Goal: Task Accomplishment & Management: Complete application form

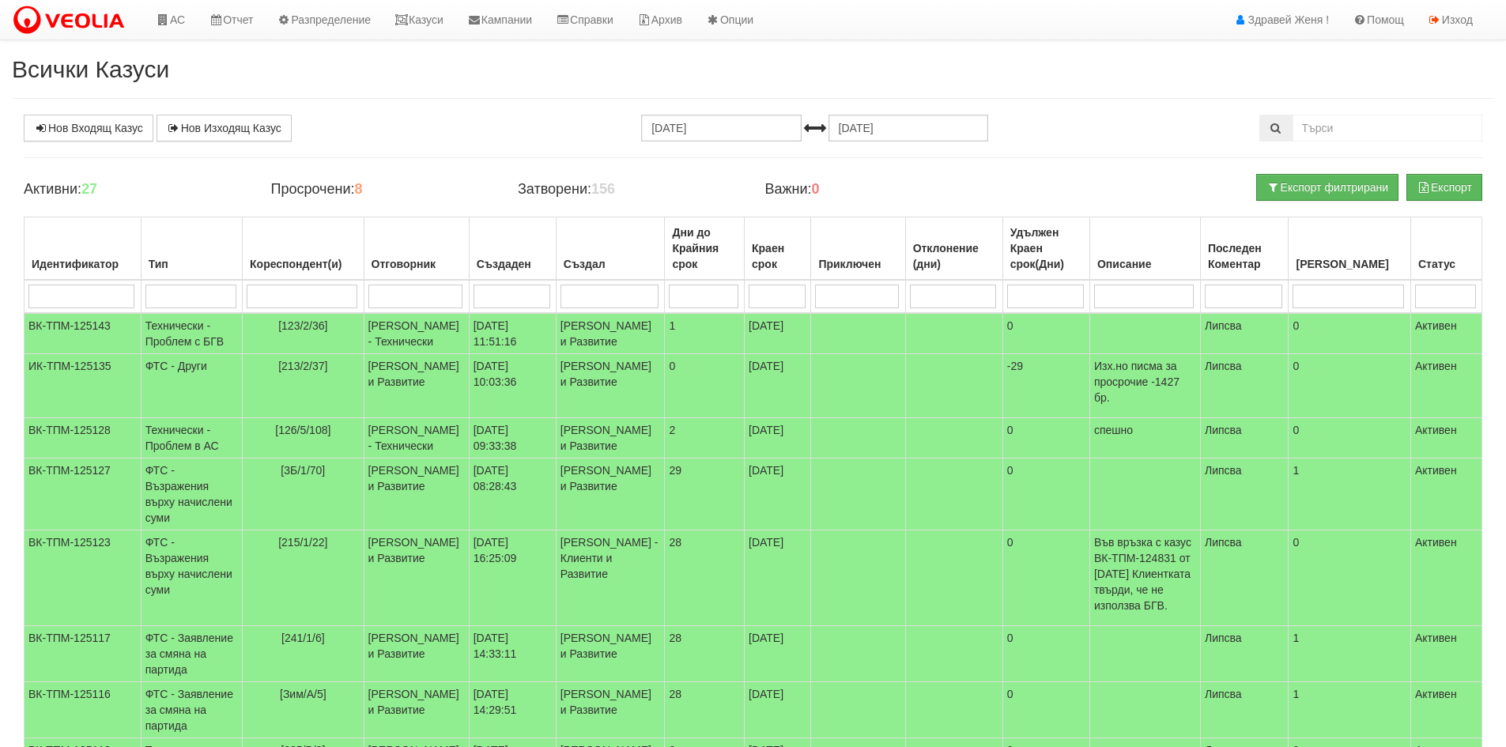
click at [1135, 154] on div "Нов Входящ Казус Нов Изходящ Казус 21.07.2025 21.08.2025 Зареждане на казусите.…" at bounding box center [753, 555] width 1483 height 880
click at [178, 25] on link "АС" at bounding box center [170, 20] width 53 height 40
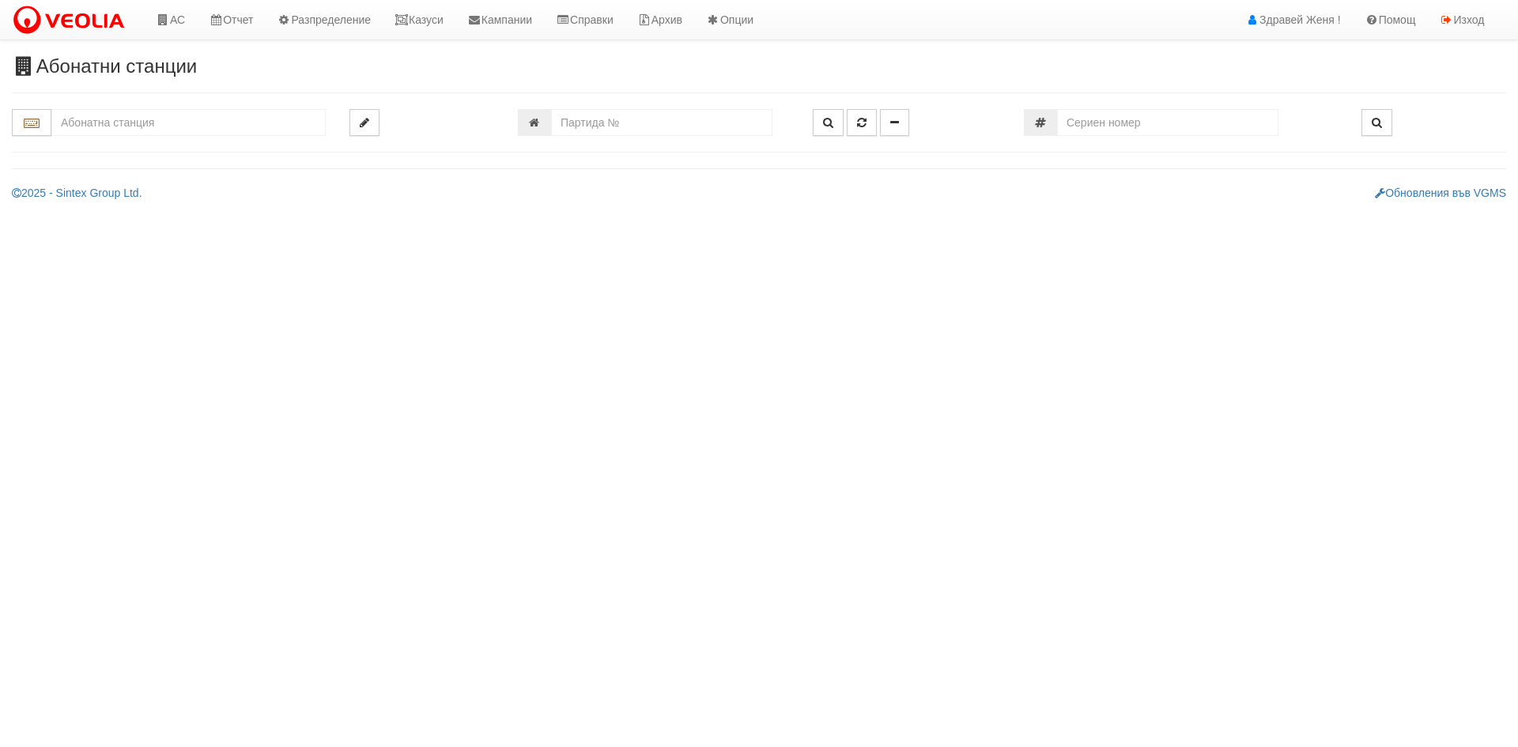
click at [153, 119] on input "text" at bounding box center [188, 122] width 274 height 27
click at [195, 144] on div "002/3 - Възраждане - "ТЕХЕМ"" at bounding box center [189, 147] width 270 height 18
type input "002/3 - Възраждане - "ТЕХЕМ""
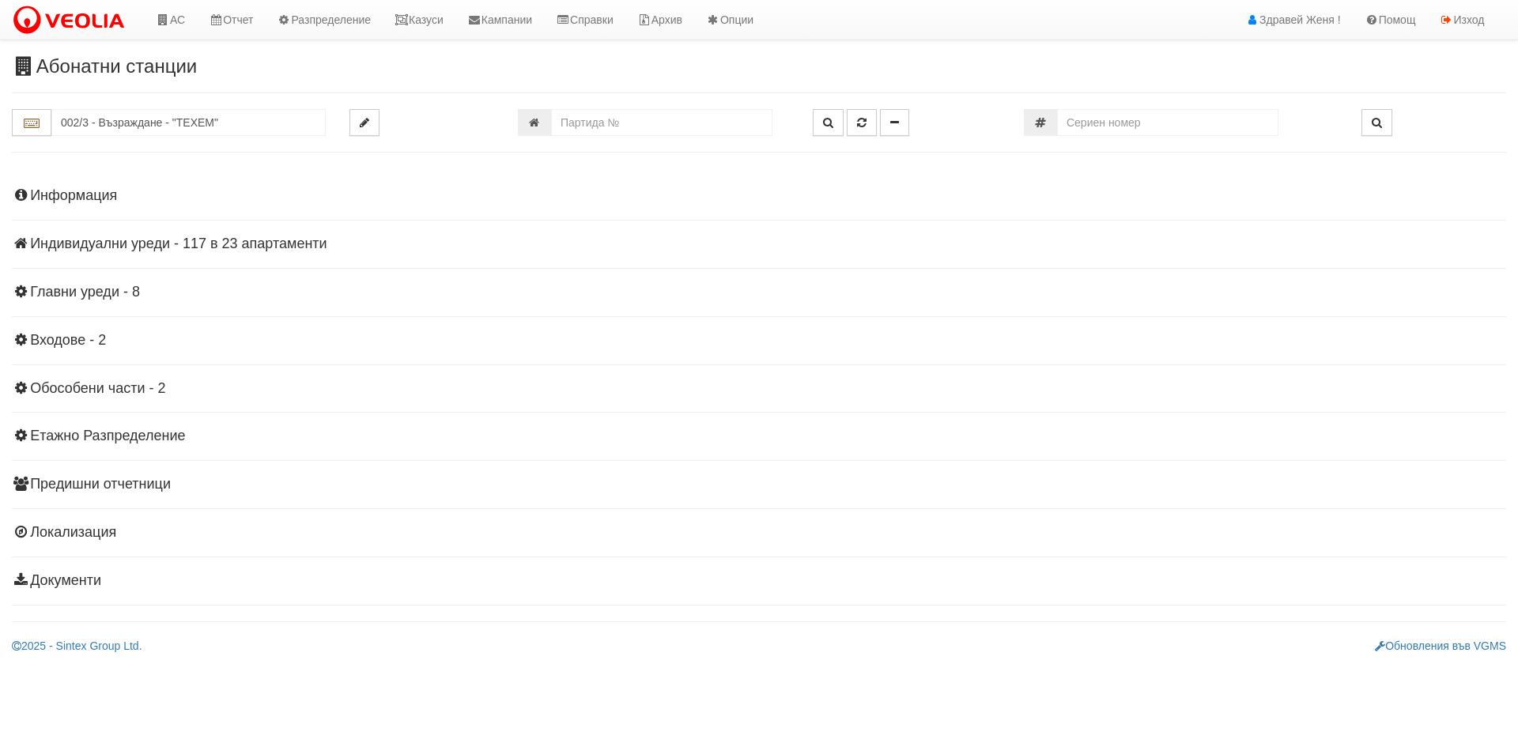
click at [243, 242] on h4 "Индивидуални уреди - 117 в 23 апартаменти" at bounding box center [759, 244] width 1494 height 16
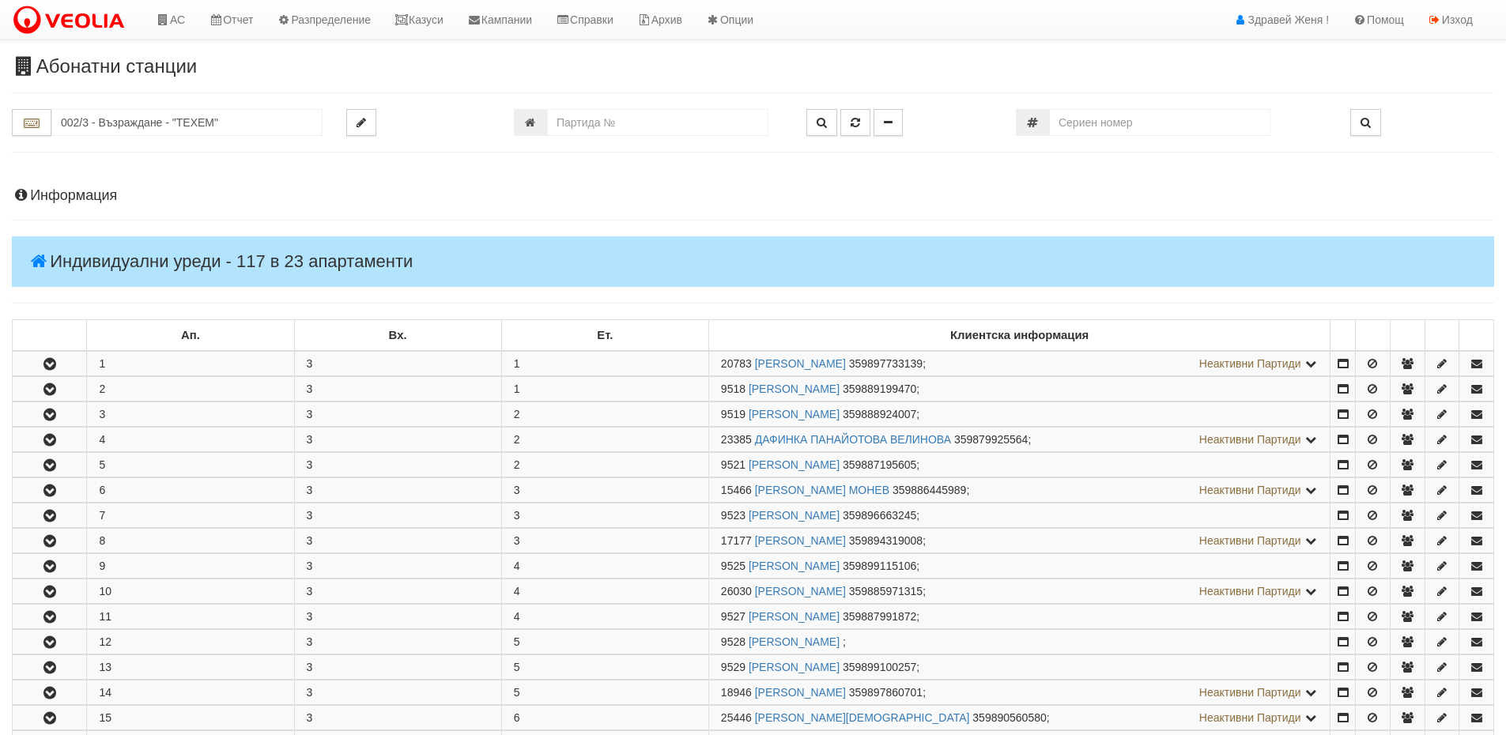
click at [102, 195] on h4 "Информация" at bounding box center [753, 196] width 1483 height 16
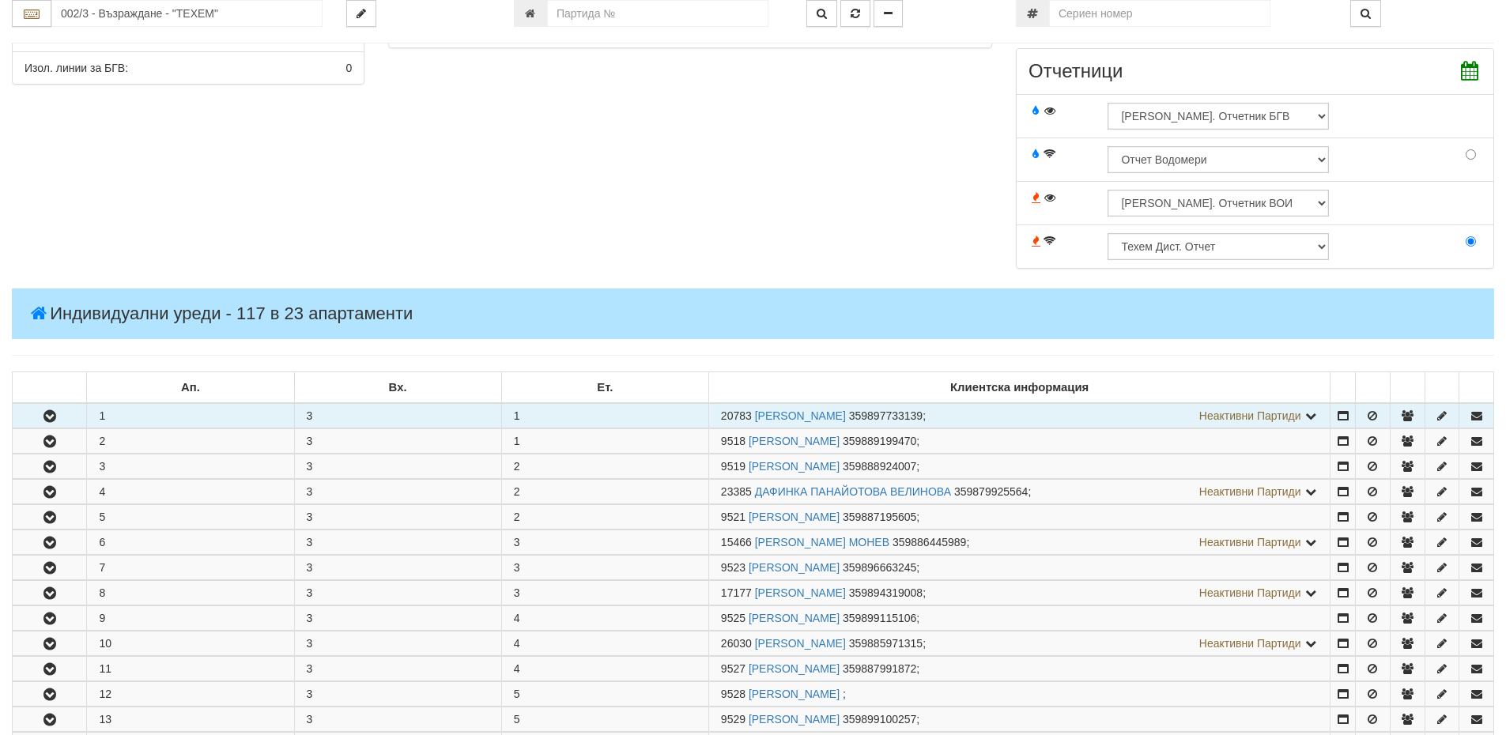
scroll to position [553, 0]
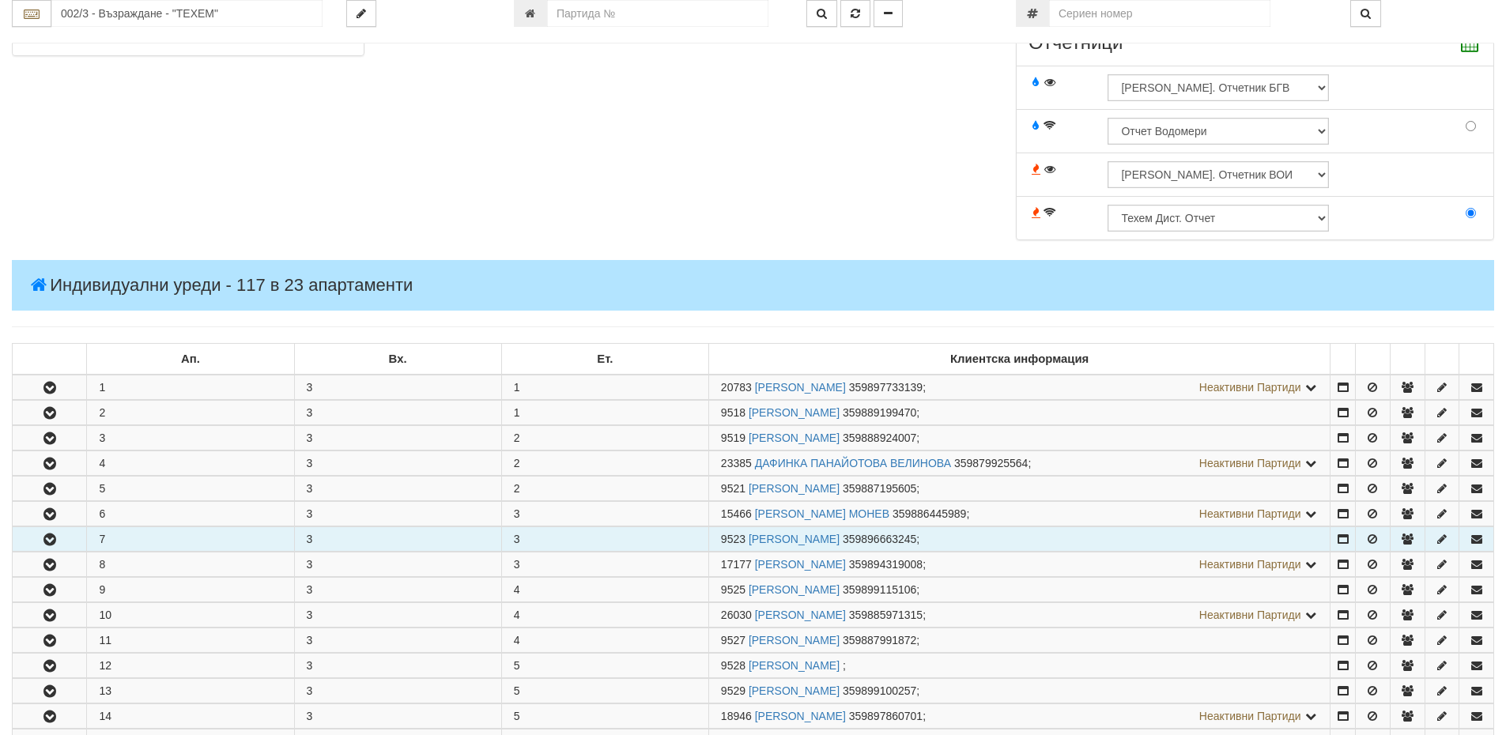
click at [247, 538] on td "7" at bounding box center [190, 539] width 207 height 25
click at [43, 538] on icon "button" at bounding box center [49, 540] width 19 height 11
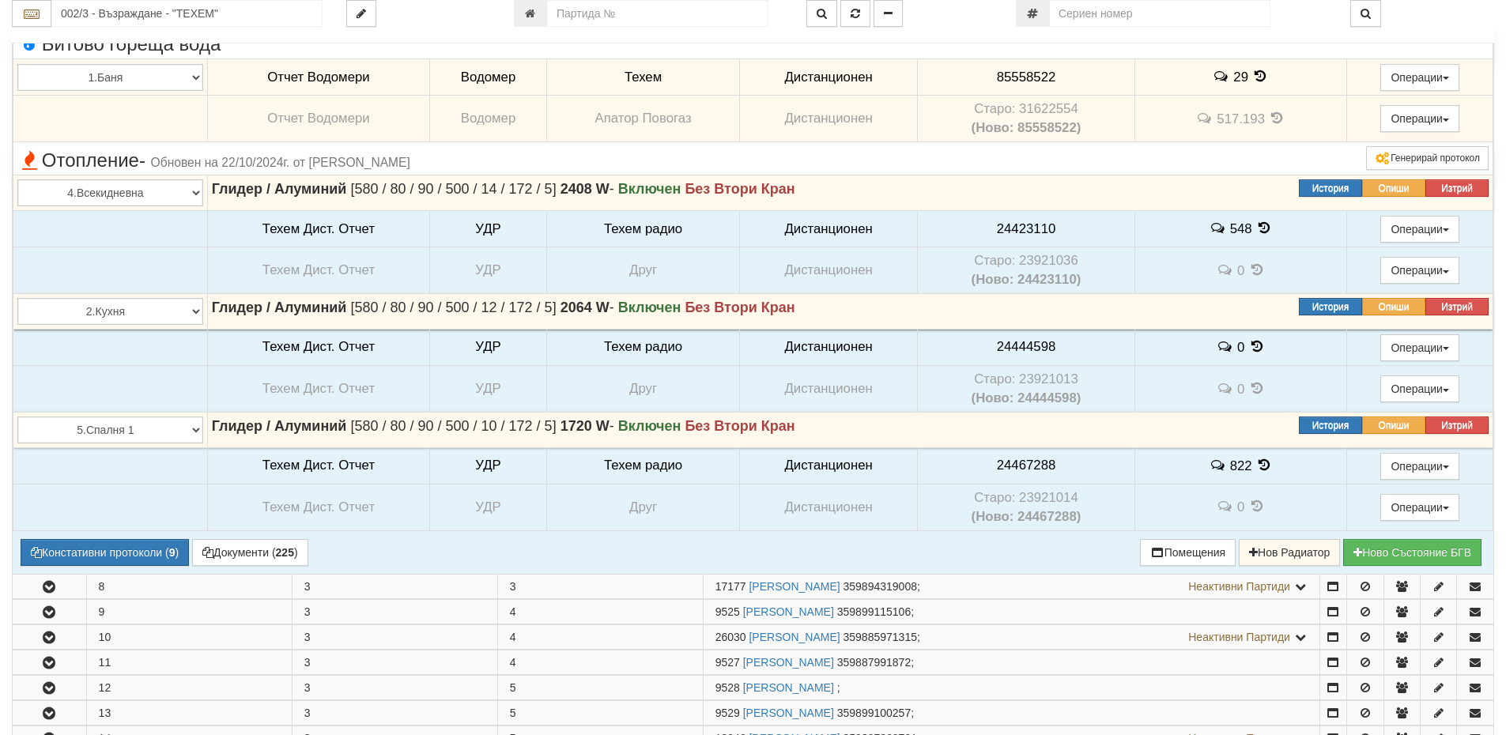
scroll to position [1107, 0]
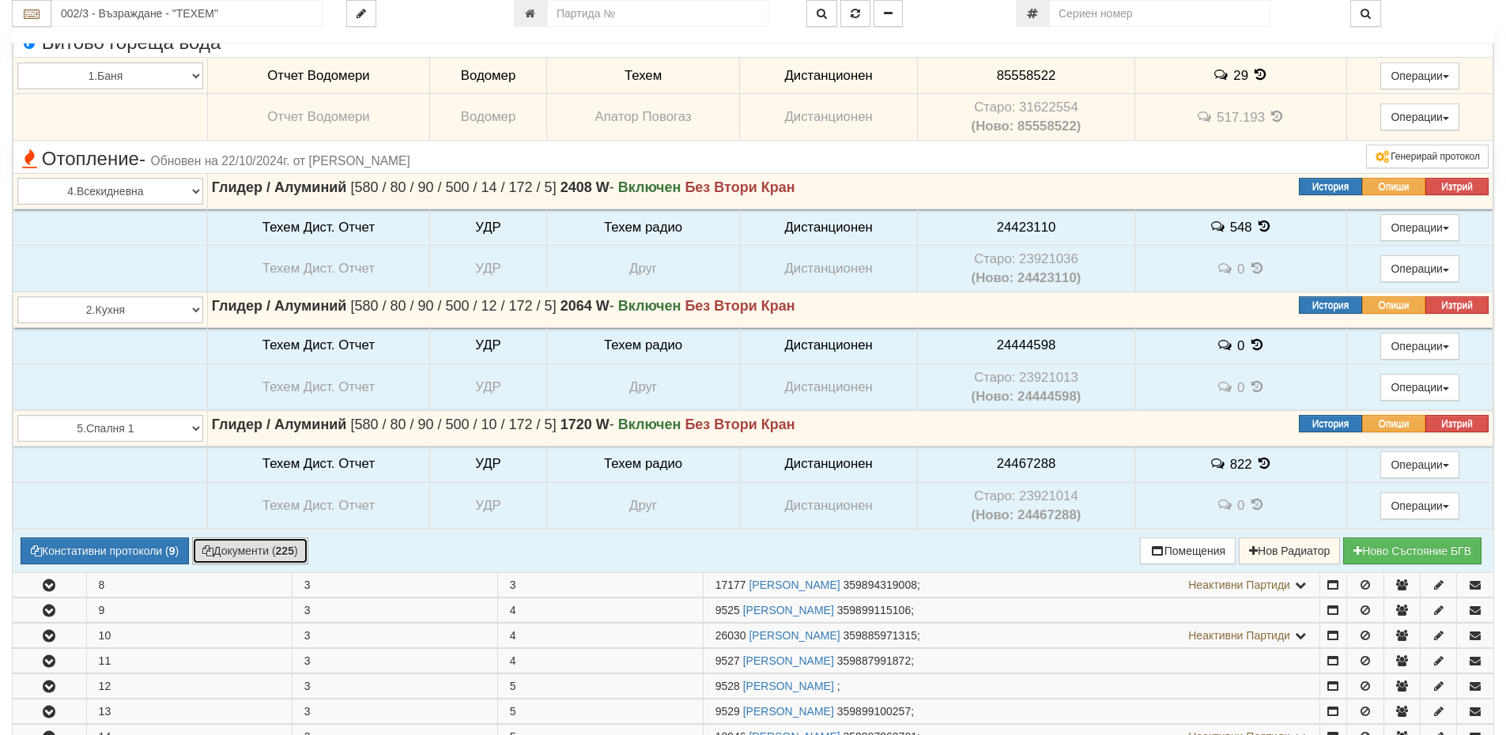
click at [240, 545] on button "Документи ( 225 )" at bounding box center [250, 551] width 116 height 27
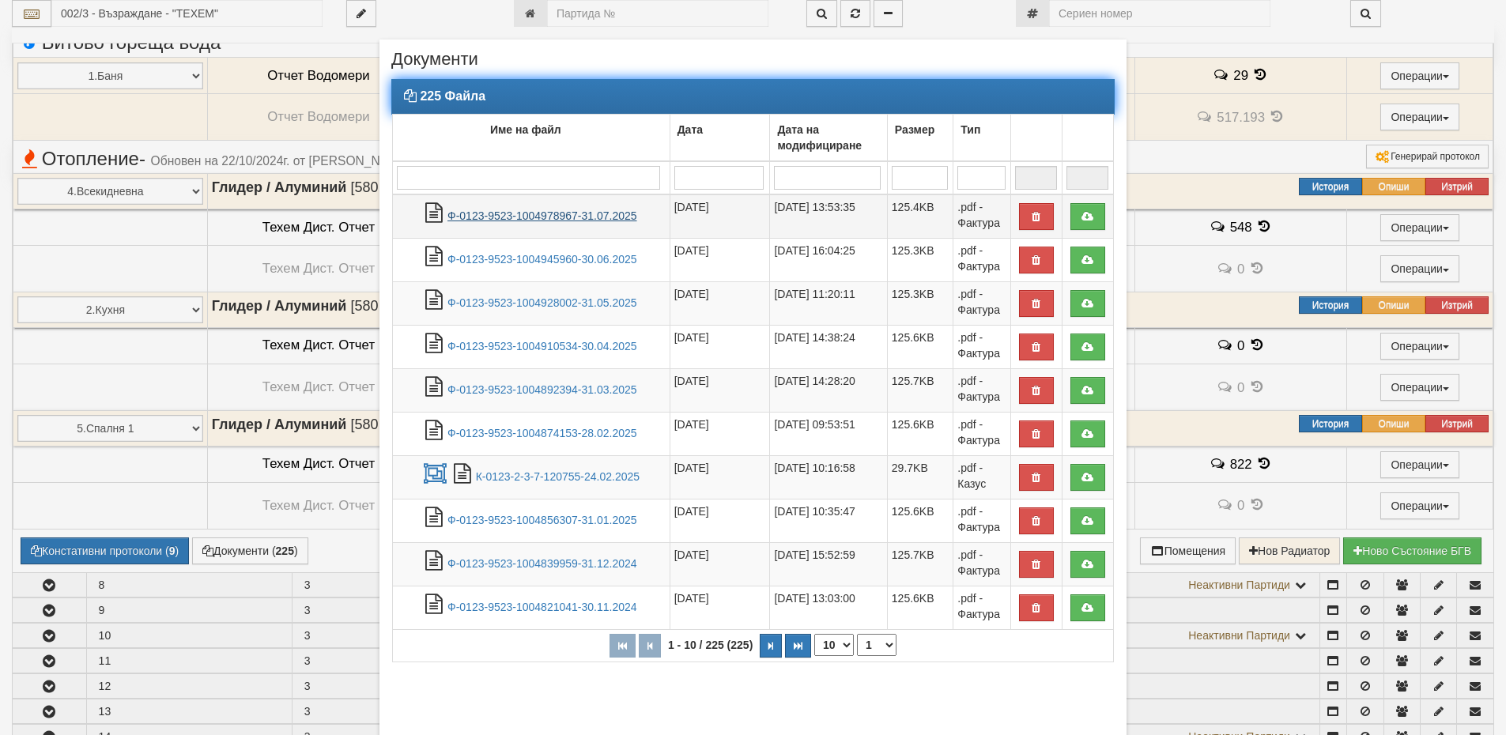
click at [576, 217] on link "Ф-0123-9523-1004978967-31.07.2025" at bounding box center [543, 216] width 190 height 13
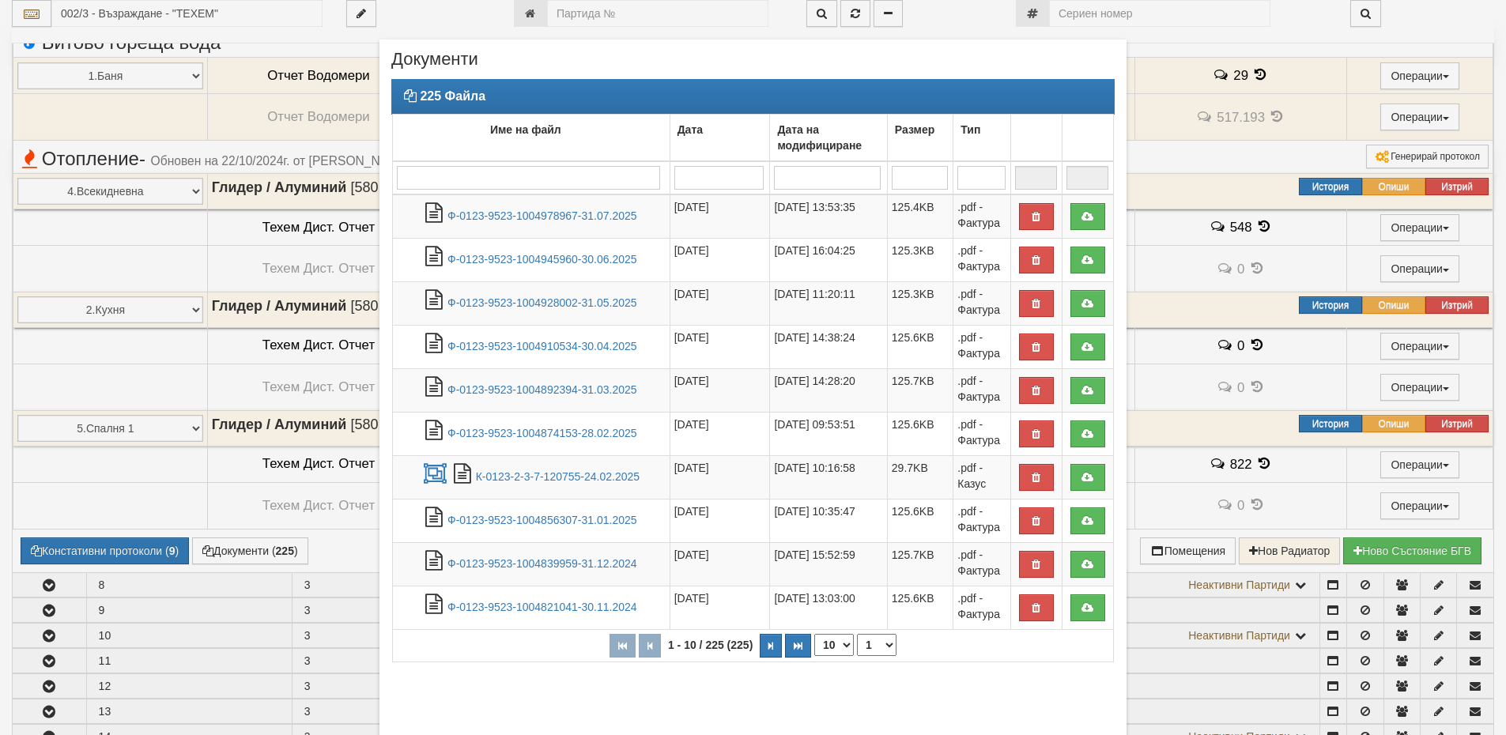
click at [1204, 162] on div "× Документи 225 Файла Име на файл Дата Дата на модифициране Размер Тип 1 - 10 /…" at bounding box center [753, 439] width 925 height 879
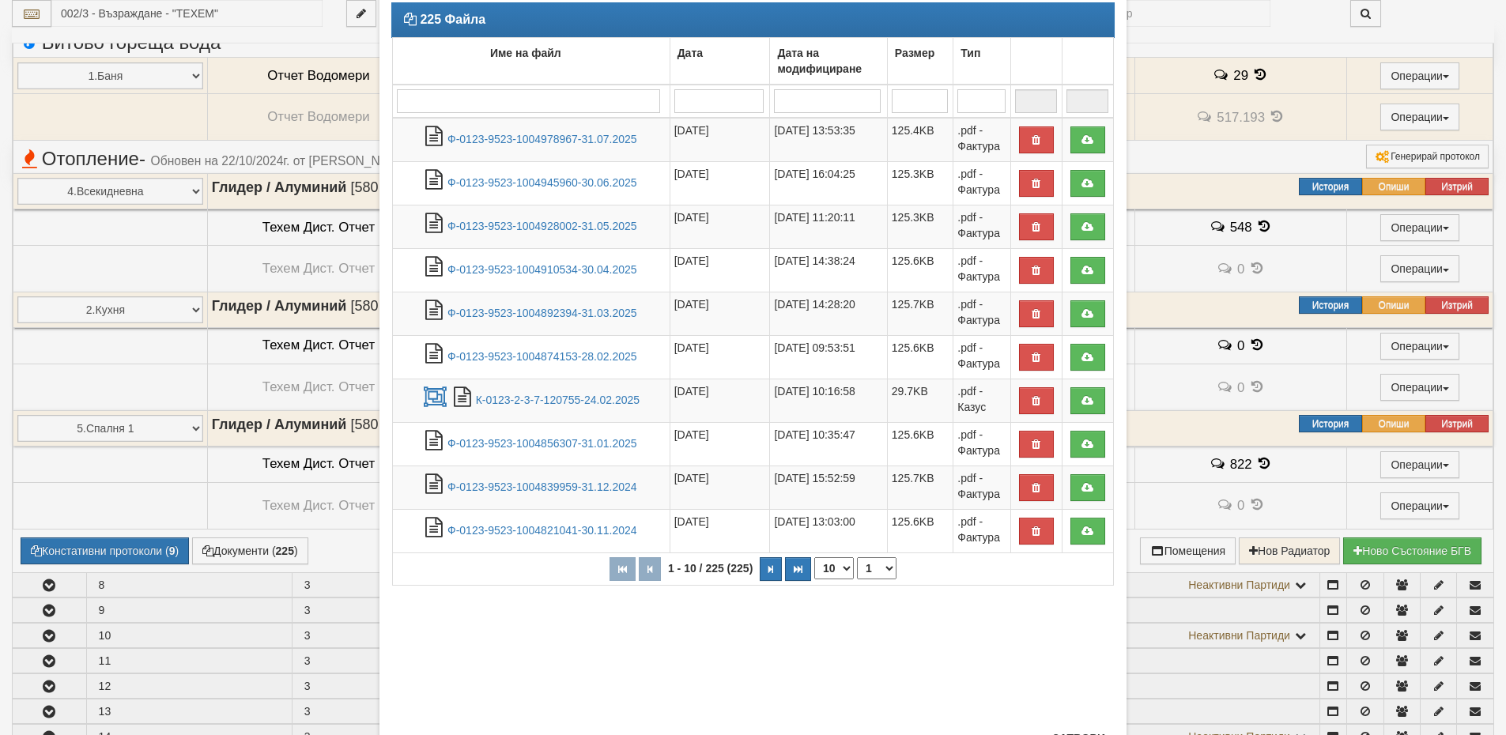
scroll to position [144, 0]
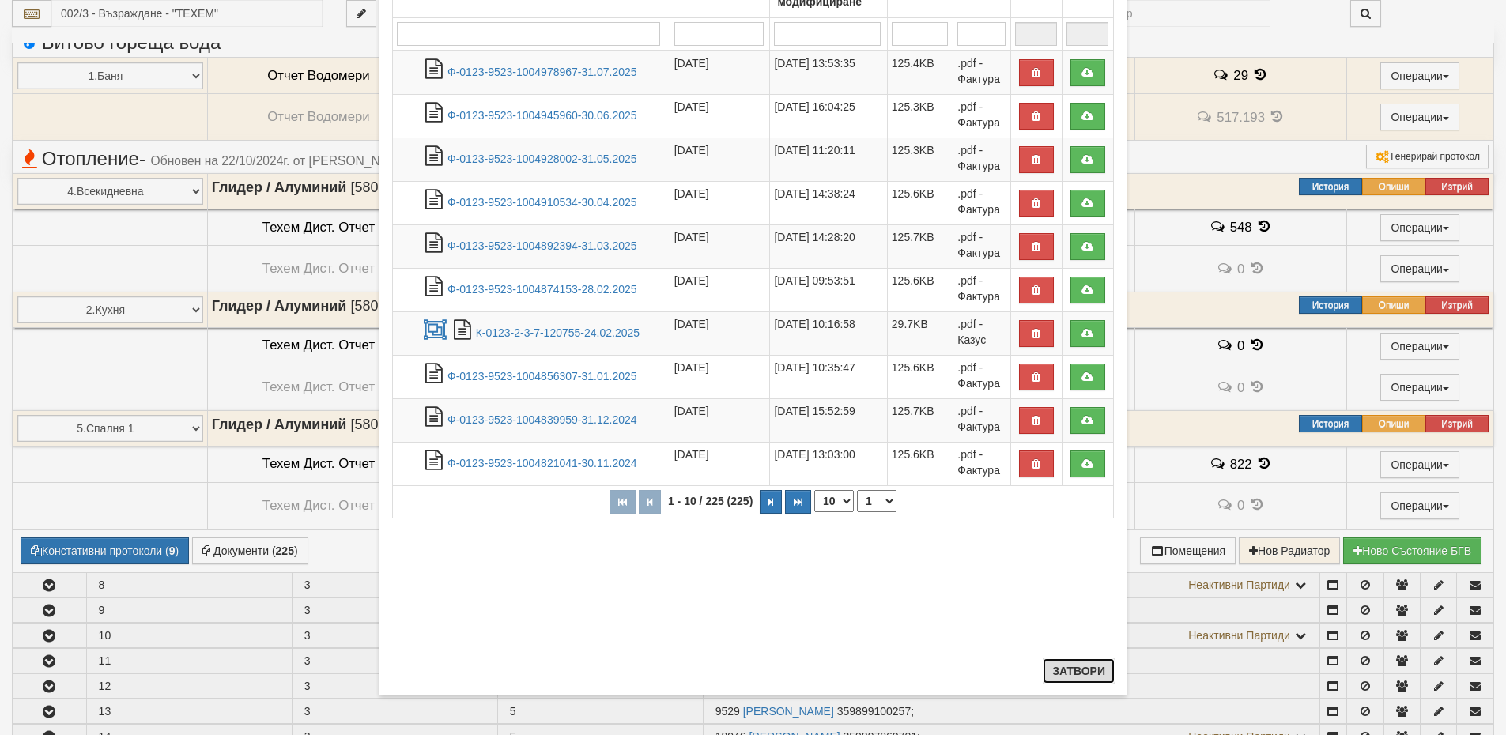
click at [1090, 675] on button "Затвори" at bounding box center [1079, 671] width 72 height 25
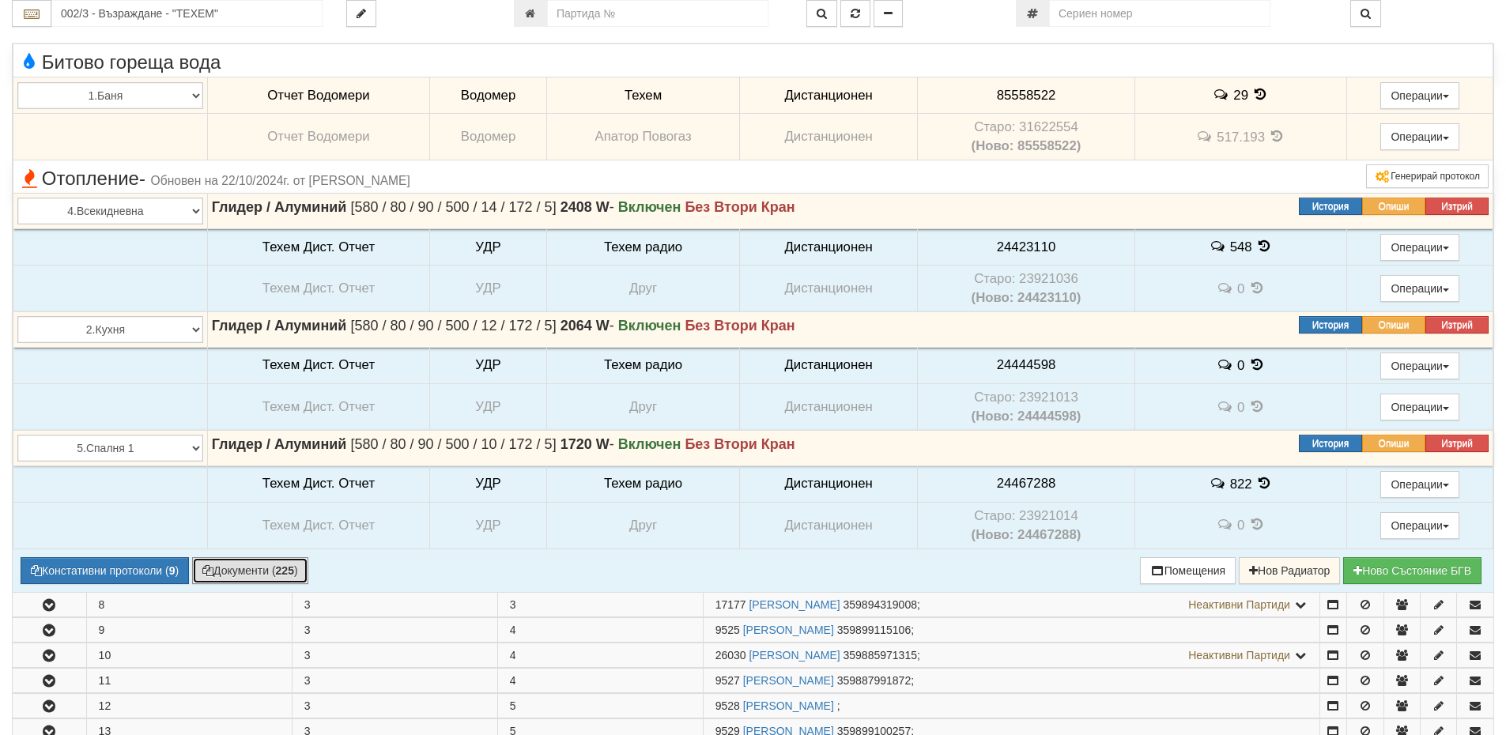
scroll to position [1186, 0]
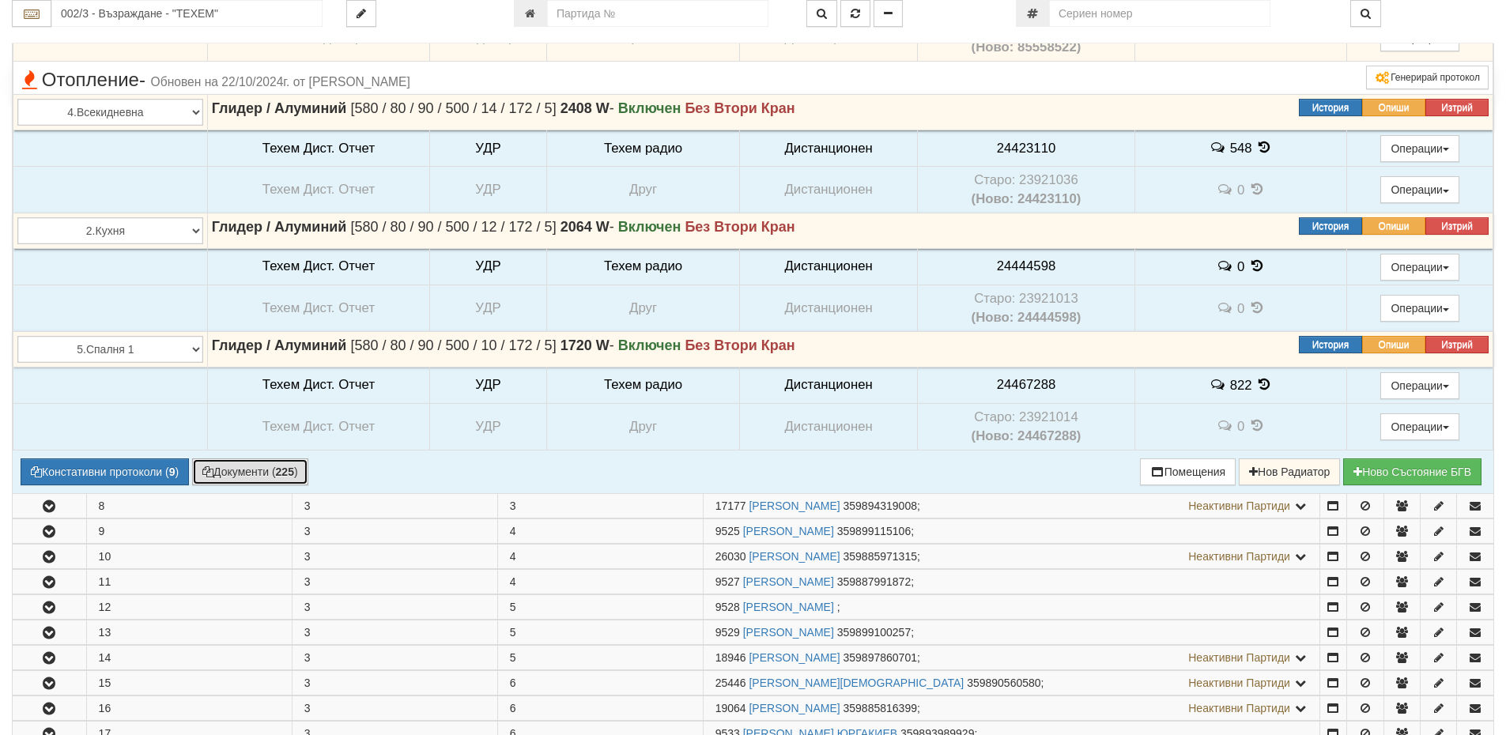
click at [273, 476] on button "Документи ( 225 )" at bounding box center [250, 472] width 116 height 27
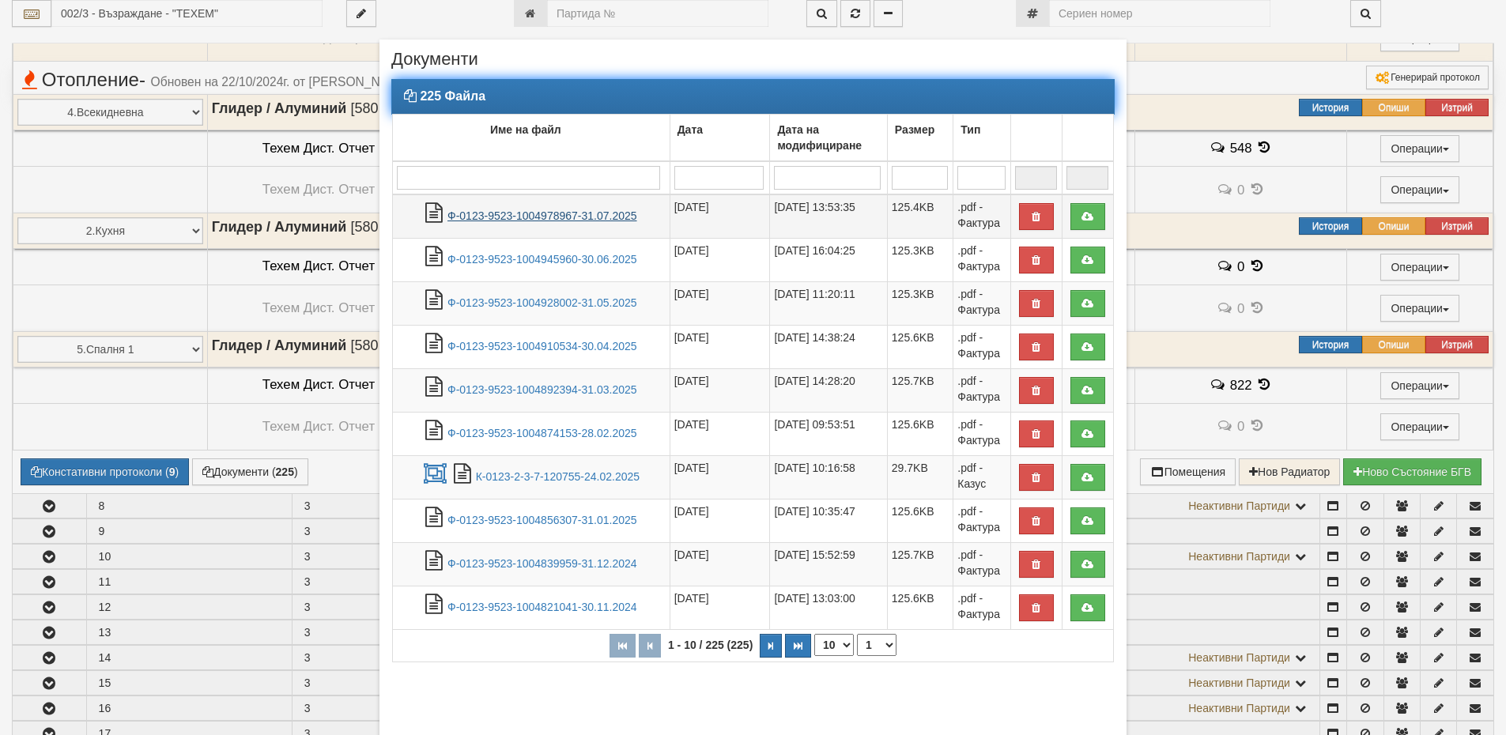
click at [487, 212] on link "Ф-0123-9523-1004978967-31.07.2025" at bounding box center [543, 216] width 190 height 13
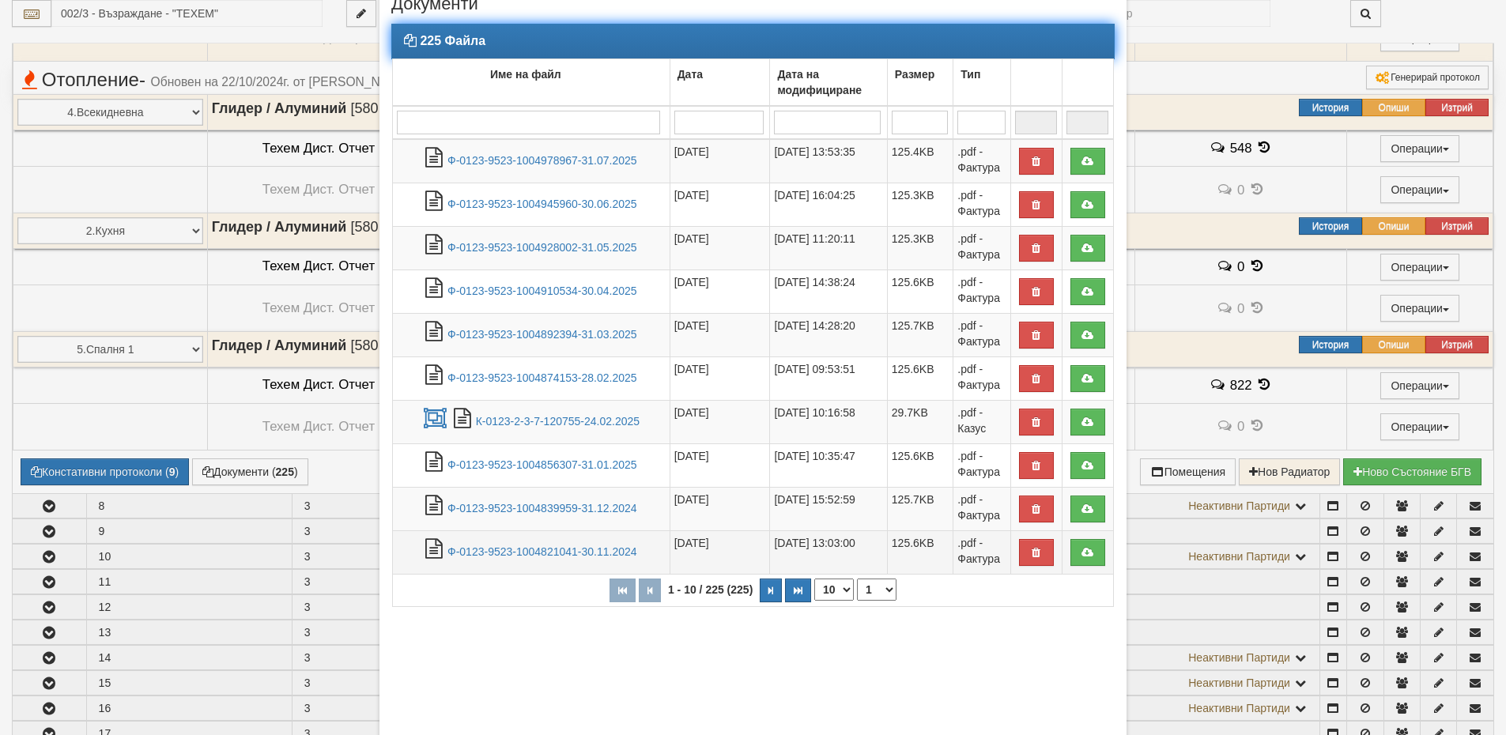
scroll to position [144, 0]
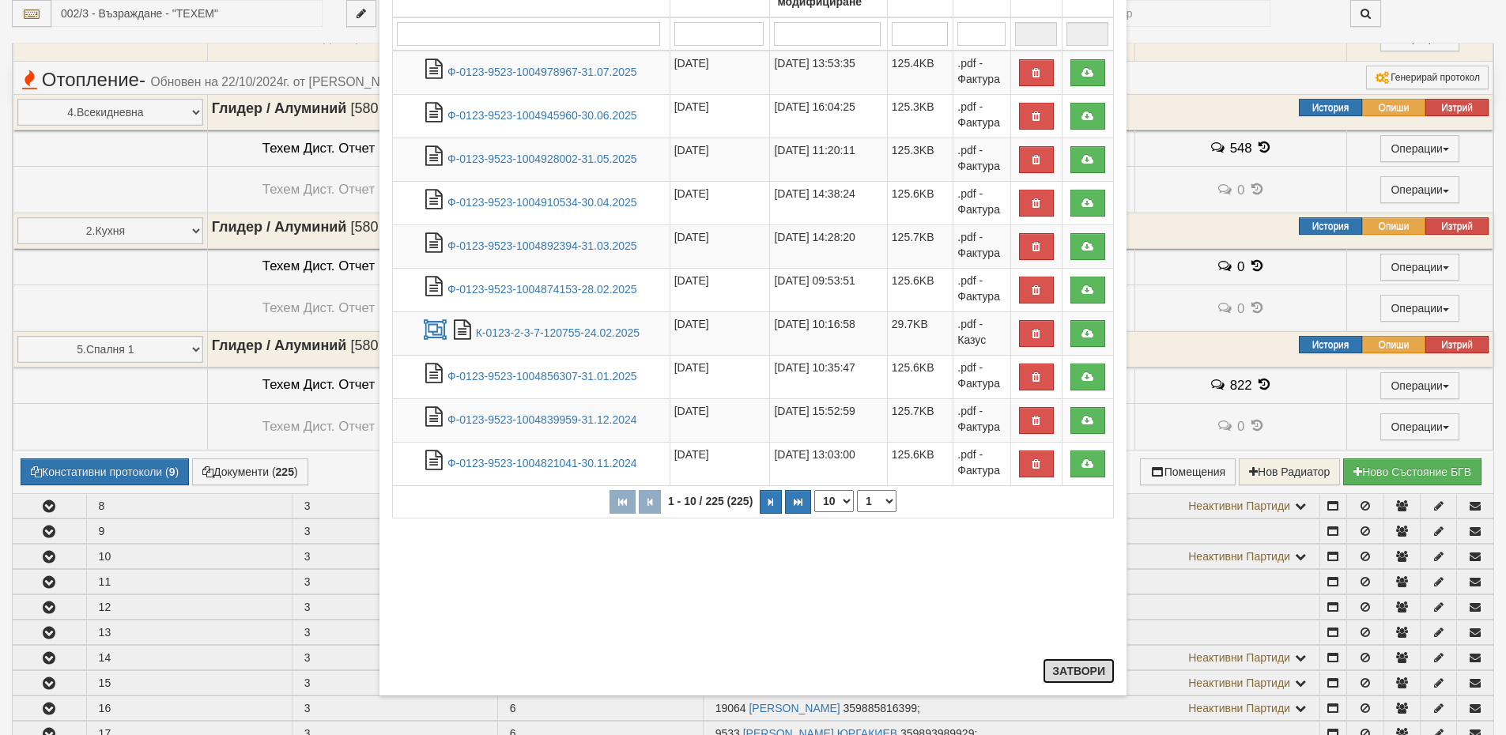
click at [1076, 675] on button "Затвори" at bounding box center [1079, 671] width 72 height 25
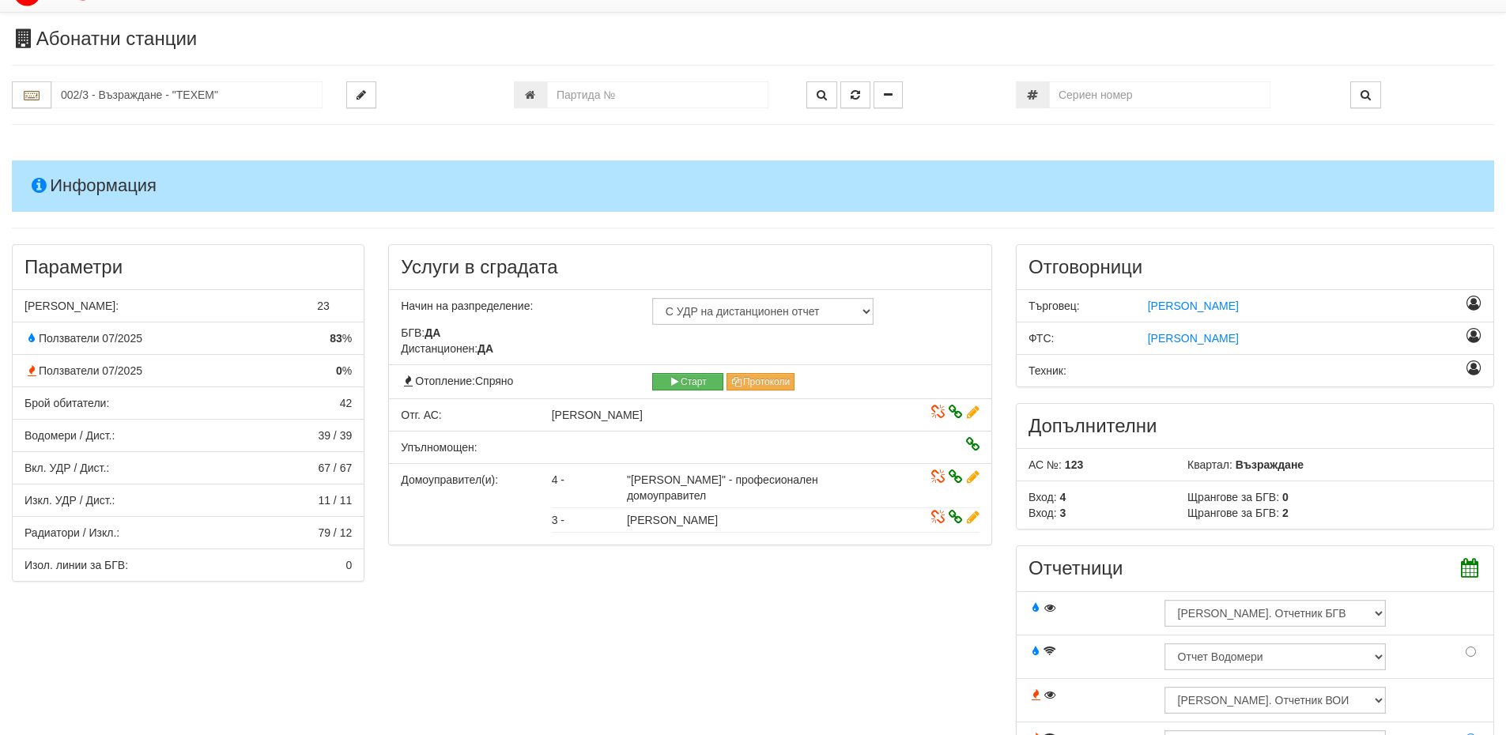
scroll to position [0, 0]
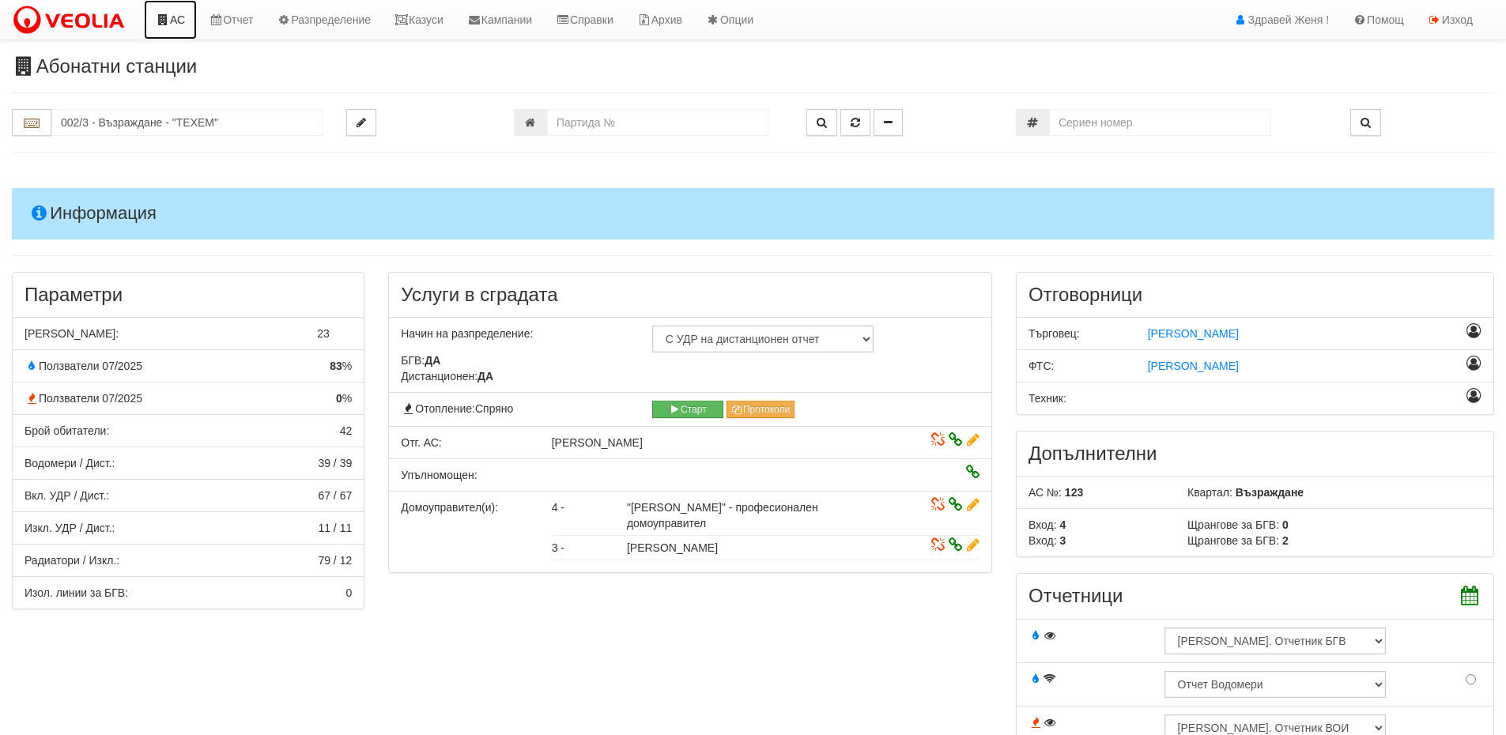
click at [173, 17] on link "АС" at bounding box center [170, 20] width 53 height 40
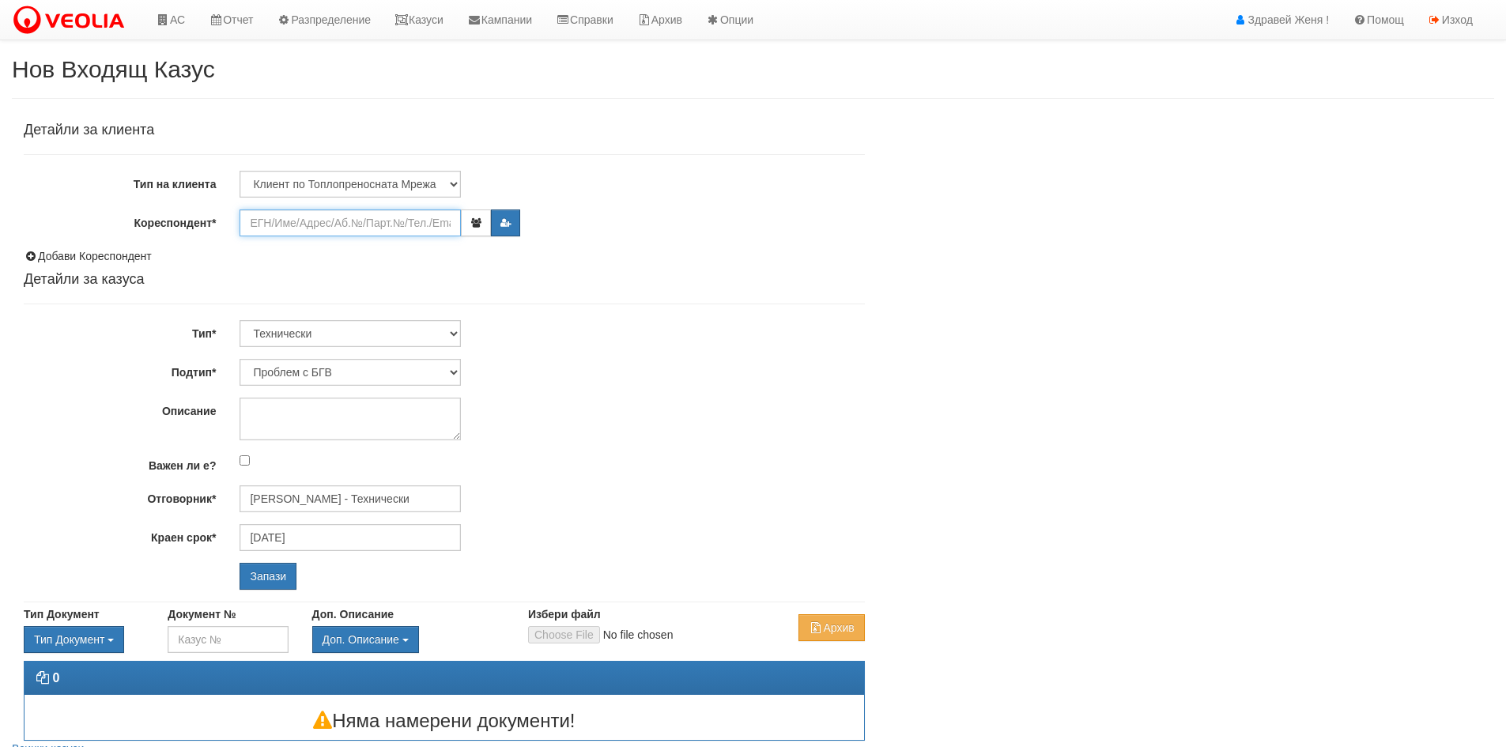
click at [292, 232] on input "Кореспондент*" at bounding box center [350, 223] width 221 height 27
type input "1"
click at [176, 25] on link "АС" at bounding box center [170, 20] width 53 height 40
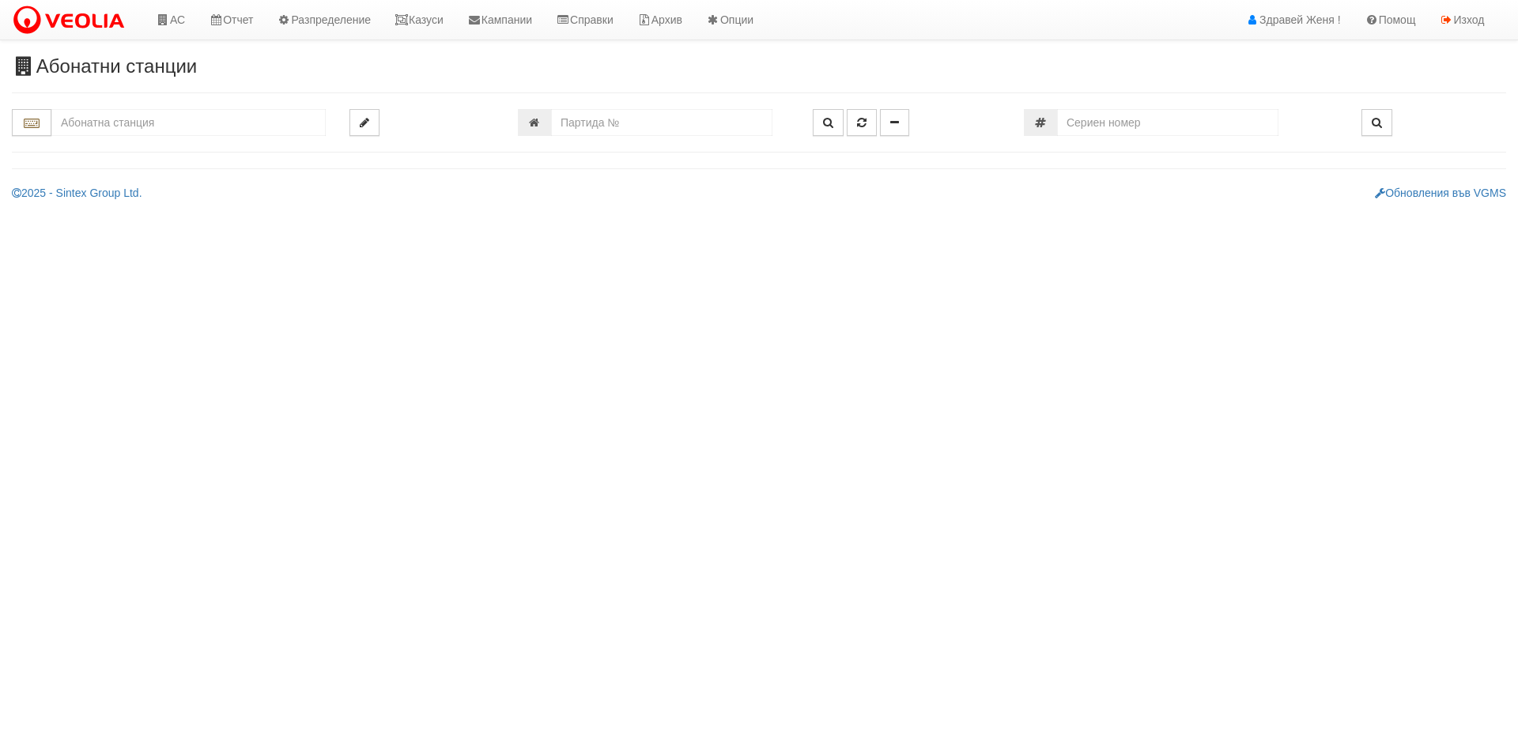
click at [108, 128] on input "text" at bounding box center [188, 122] width 274 height 27
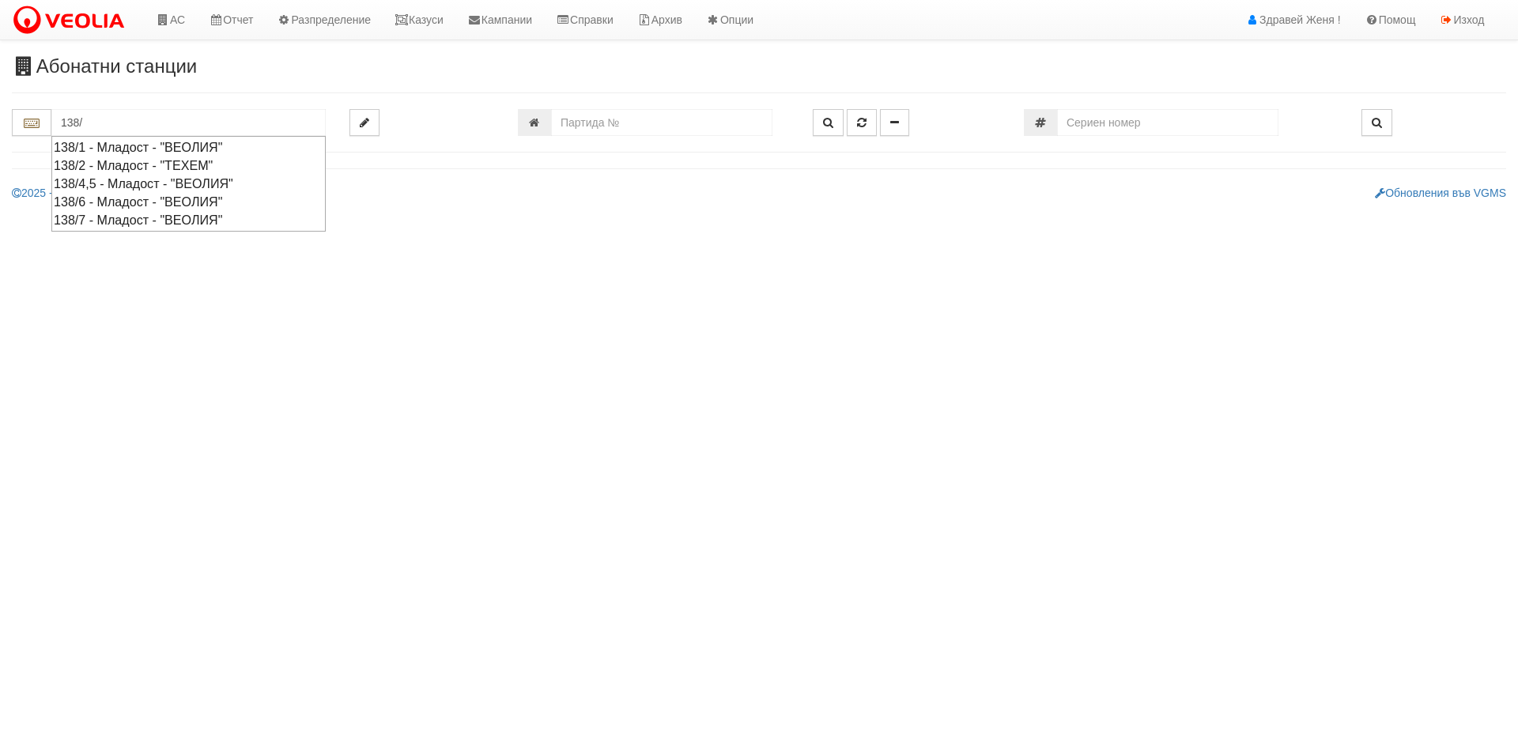
click at [156, 203] on div "138/6 - Младост - "ВЕОЛИЯ"" at bounding box center [189, 202] width 270 height 18
type input "138/6 - Младост - "ВЕОЛИЯ""
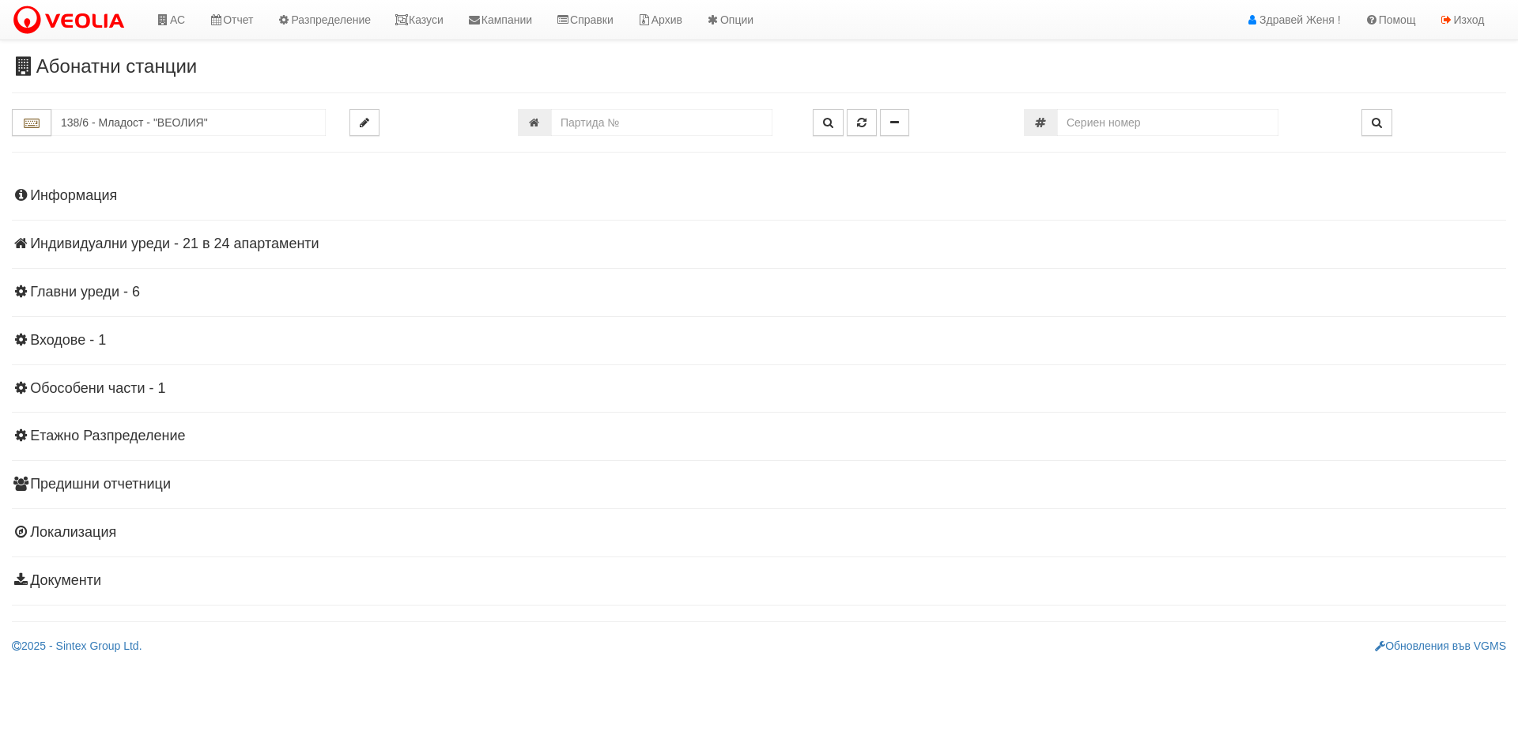
click at [225, 248] on h4 "Индивидуални уреди - 21 в 24 апартаменти" at bounding box center [759, 244] width 1494 height 16
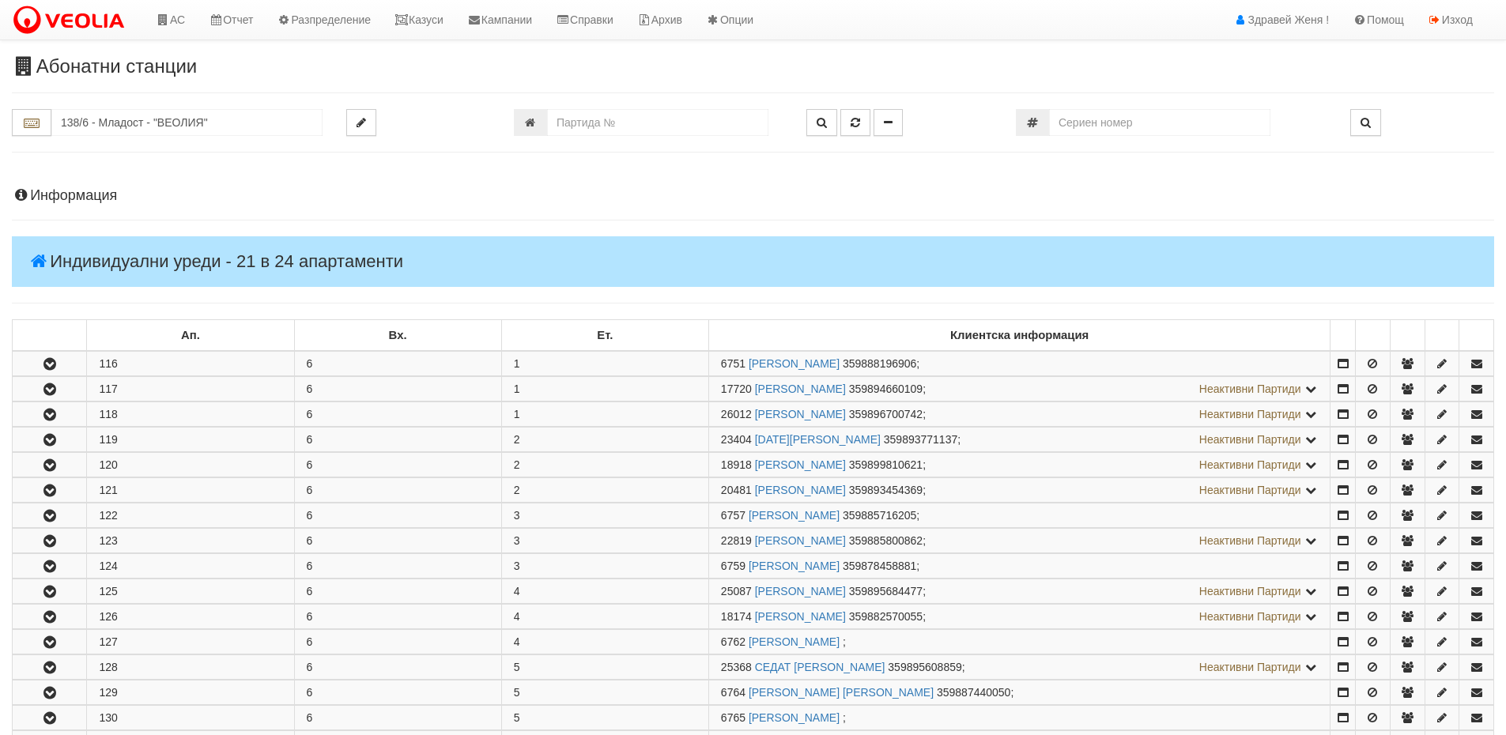
click at [100, 193] on h4 "Информация" at bounding box center [753, 196] width 1483 height 16
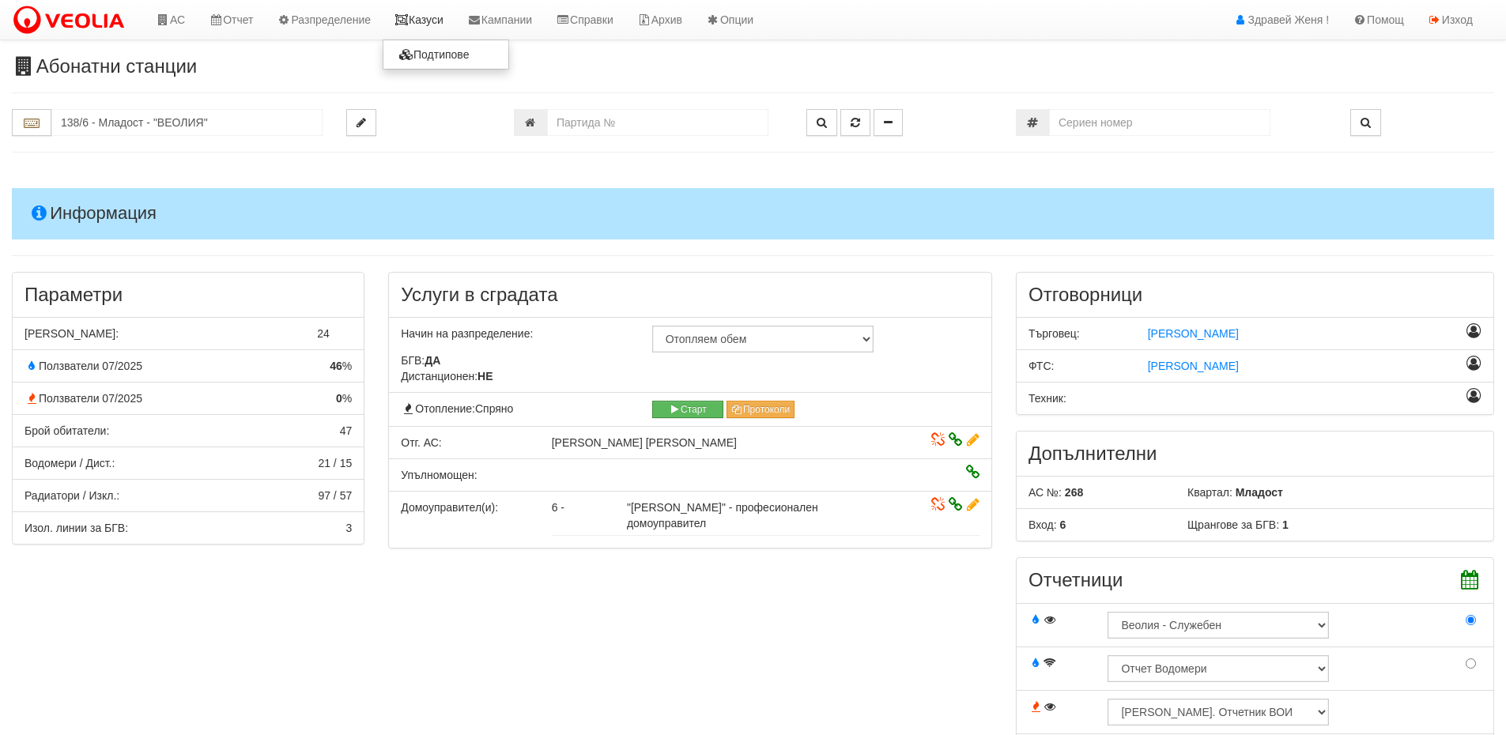
click at [427, 19] on link "Казуси" at bounding box center [419, 20] width 73 height 40
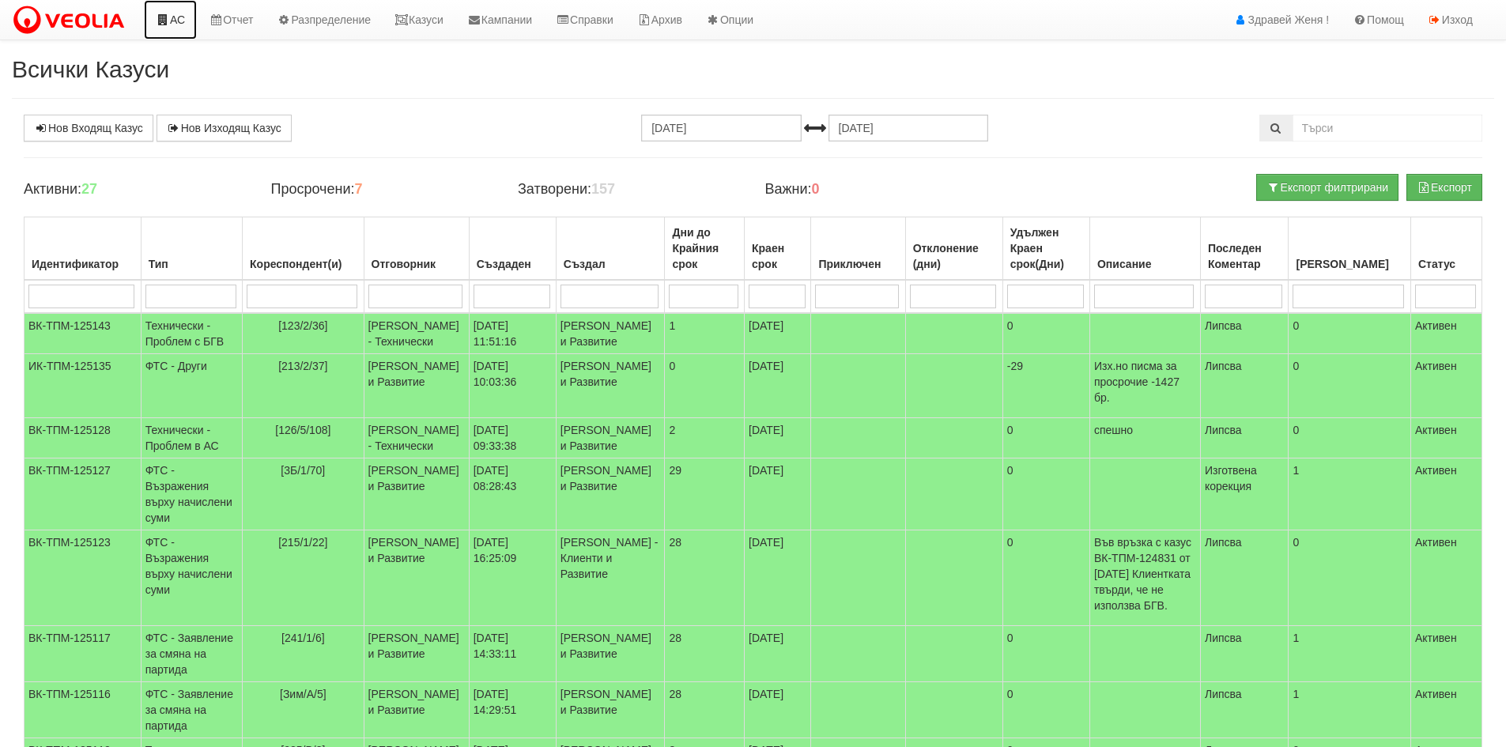
click at [181, 7] on link "АС" at bounding box center [170, 20] width 53 height 40
click at [176, 15] on link "АС" at bounding box center [170, 20] width 53 height 40
click at [178, 21] on link "АС" at bounding box center [170, 20] width 53 height 40
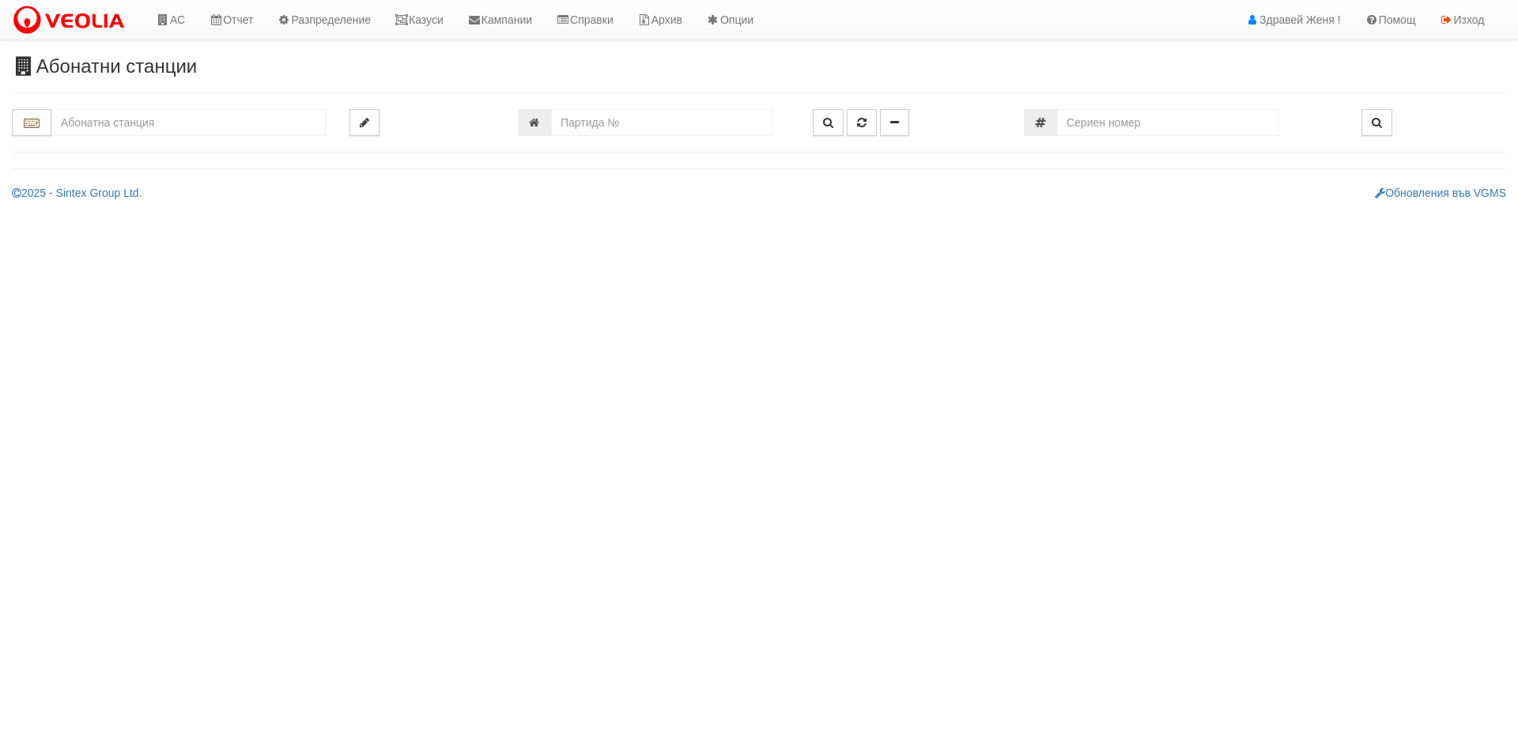
type input "2"
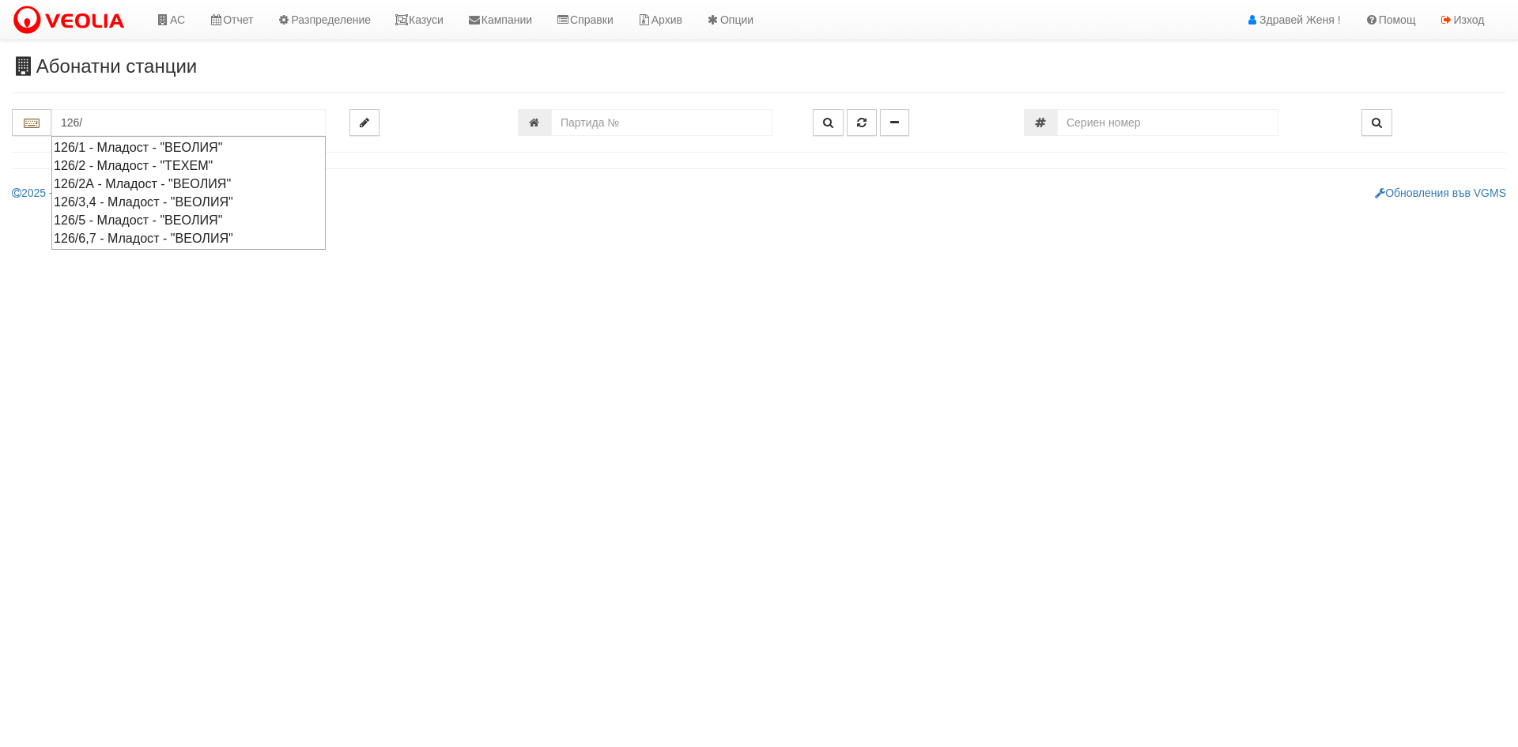
click at [123, 235] on div "126/6,7 - Младост - "ВЕОЛИЯ"" at bounding box center [189, 238] width 270 height 18
type input "126/6,7 - Младост - "ВЕОЛИЯ""
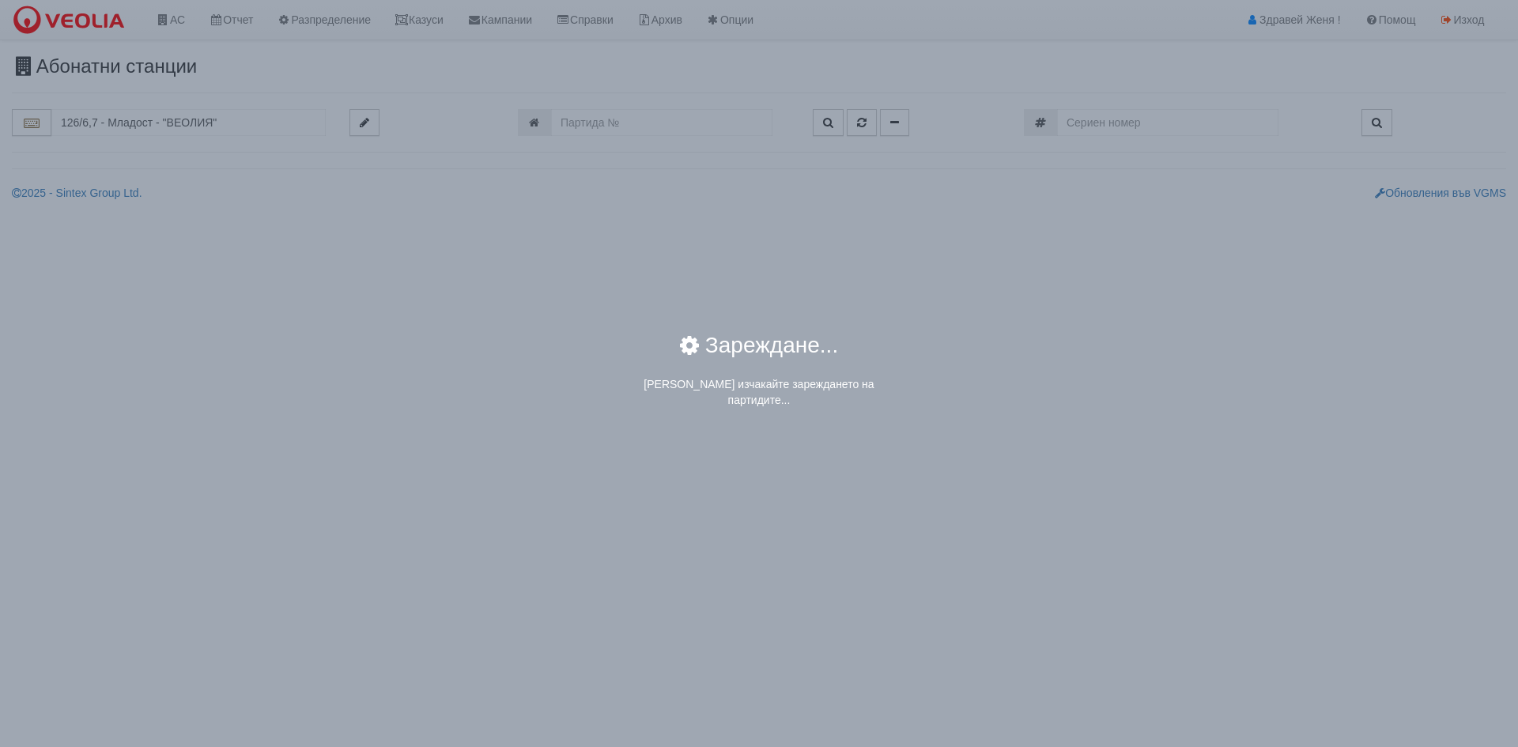
drag, startPoint x: 254, startPoint y: 118, endPoint x: 168, endPoint y: 113, distance: 86.3
click at [168, 113] on div "× Зареждане... Моля изчакайте зареждането на партидите..." at bounding box center [759, 373] width 1518 height 747
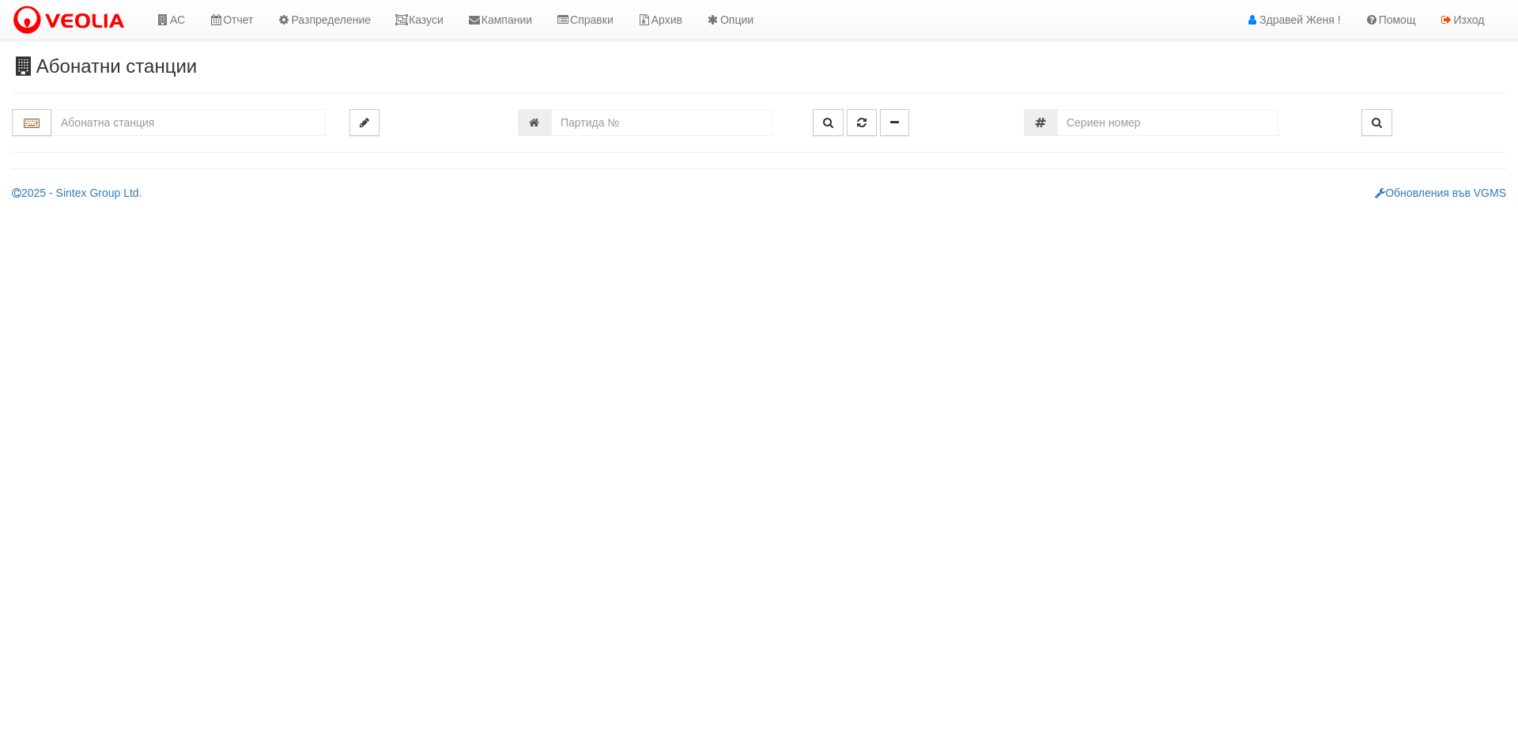
click at [119, 119] on input "text" at bounding box center [188, 122] width 274 height 27
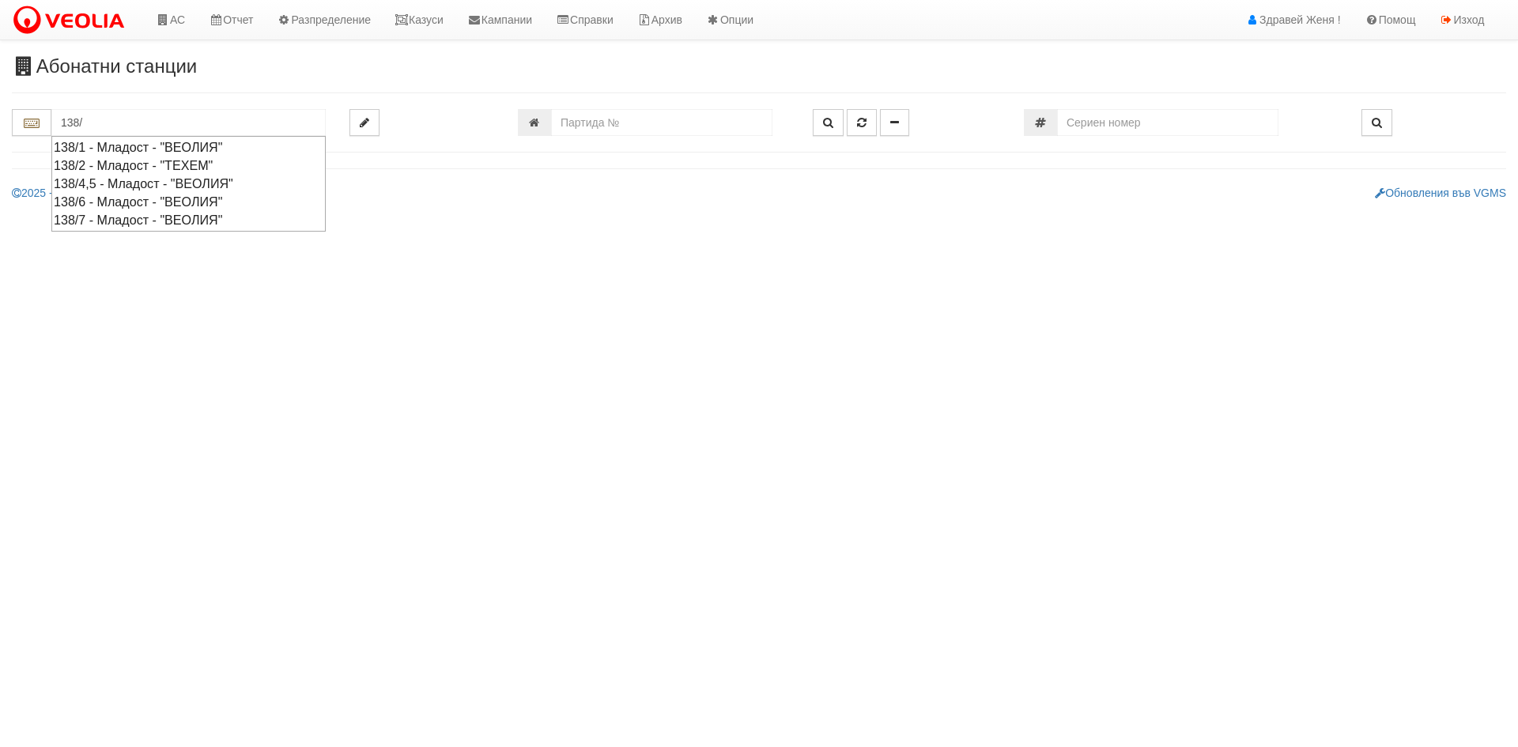
click at [115, 202] on div "138/6 - Младост - "ВЕОЛИЯ"" at bounding box center [189, 202] width 270 height 18
type input "138/6 - Младост - "ВЕОЛИЯ""
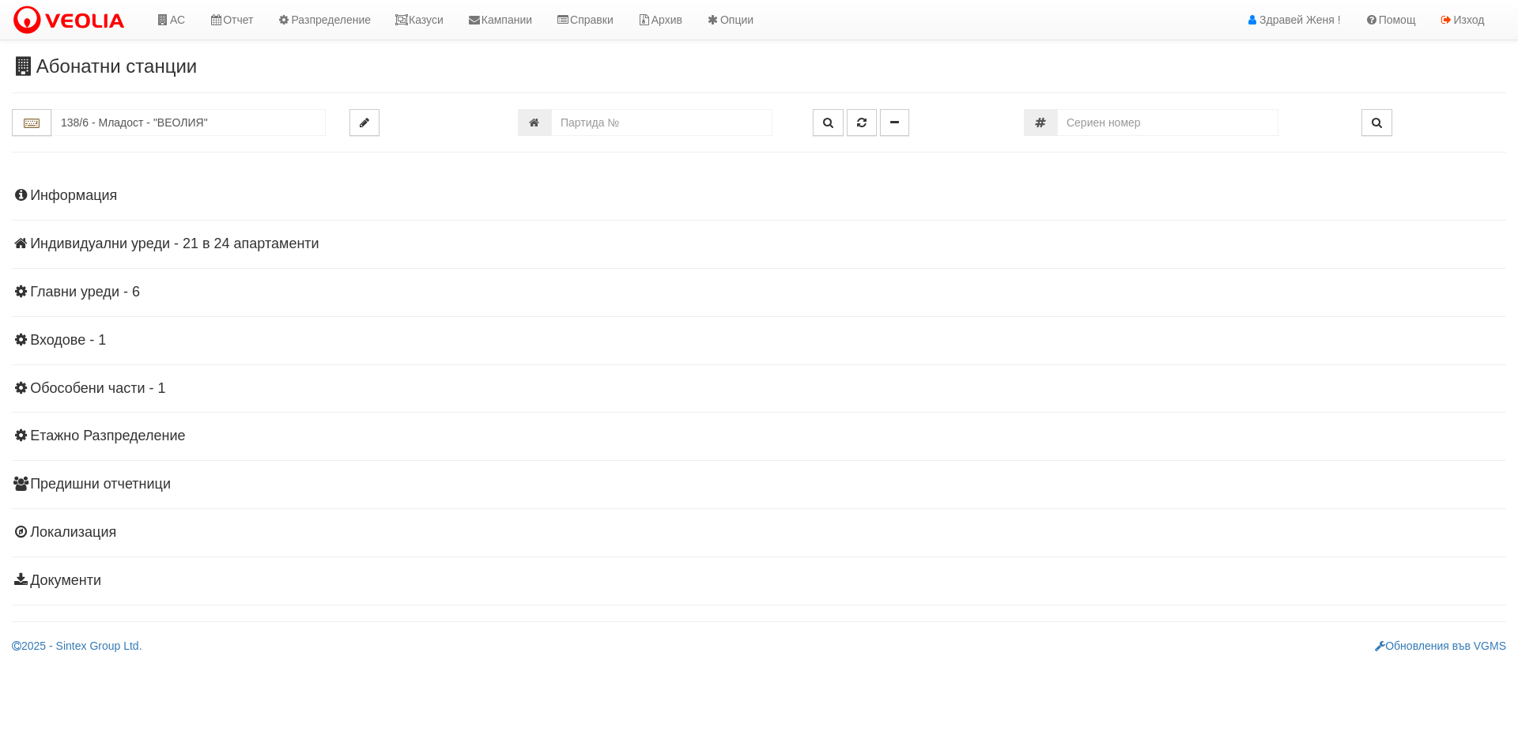
click at [101, 193] on h4 "Информация" at bounding box center [759, 196] width 1494 height 16
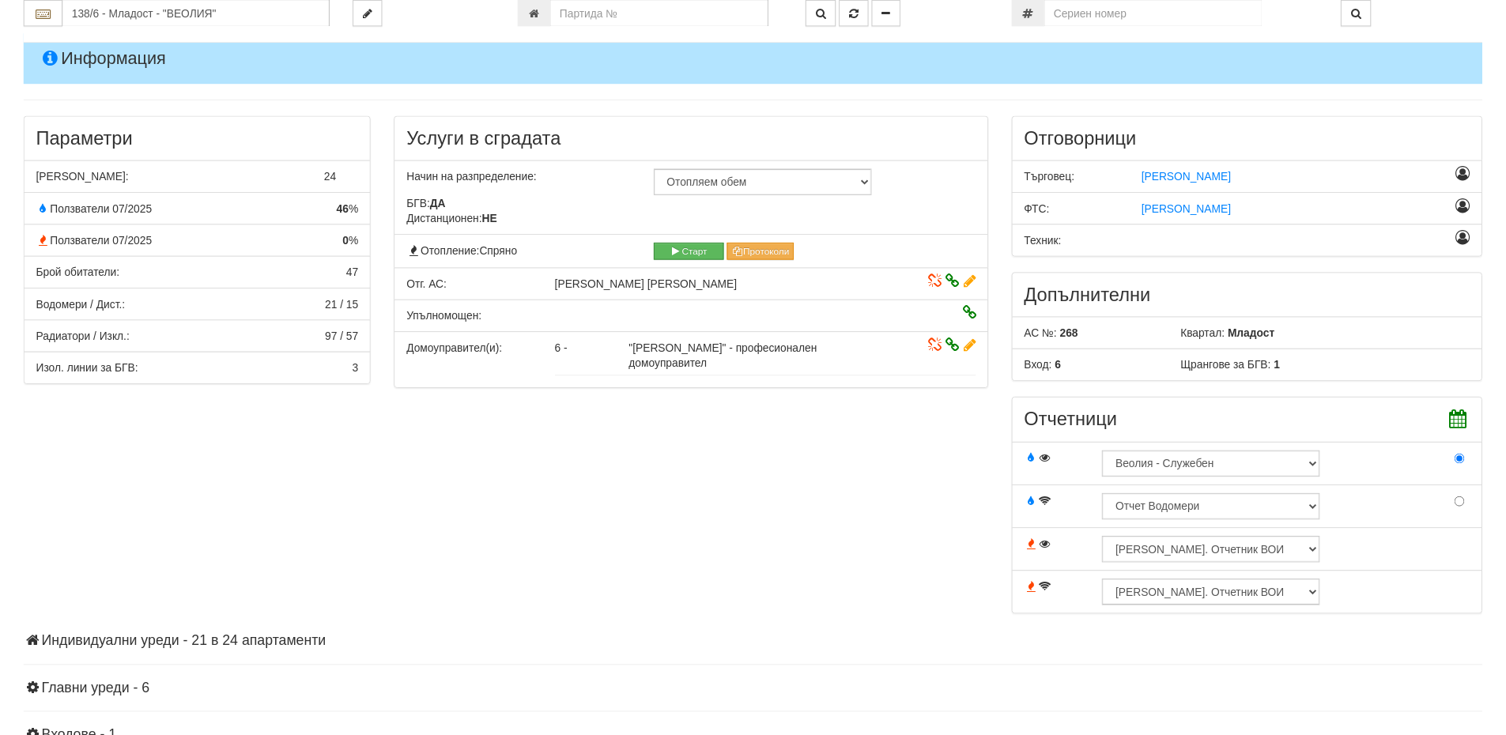
scroll to position [395, 0]
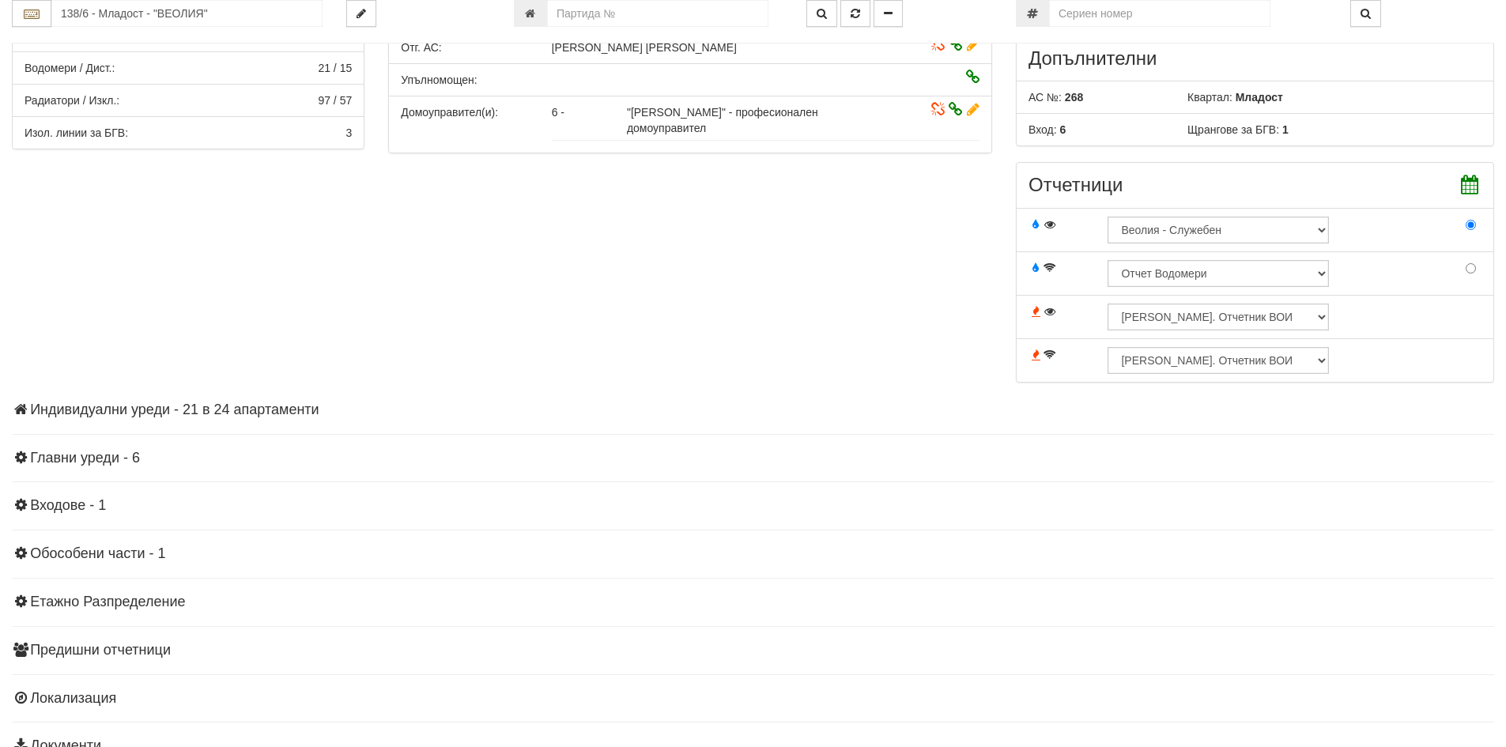
click at [209, 410] on h4 "Индивидуални уреди - 21 в 24 апартаменти" at bounding box center [753, 410] width 1483 height 16
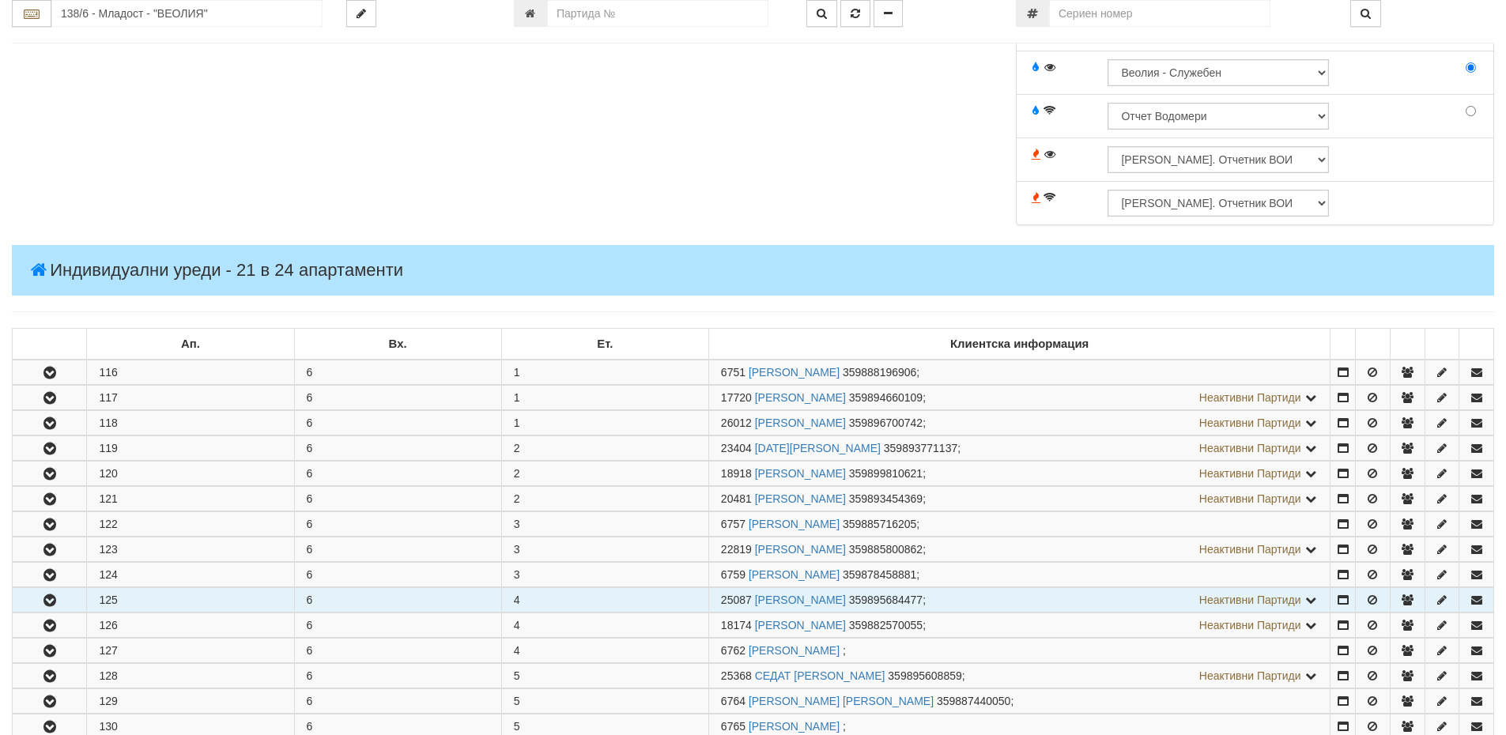
scroll to position [553, 0]
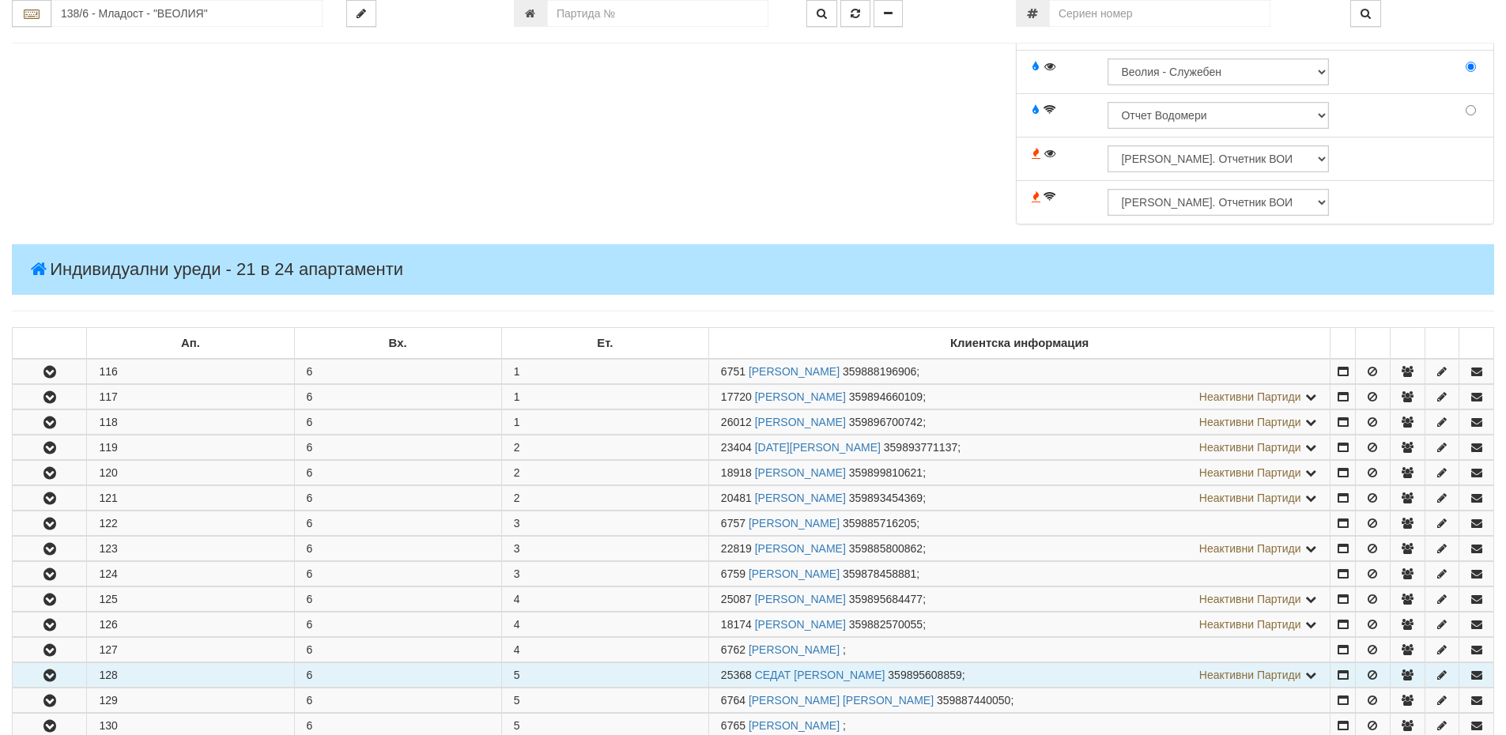
click at [138, 671] on td "128" at bounding box center [190, 675] width 207 height 25
click at [47, 677] on icon "button" at bounding box center [49, 676] width 19 height 11
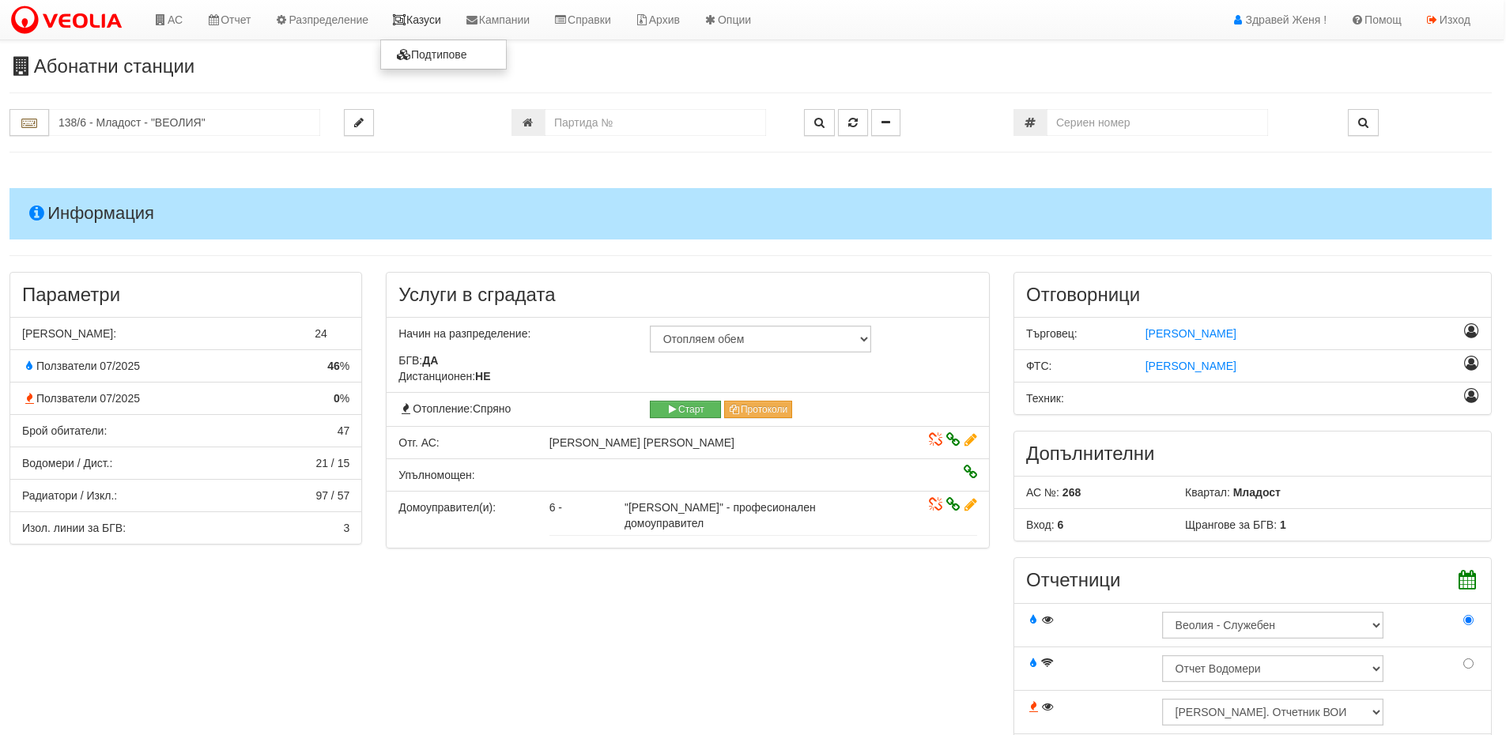
scroll to position [0, 0]
click at [437, 18] on link "Казуси" at bounding box center [419, 20] width 73 height 40
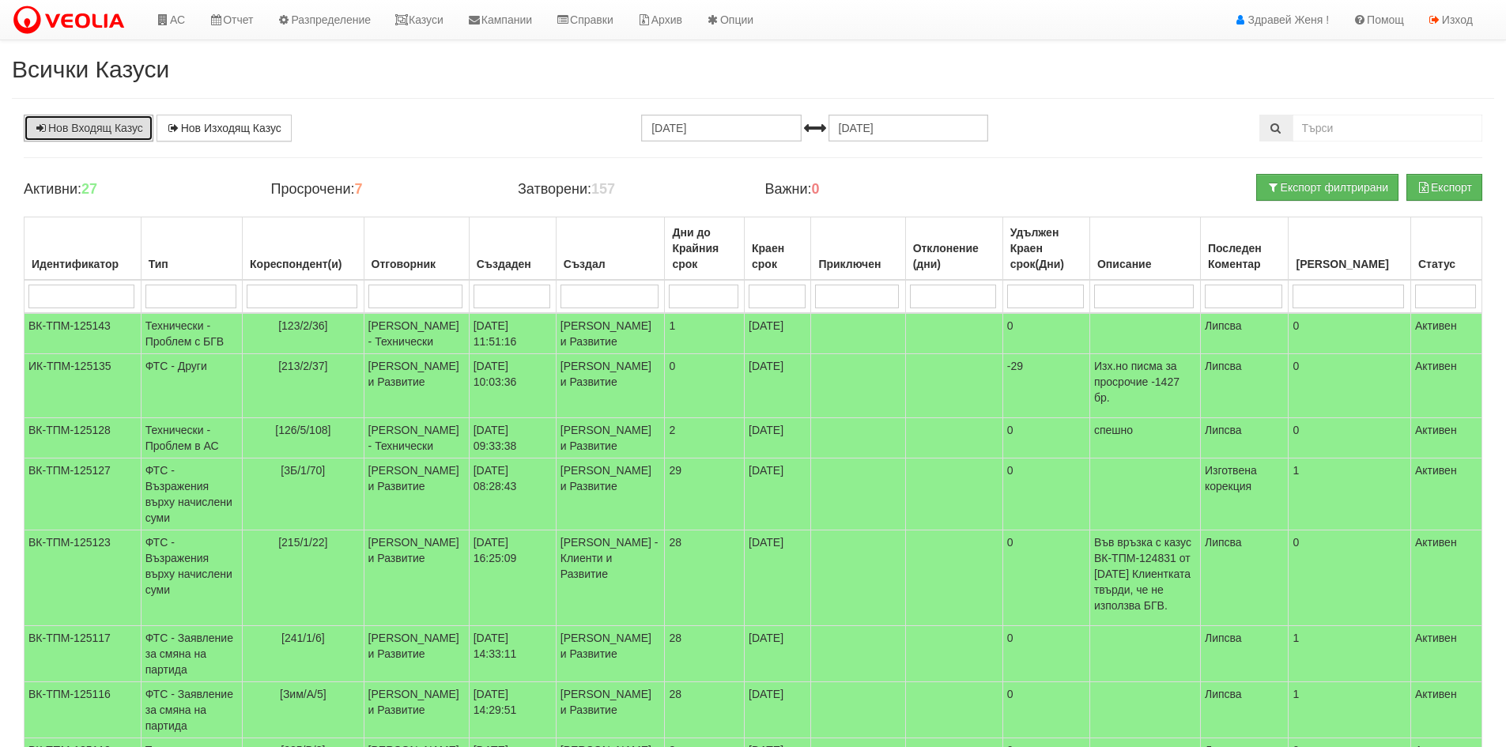
click at [128, 131] on link "Нов Входящ Казус" at bounding box center [89, 128] width 130 height 27
click at [138, 31] on link at bounding box center [72, 20] width 144 height 40
click at [148, 28] on link "АС" at bounding box center [170, 20] width 53 height 40
click at [169, 20] on icon at bounding box center [163, 19] width 14 height 11
click at [194, 27] on link "АС" at bounding box center [170, 20] width 53 height 40
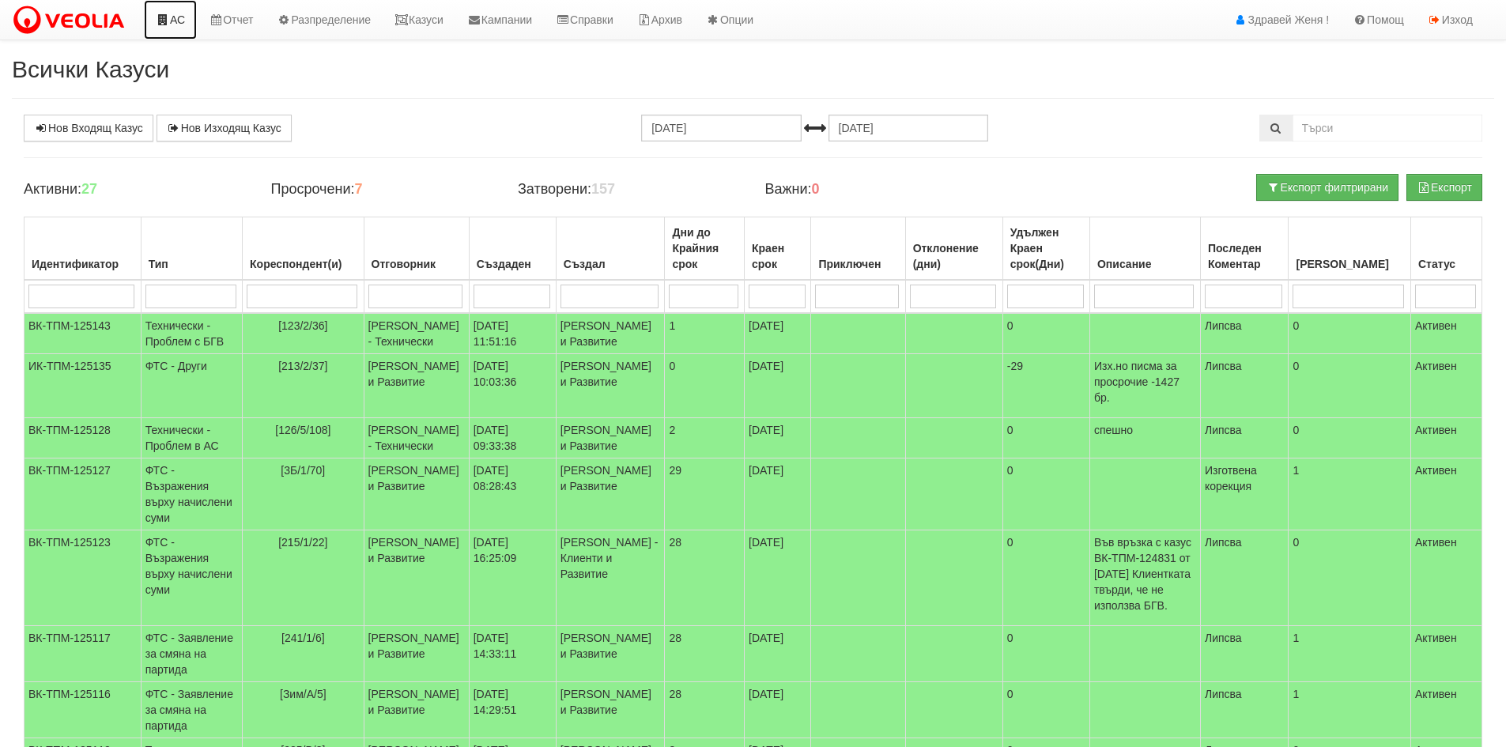
click at [194, 27] on link "АС" at bounding box center [170, 20] width 53 height 40
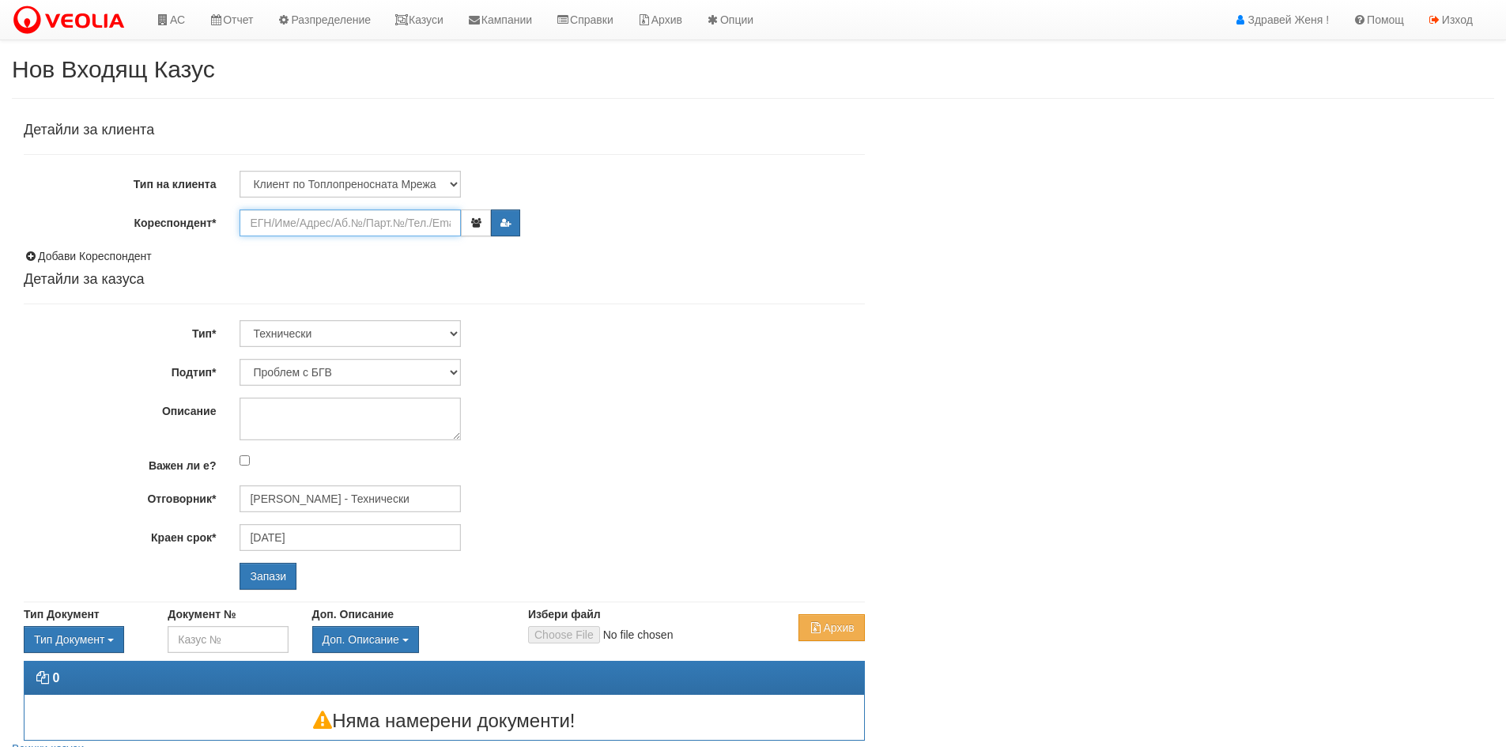
click at [305, 225] on input "Кореспондент*" at bounding box center [350, 223] width 221 height 27
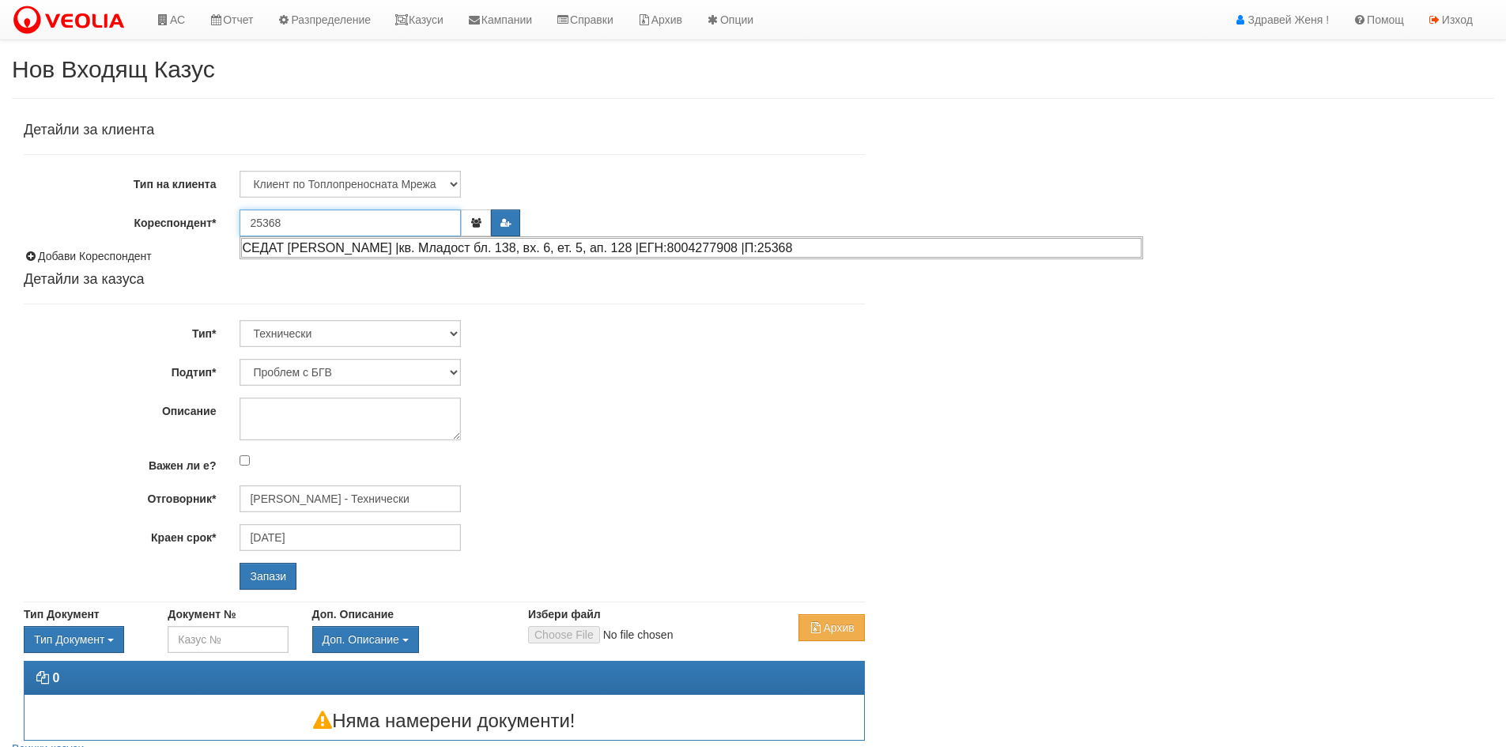
click at [369, 247] on div "СЕДАТ [PERSON_NAME] |кв. Младост бл. 138, вх. 6, ет. 5, ап. 128 |ЕГН:8004277908…" at bounding box center [691, 248] width 901 height 20
type input "Седат [PERSON_NAME]"
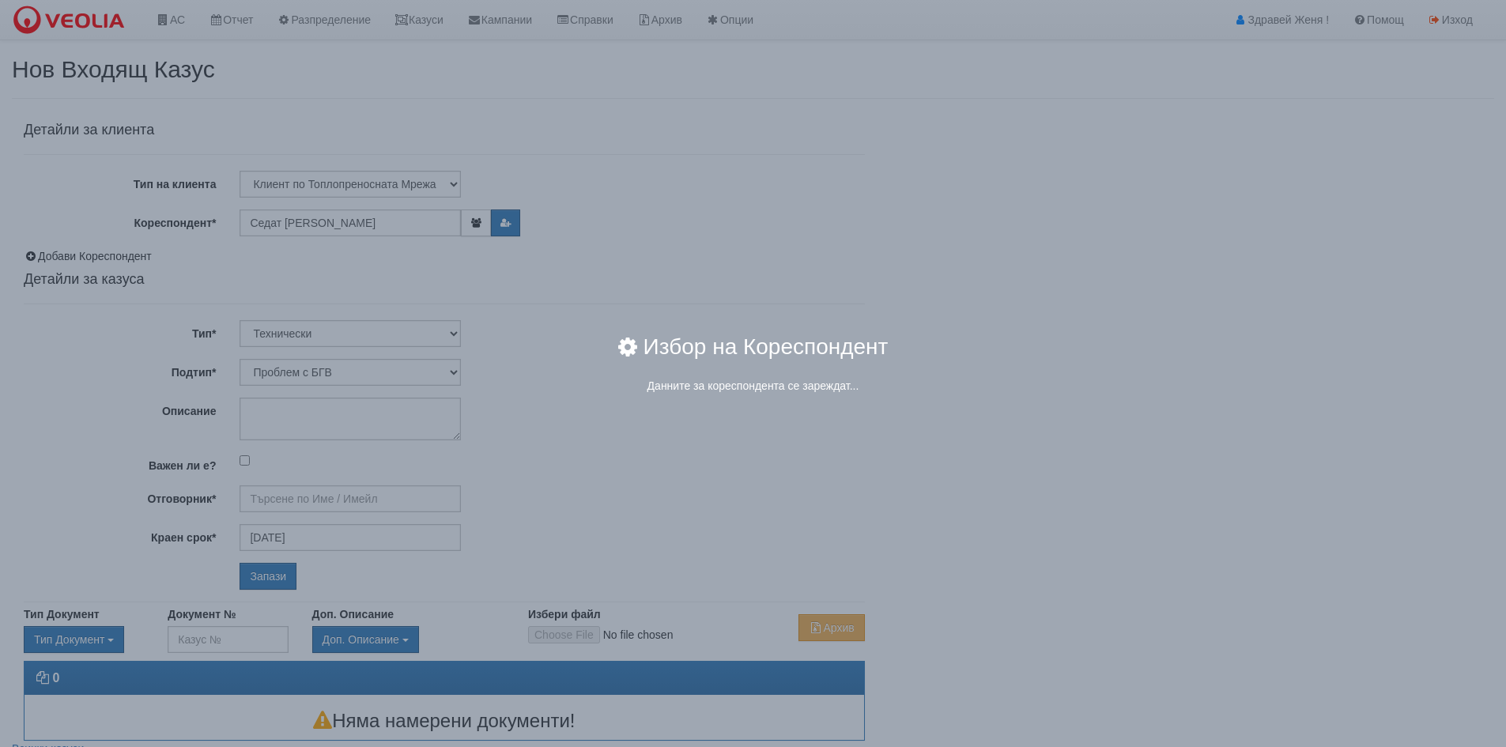
type input "[PERSON_NAME] - Технически"
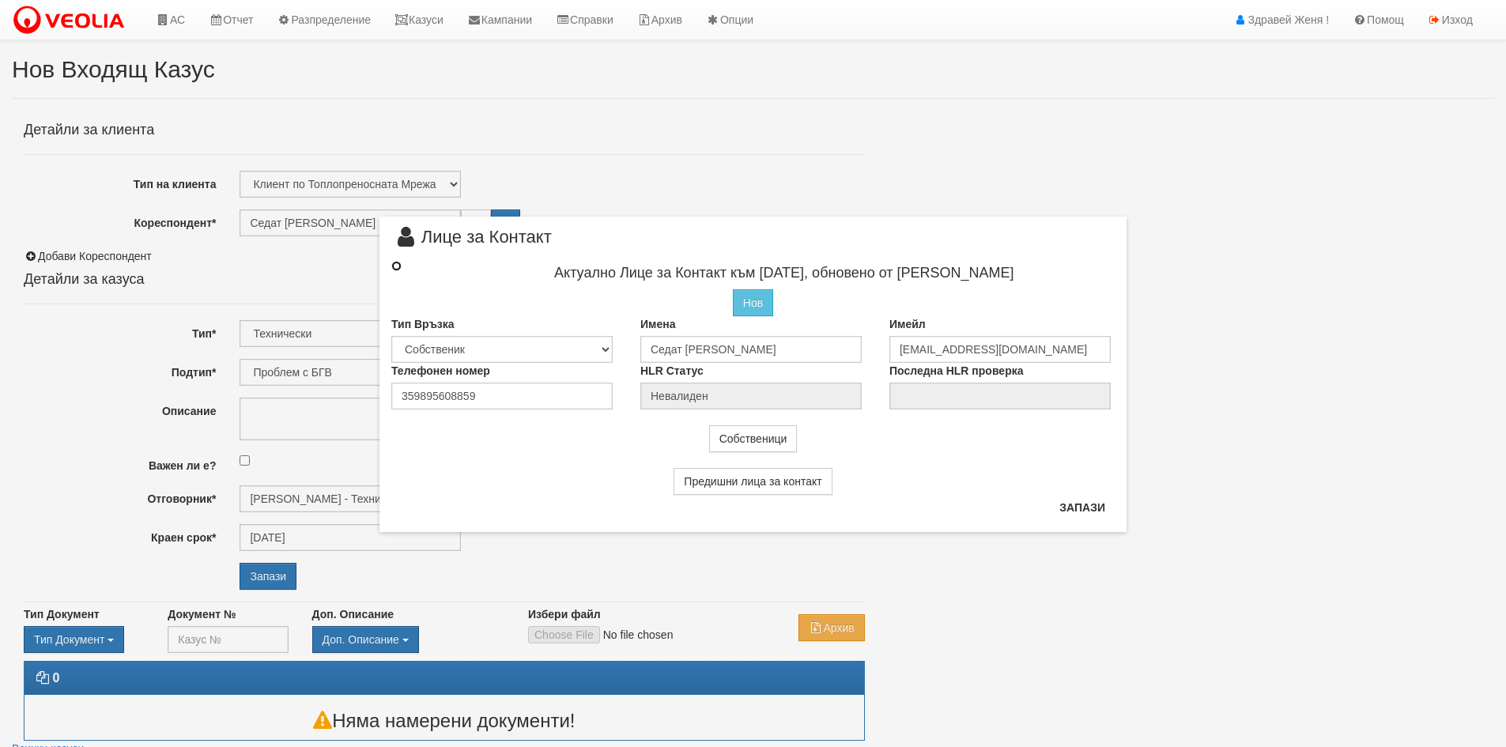
click at [396, 263] on input "radio" at bounding box center [396, 266] width 10 height 10
radio input "true"
type input "Седат [PERSON_NAME]"
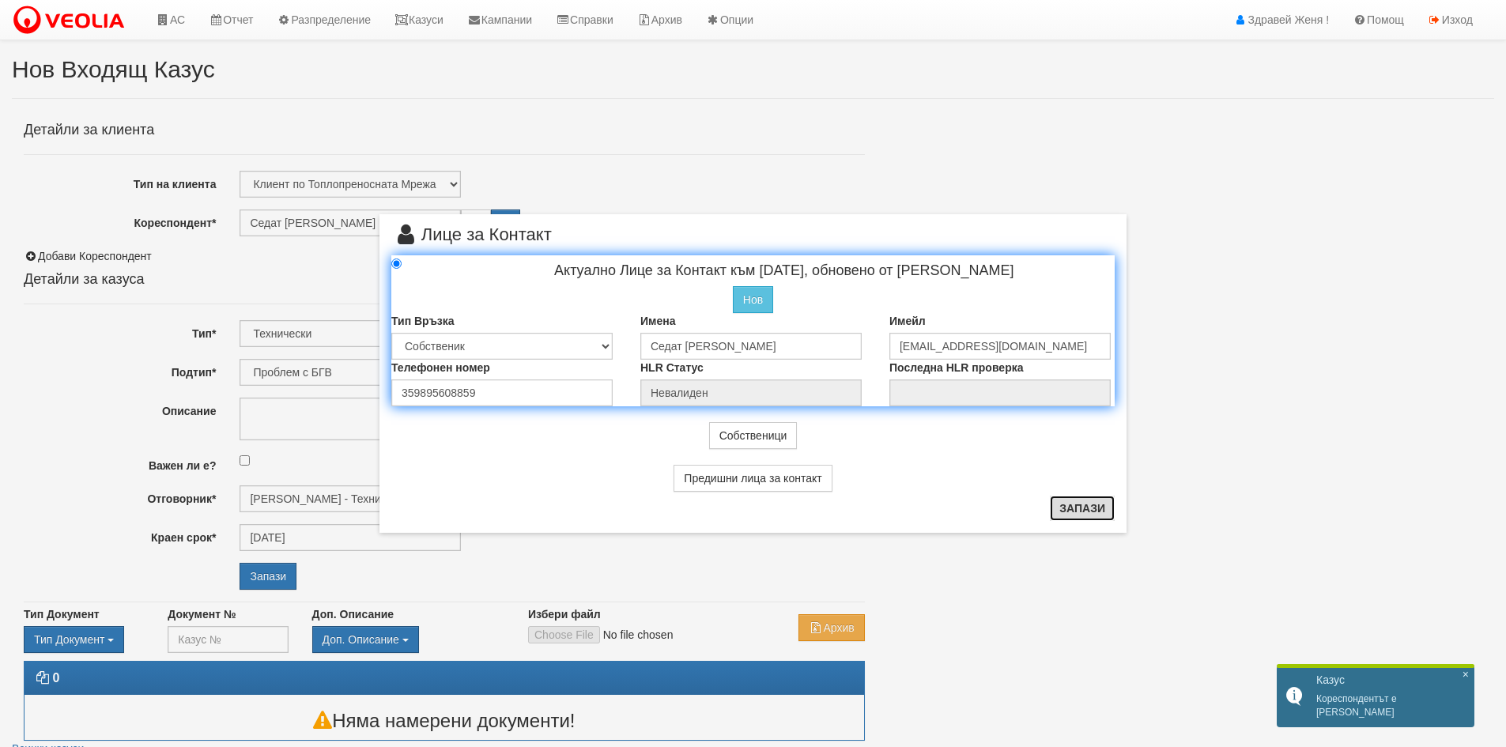
click at [1079, 507] on button "Запази" at bounding box center [1082, 508] width 65 height 25
radio input "true"
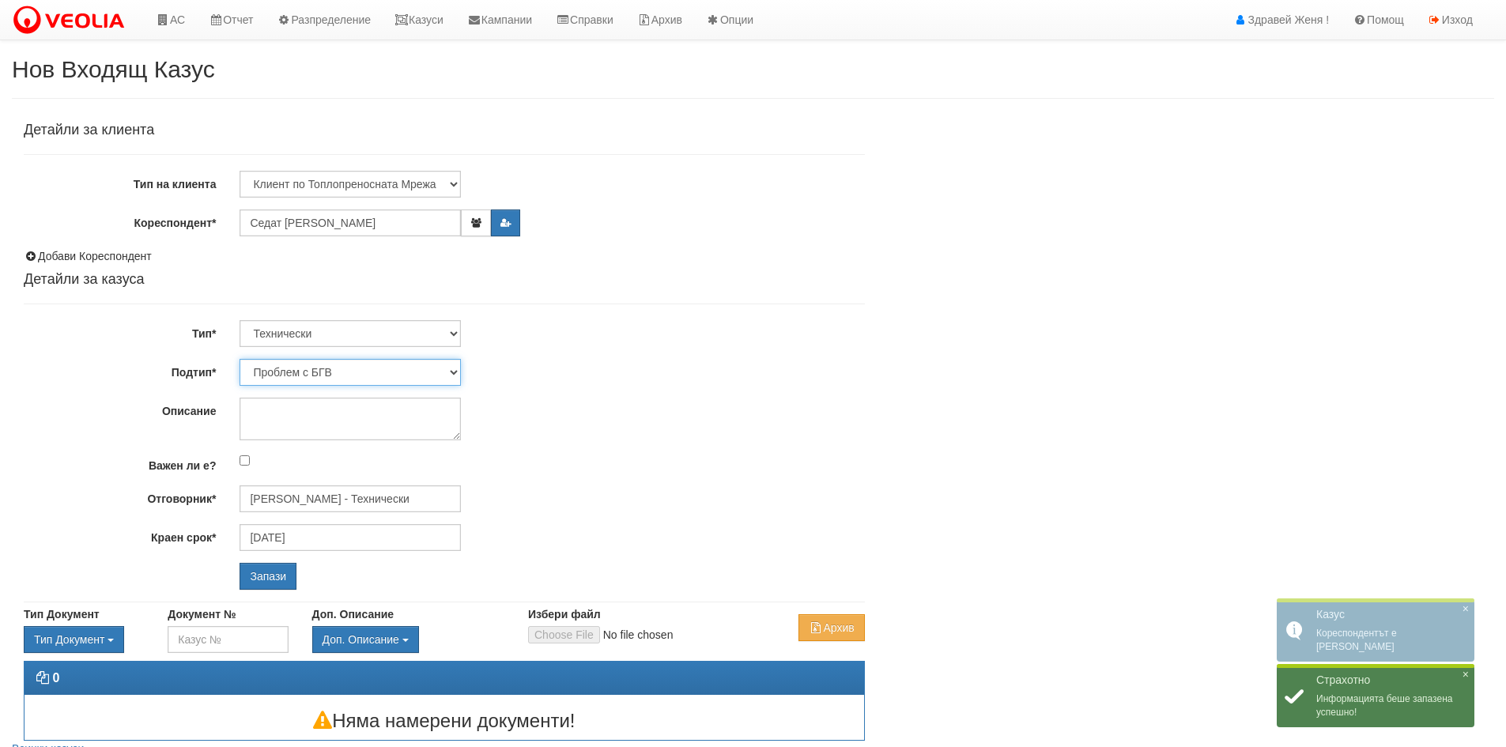
click at [450, 372] on select "Проблем с БГВ Теч ВОИ Теч БГВ Теч в АС Теч от водомер Проблем в АС Интервенция …" at bounding box center [350, 372] width 221 height 27
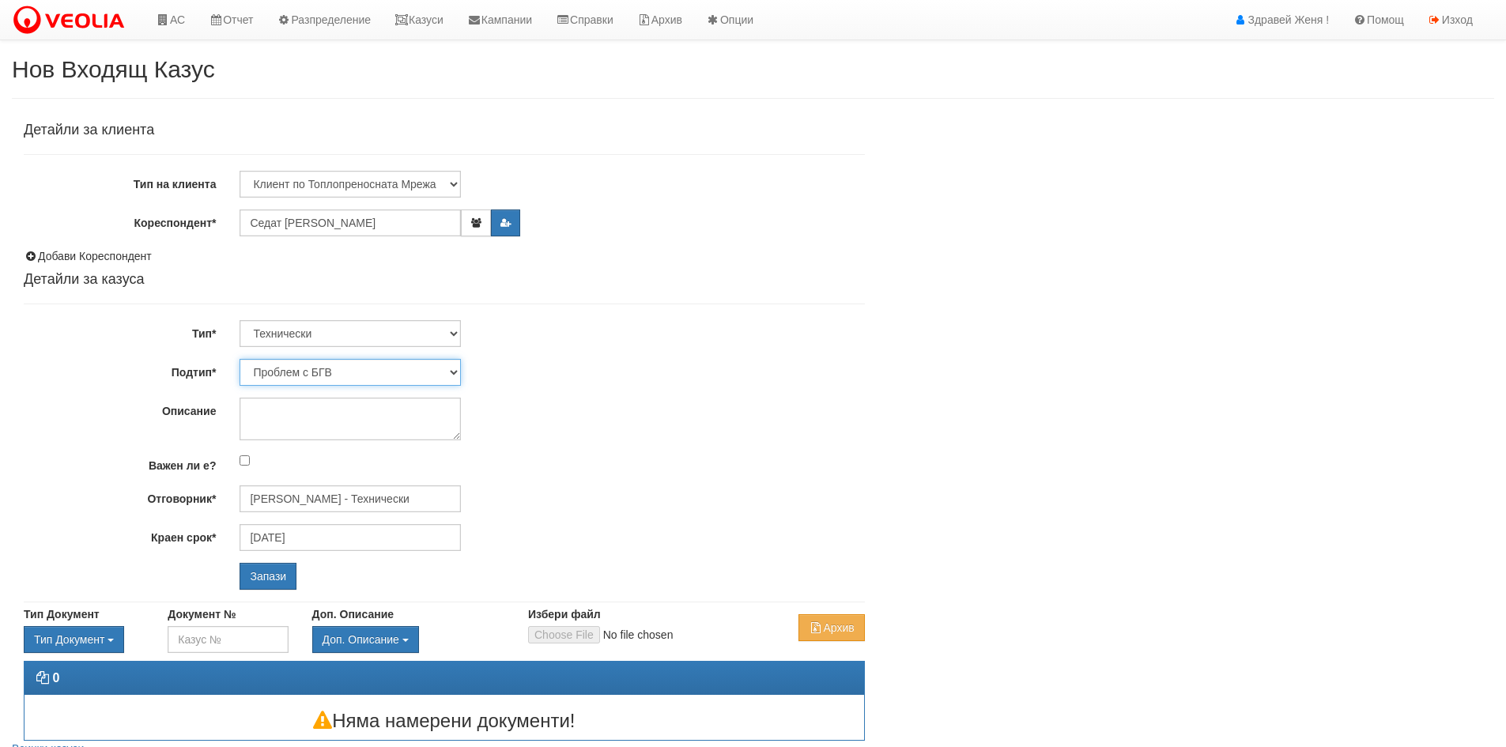
select select "Опис ВИ"
click at [240, 359] on select "Проблем с БГВ Теч ВОИ Теч БГВ Теч в АС Теч от водомер Проблем в АС Интервенция …" at bounding box center [350, 372] width 221 height 27
type input "26/08/2025"
type input "Дончо Дончев - Технически"
click at [337, 417] on textarea "Описание" at bounding box center [350, 419] width 221 height 43
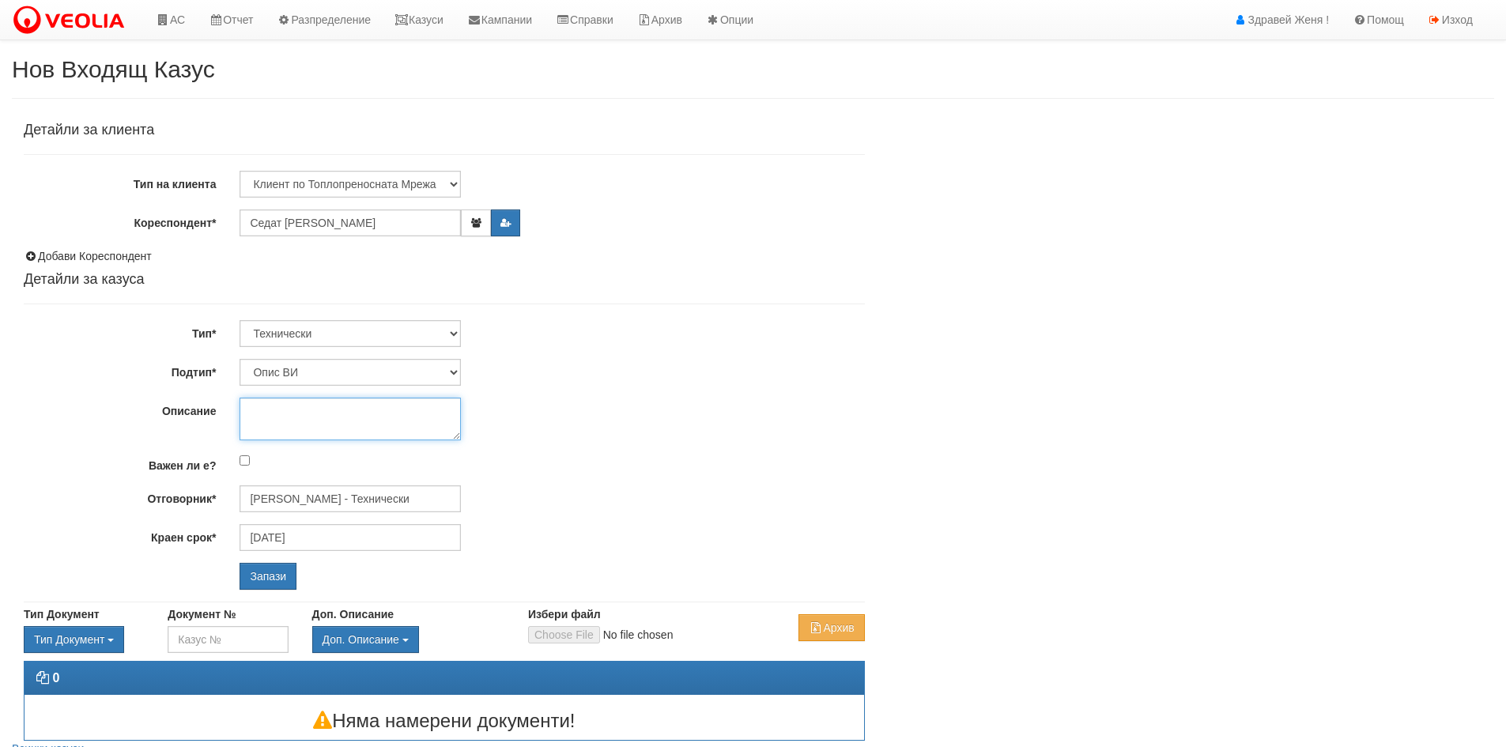
click at [269, 409] on textarea "Описание" at bounding box center [350, 419] width 221 height 43
type textarea "Монтирани радиатори за съставяне на КПК"
click at [274, 574] on input "Запази" at bounding box center [268, 576] width 57 height 27
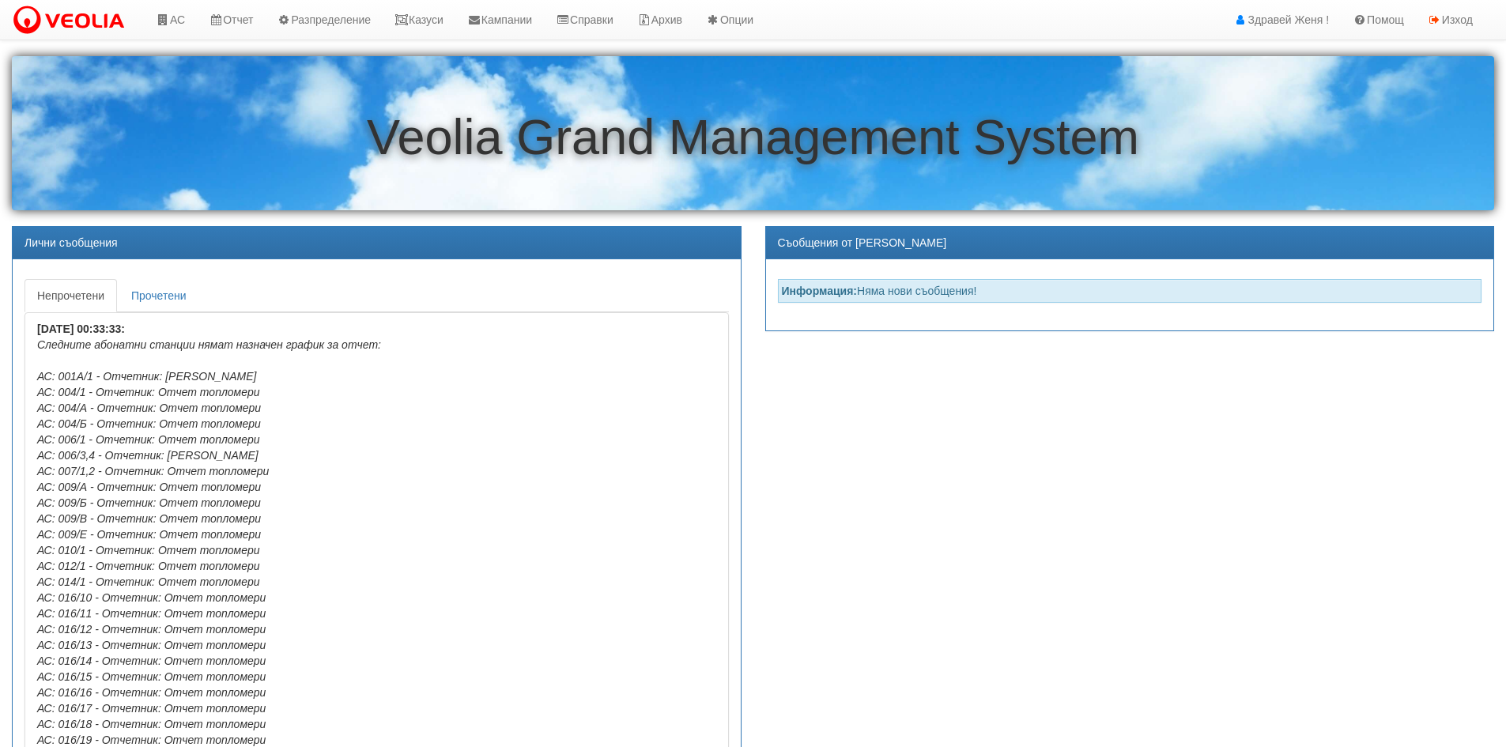
click at [176, 9] on link "АС" at bounding box center [170, 20] width 53 height 40
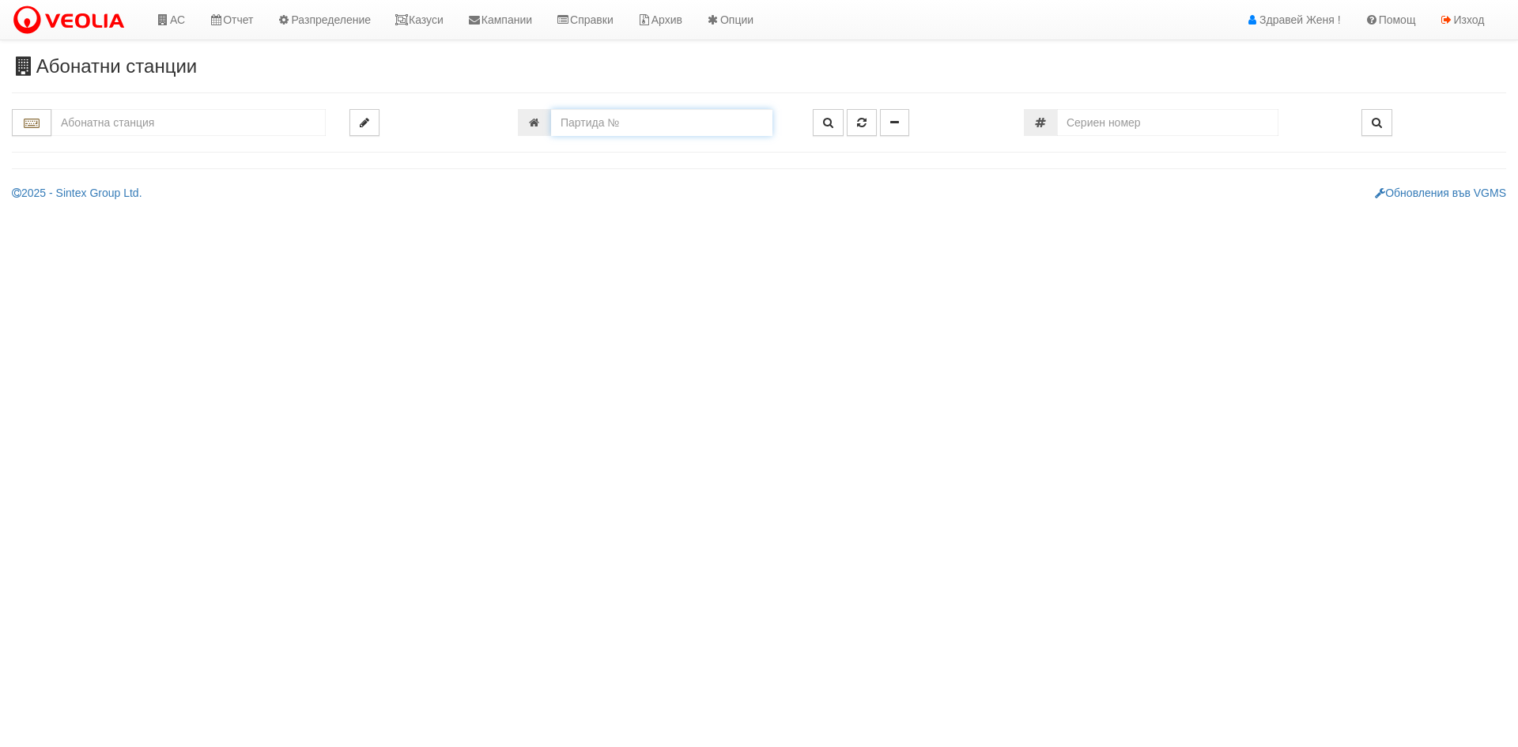
click at [667, 133] on input "number" at bounding box center [661, 122] width 221 height 27
type input "25368"
type input "138/6 - "[PERSON_NAME] [GEOGRAPHIC_DATA] " ЕАД"
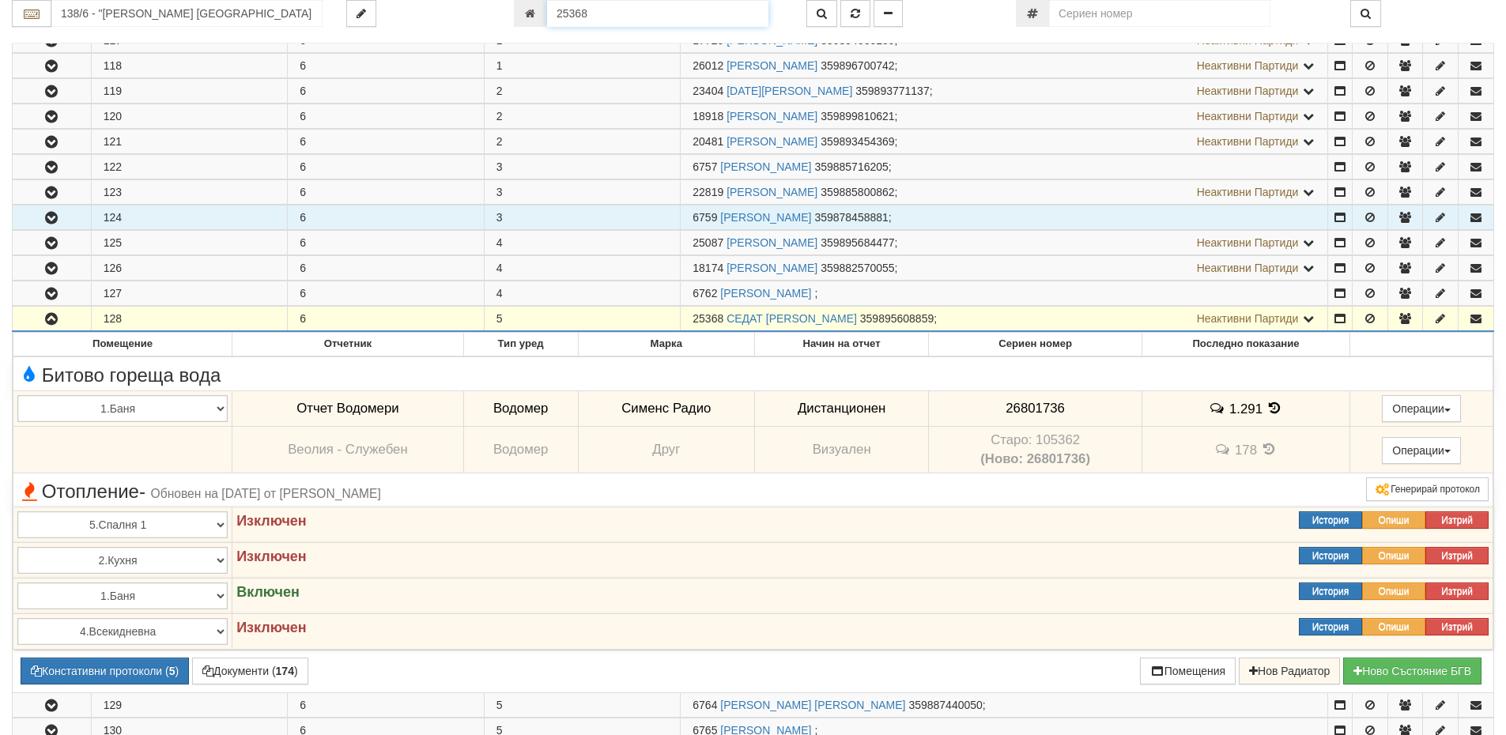
scroll to position [213, 0]
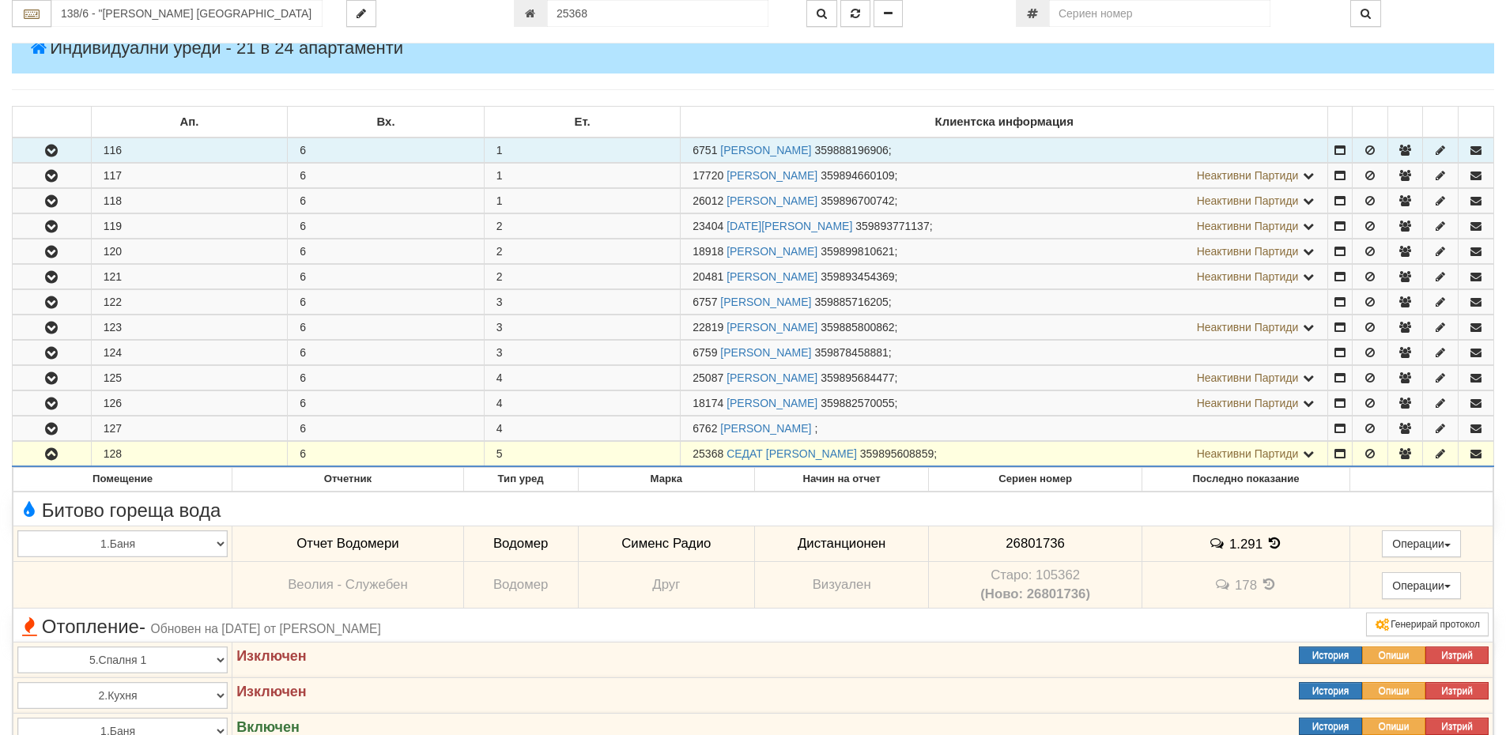
click at [66, 157] on button "button" at bounding box center [52, 150] width 78 height 24
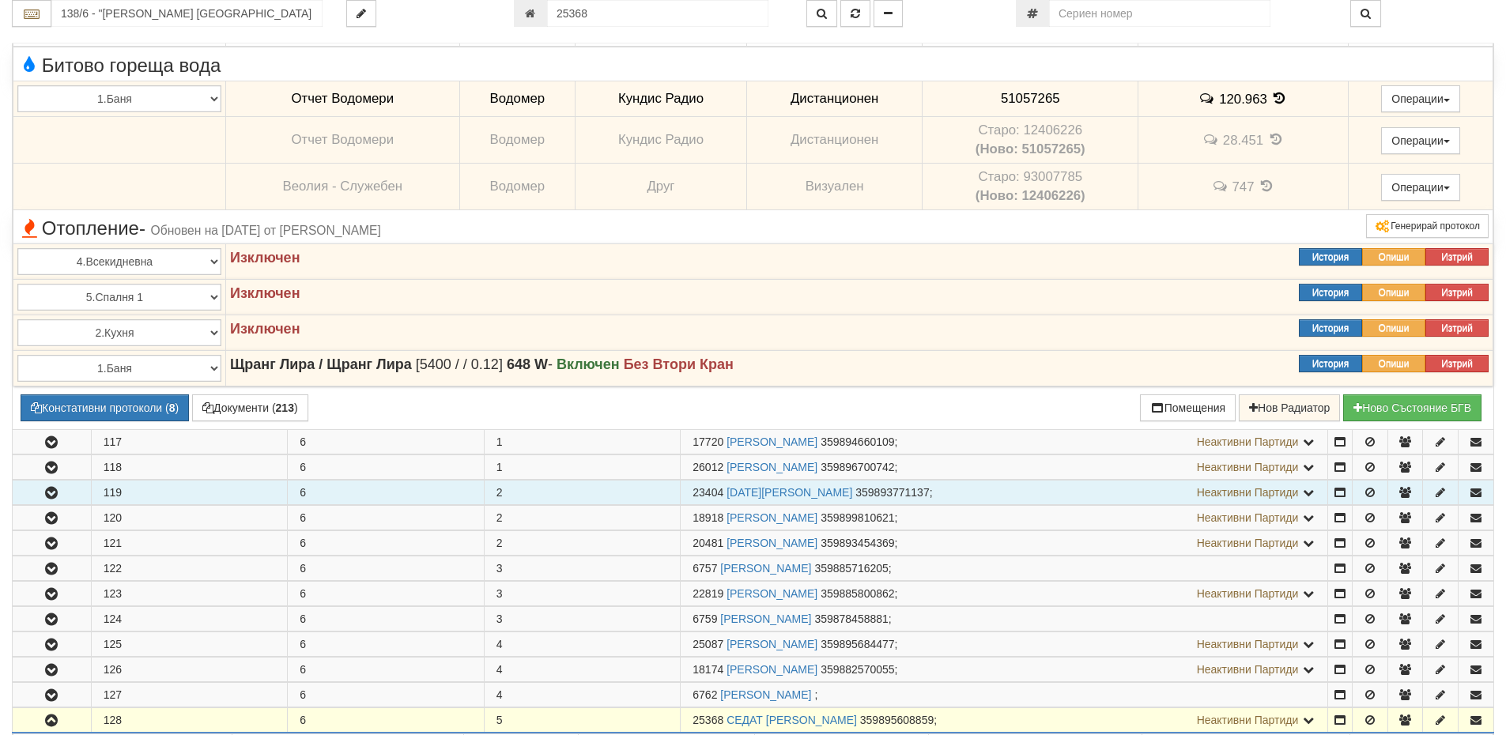
scroll to position [530, 0]
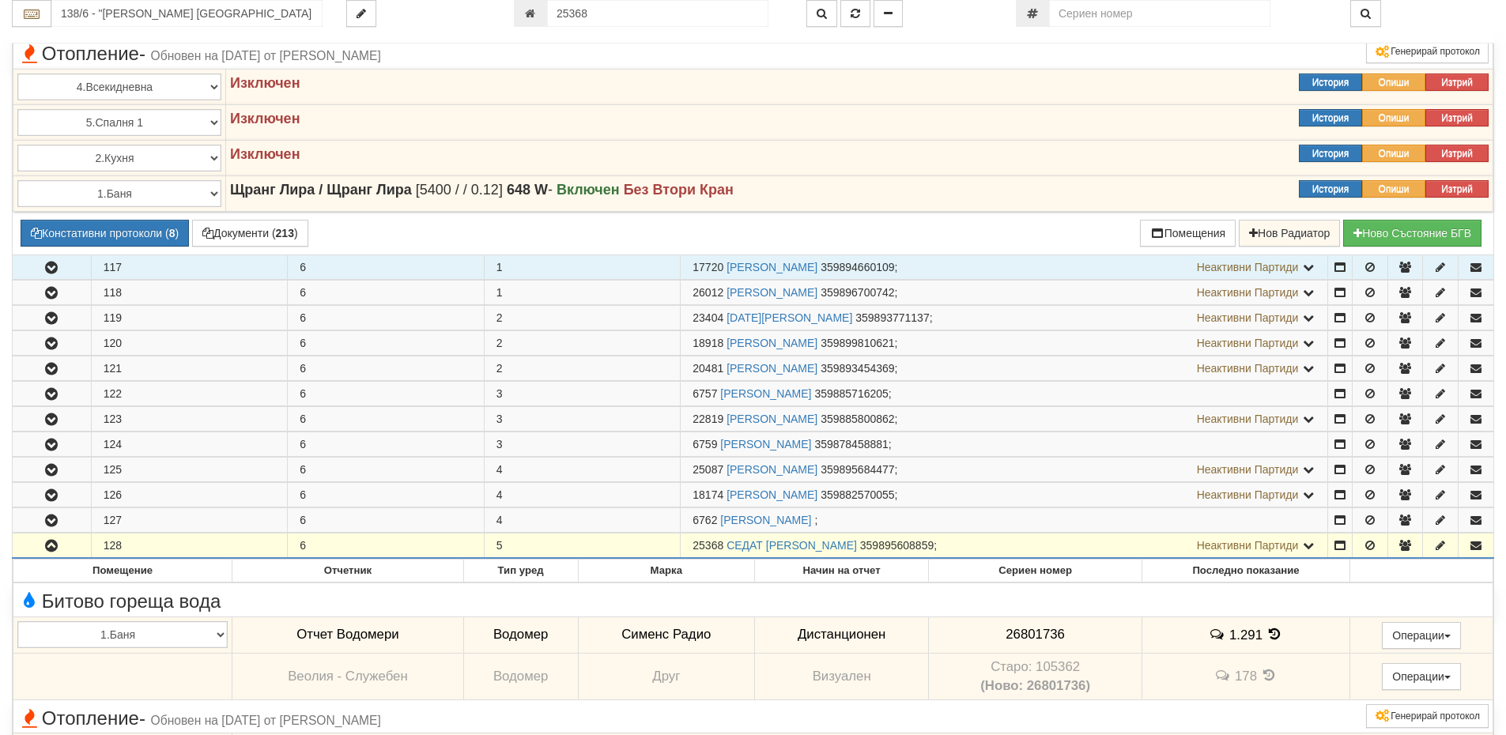
click at [28, 265] on button "button" at bounding box center [52, 267] width 78 height 24
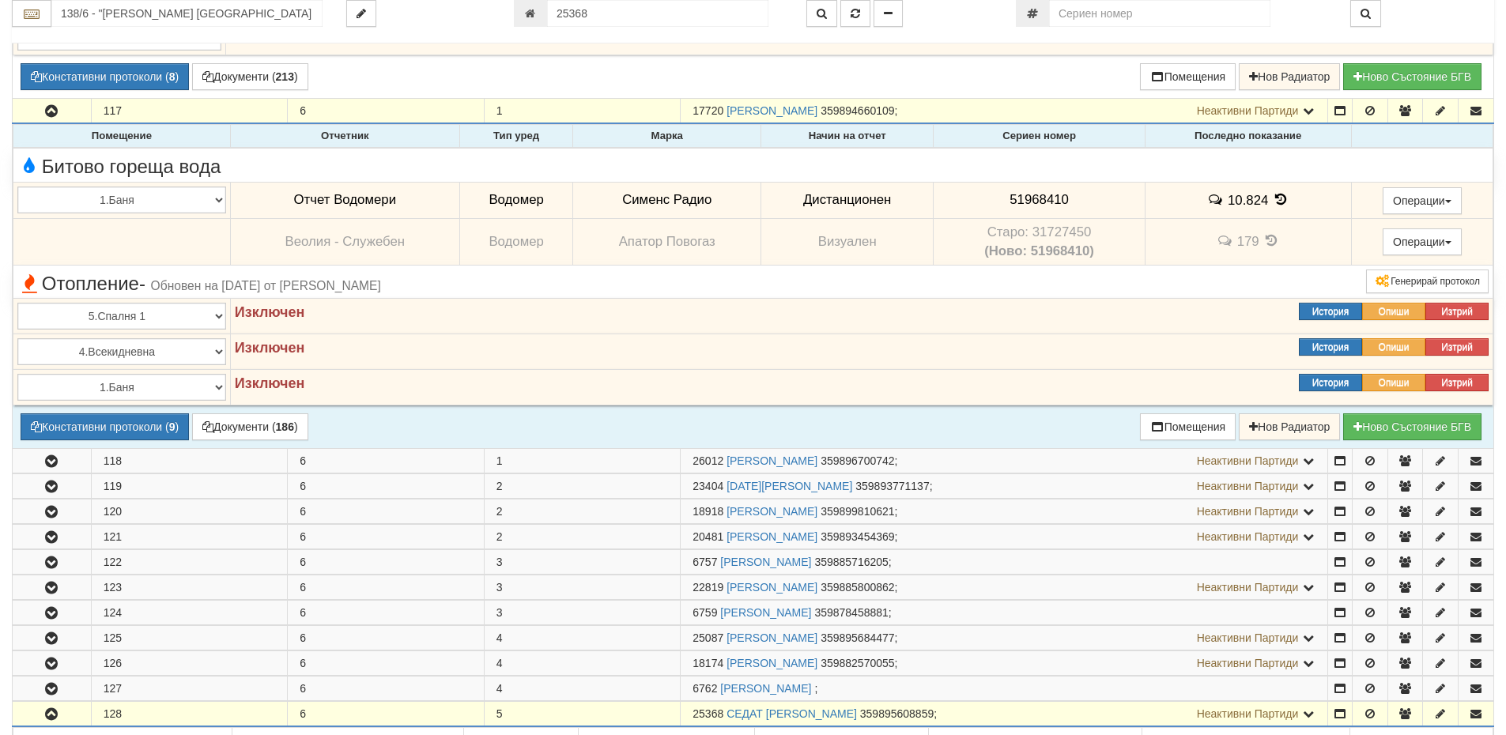
scroll to position [688, 0]
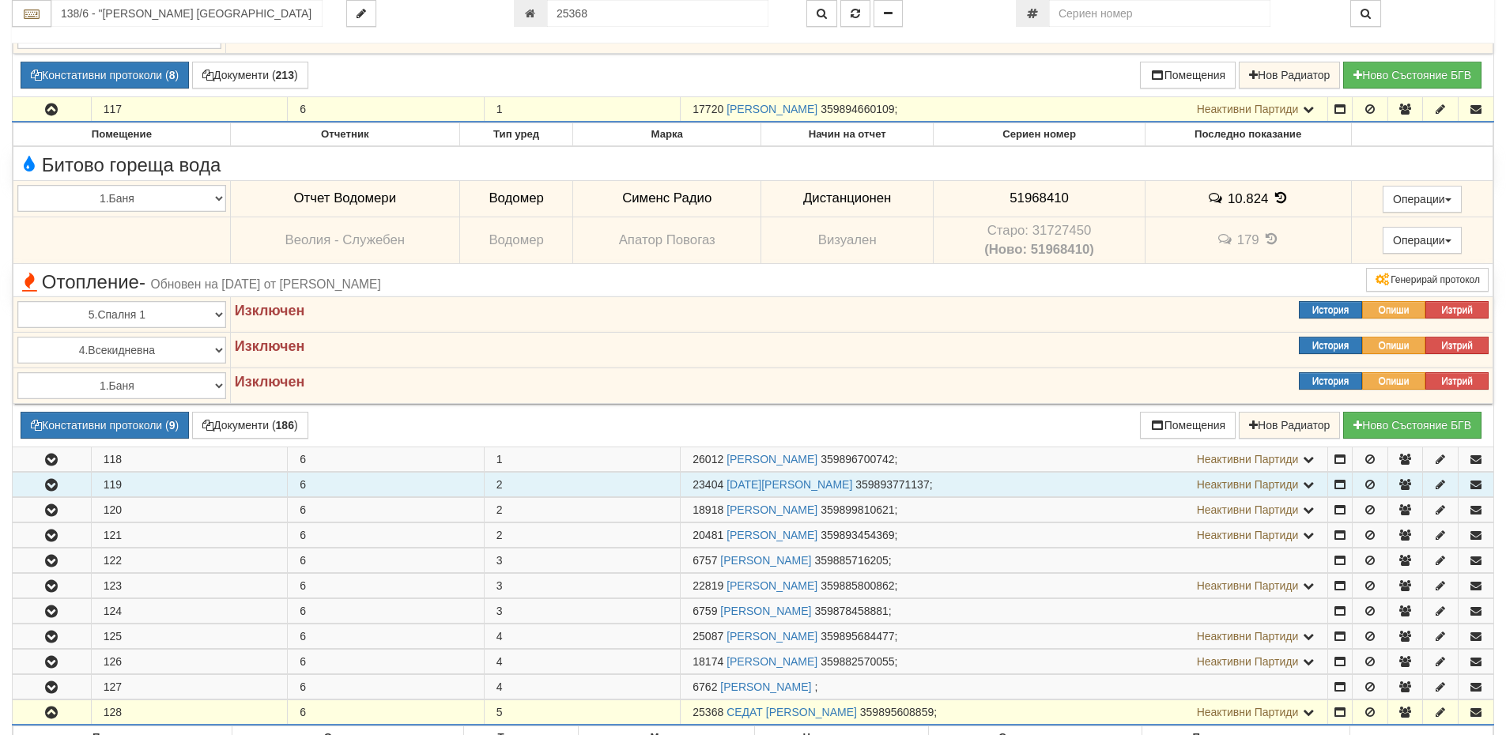
click at [51, 480] on icon "button" at bounding box center [51, 485] width 19 height 11
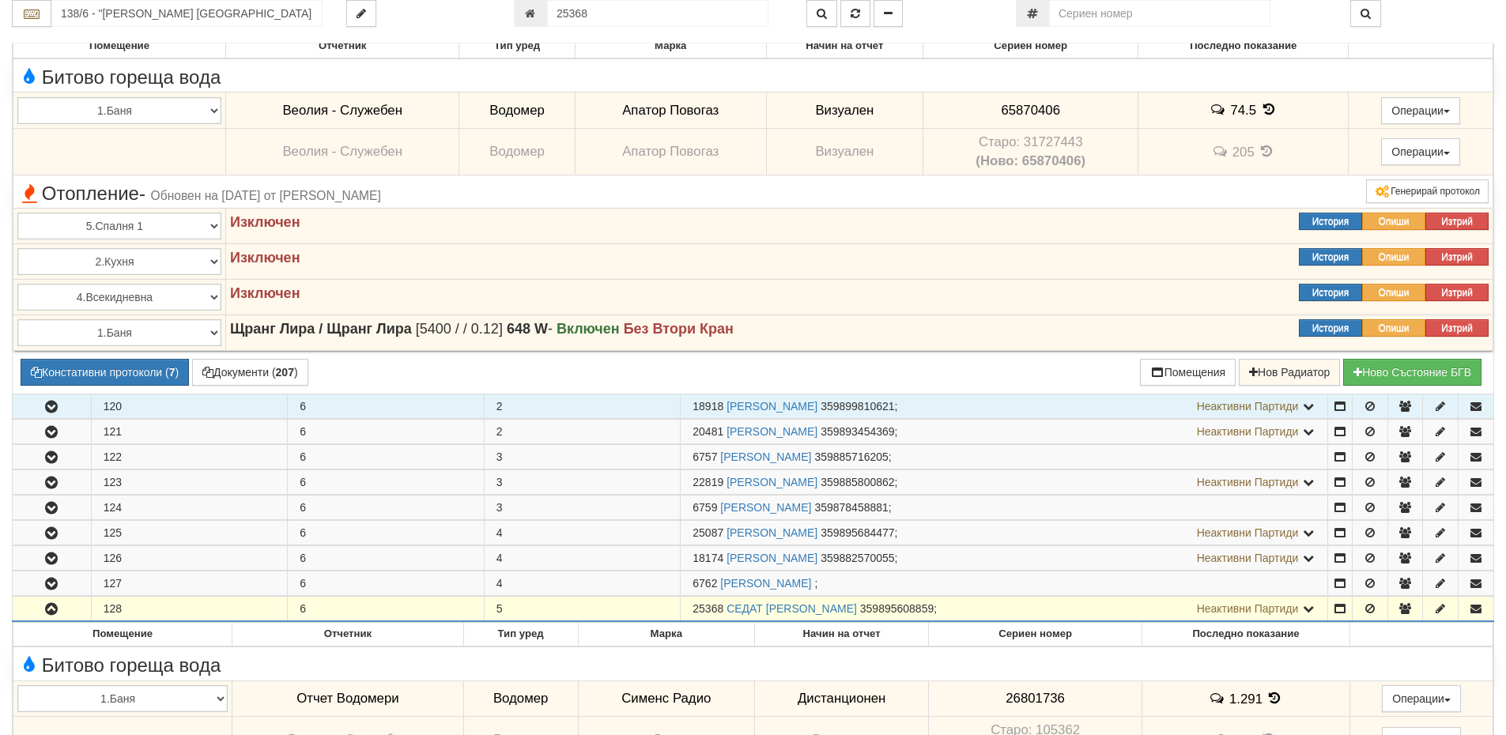
scroll to position [1162, 0]
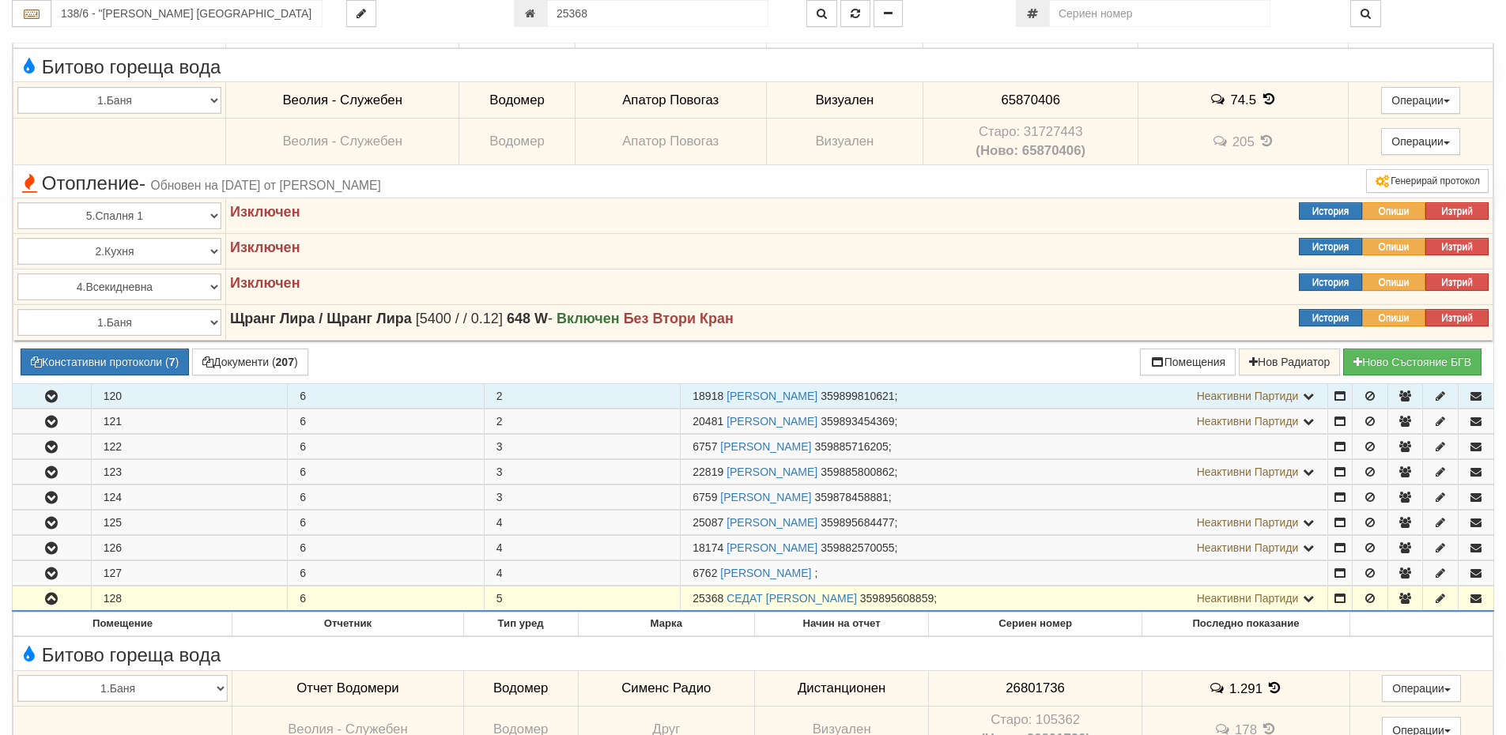
click at [53, 397] on icon "button" at bounding box center [51, 396] width 19 height 11
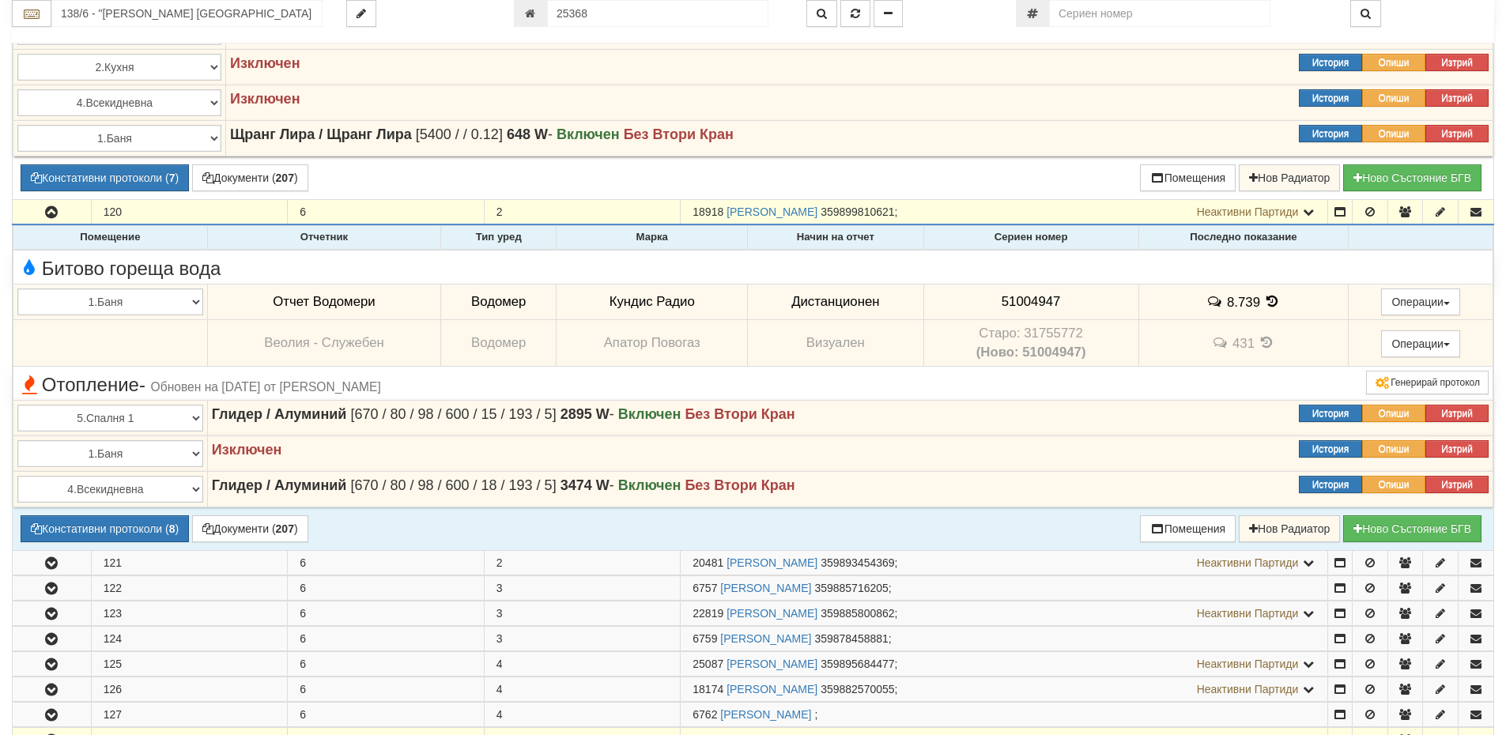
scroll to position [1320, 0]
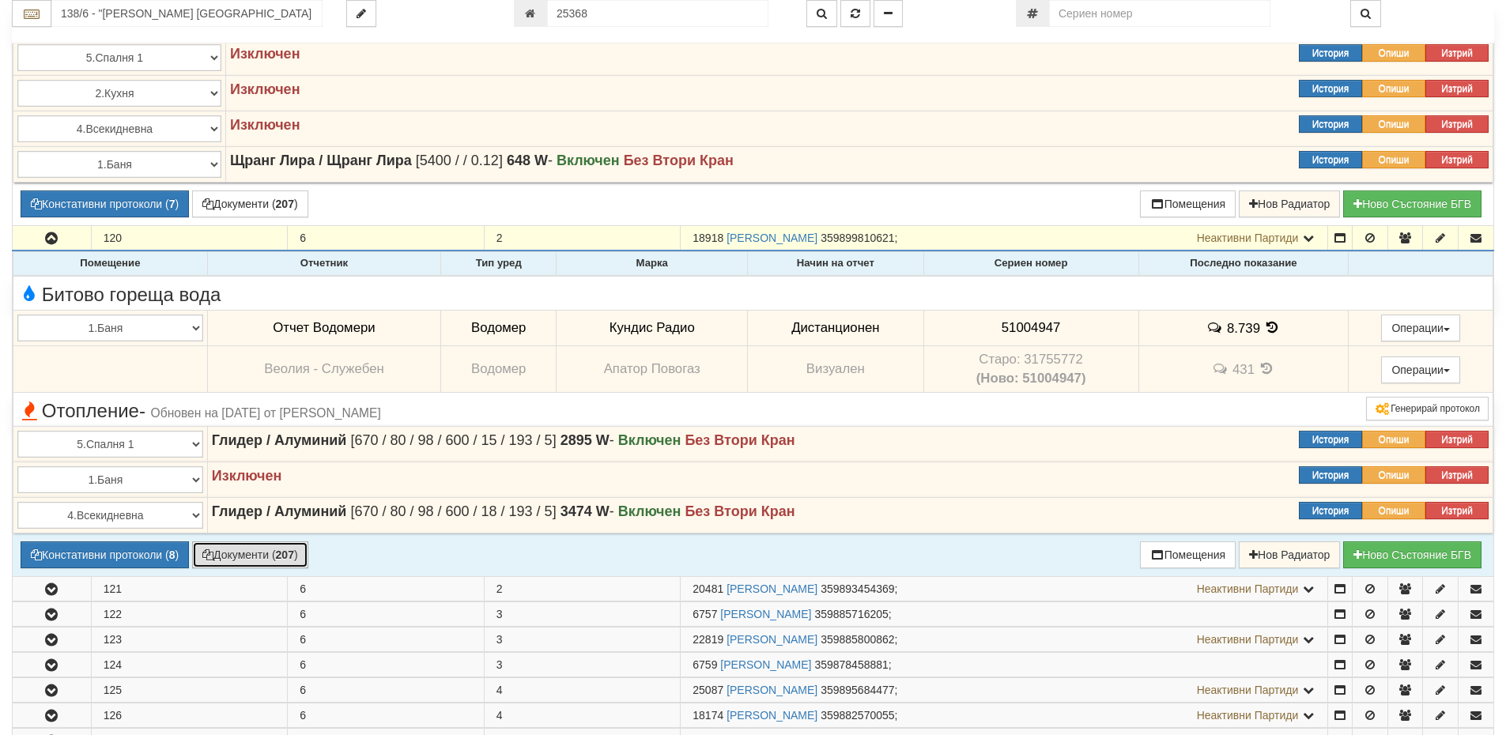
click at [281, 549] on button "Документи ( 207 )" at bounding box center [250, 555] width 116 height 27
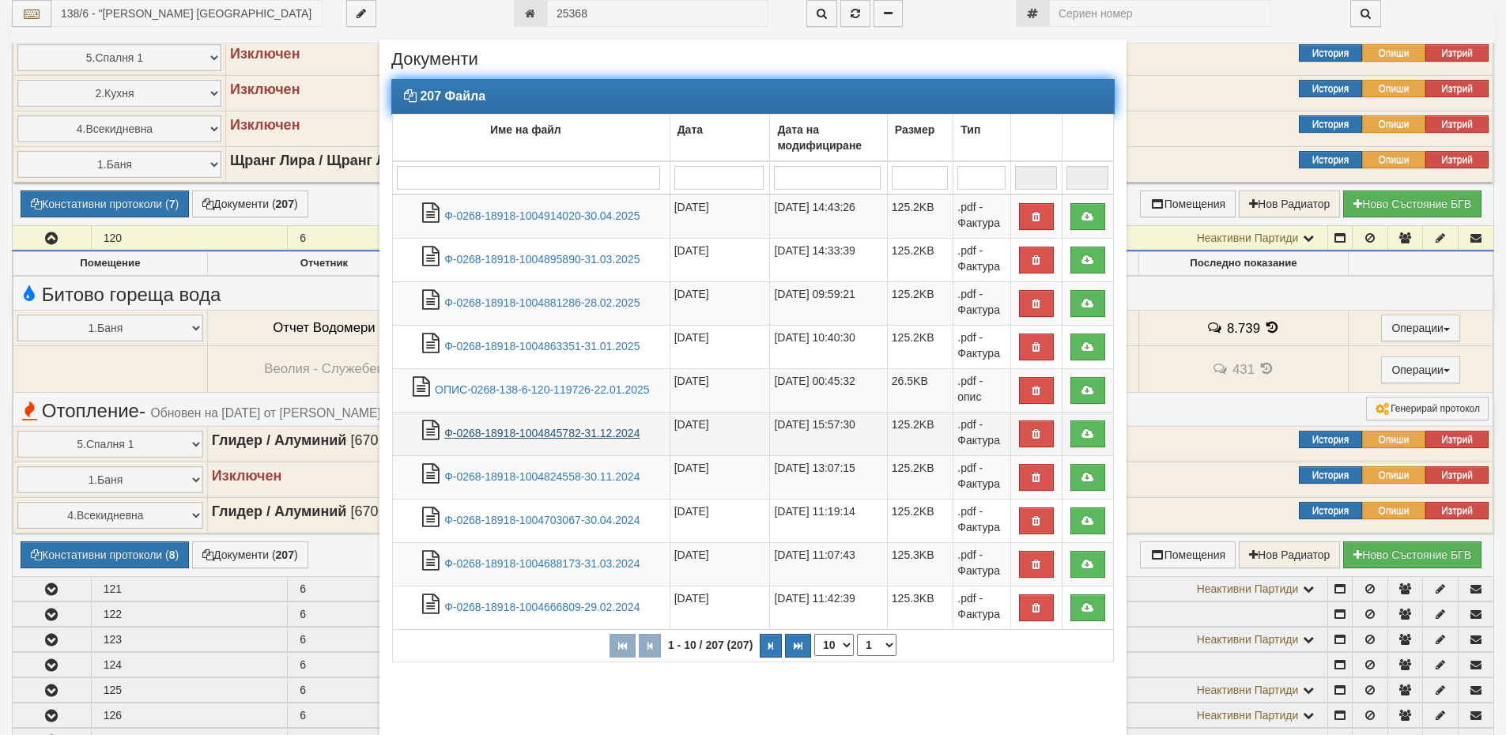
click at [584, 433] on link "Ф-0268-18918-1004845782-31.12.2024" at bounding box center [541, 433] width 195 height 13
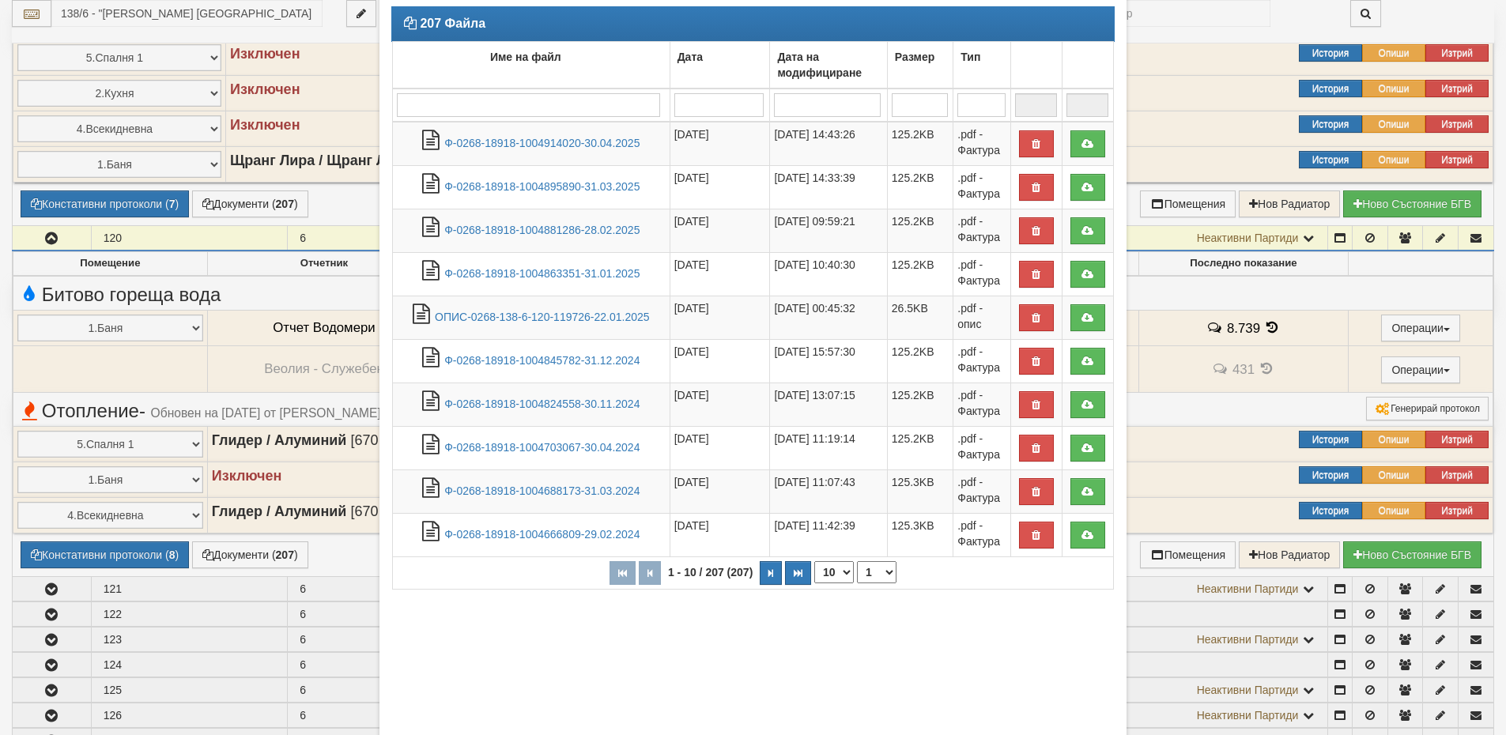
scroll to position [144, 0]
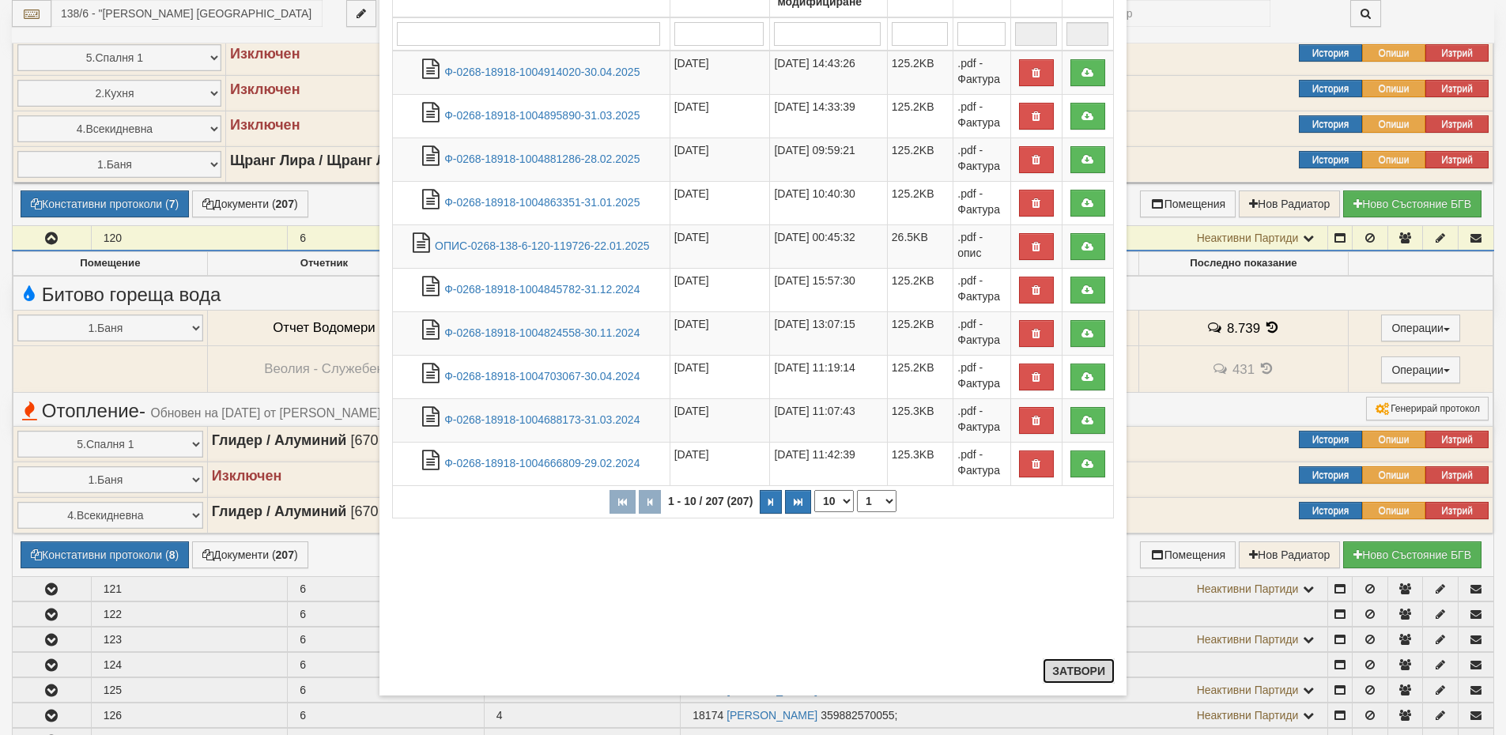
click at [1069, 667] on button "Затвори" at bounding box center [1079, 671] width 72 height 25
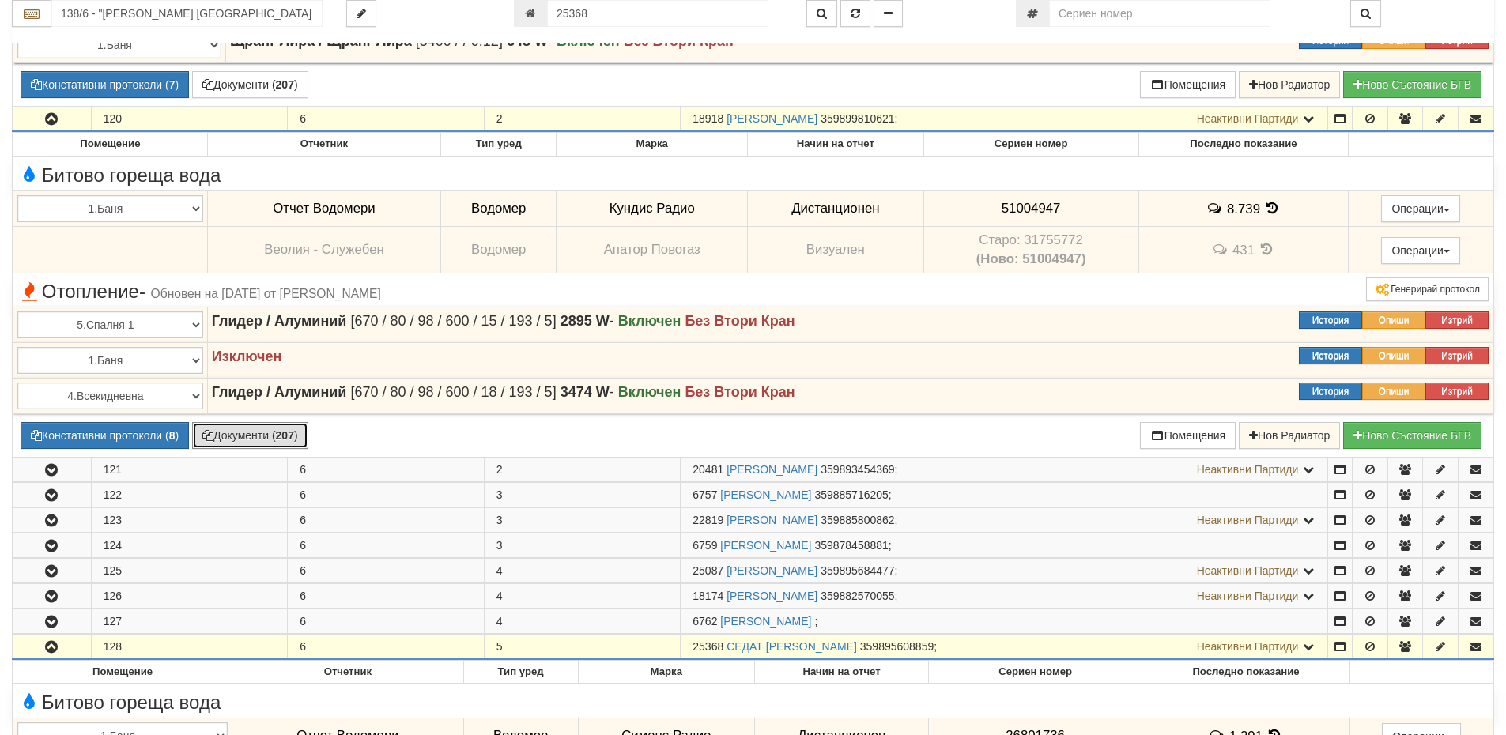
scroll to position [1660, 0]
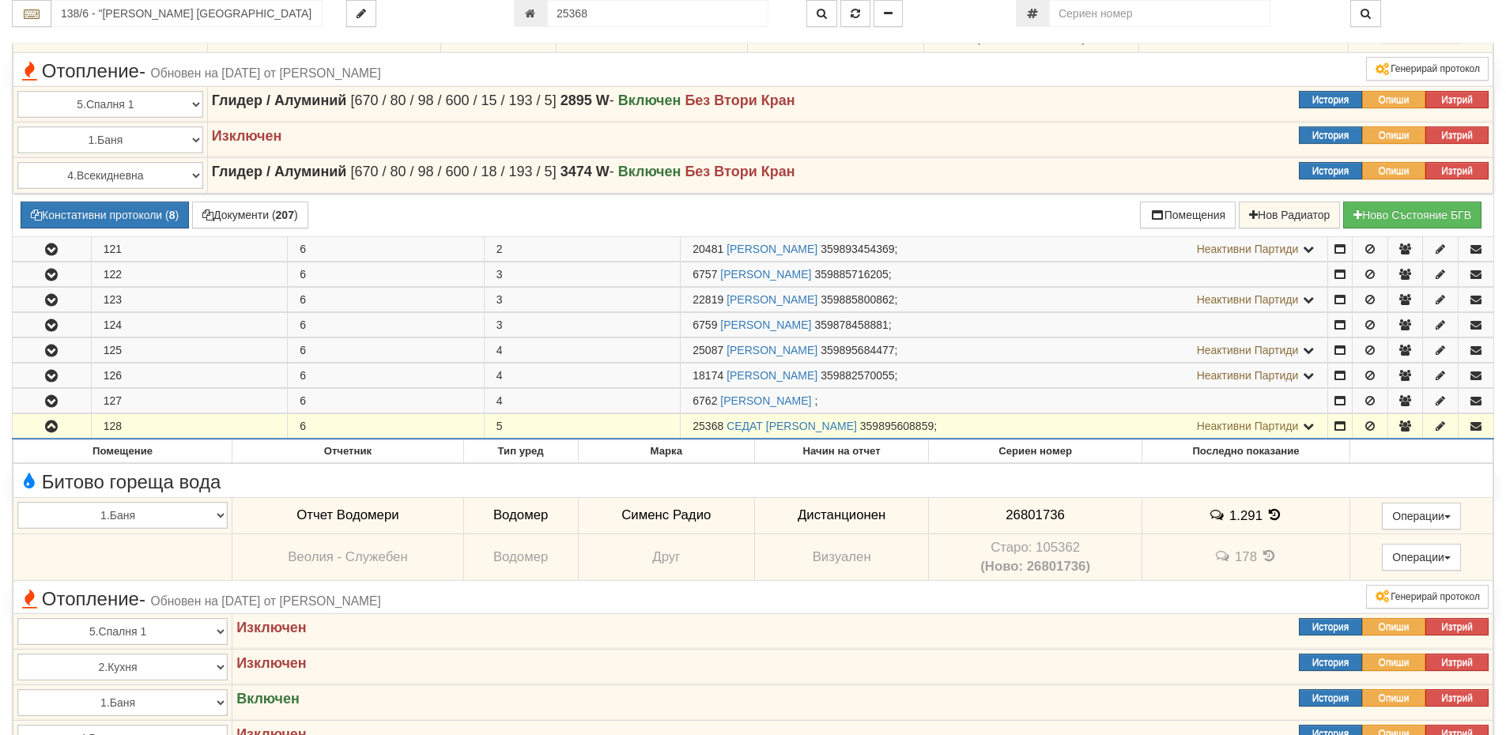
click at [456, 425] on td "6" at bounding box center [386, 426] width 197 height 25
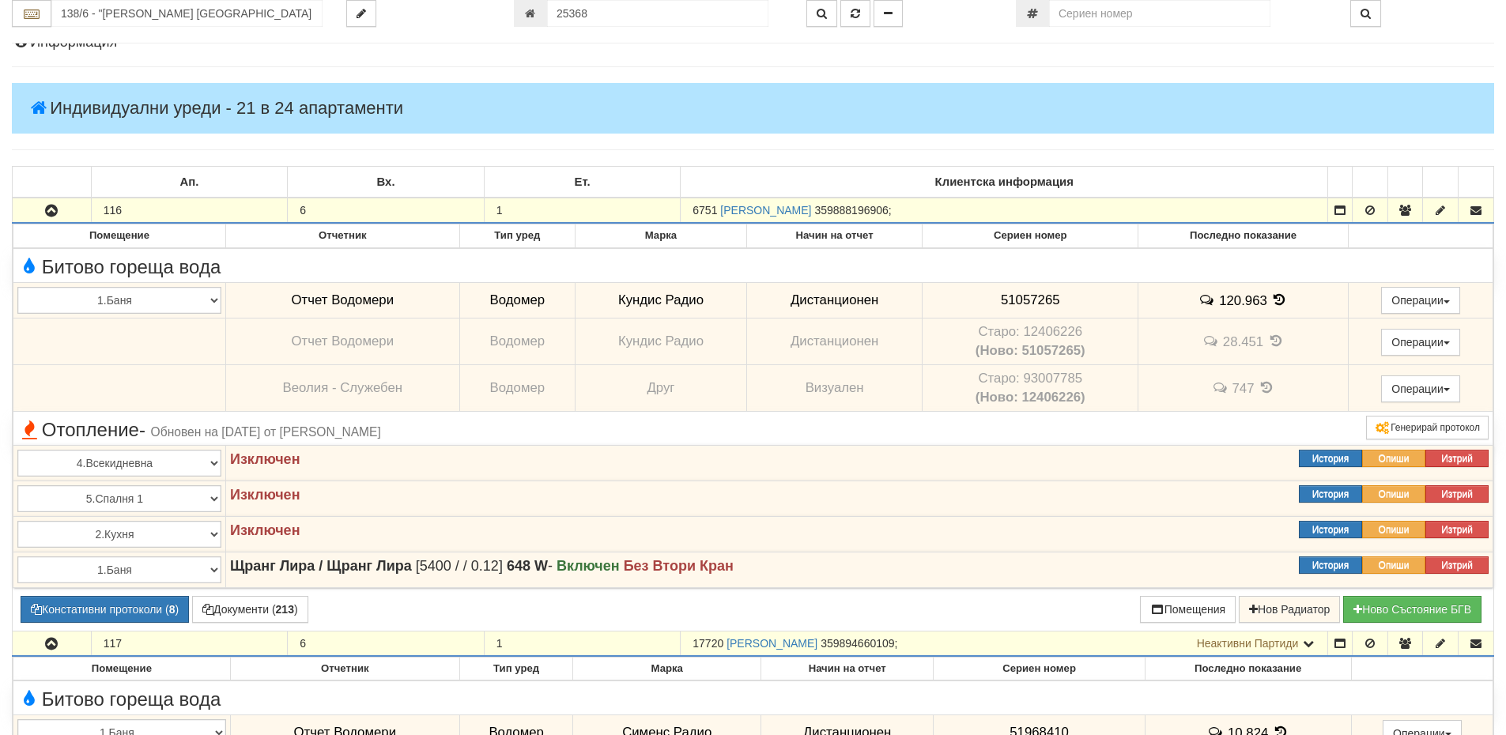
scroll to position [0, 0]
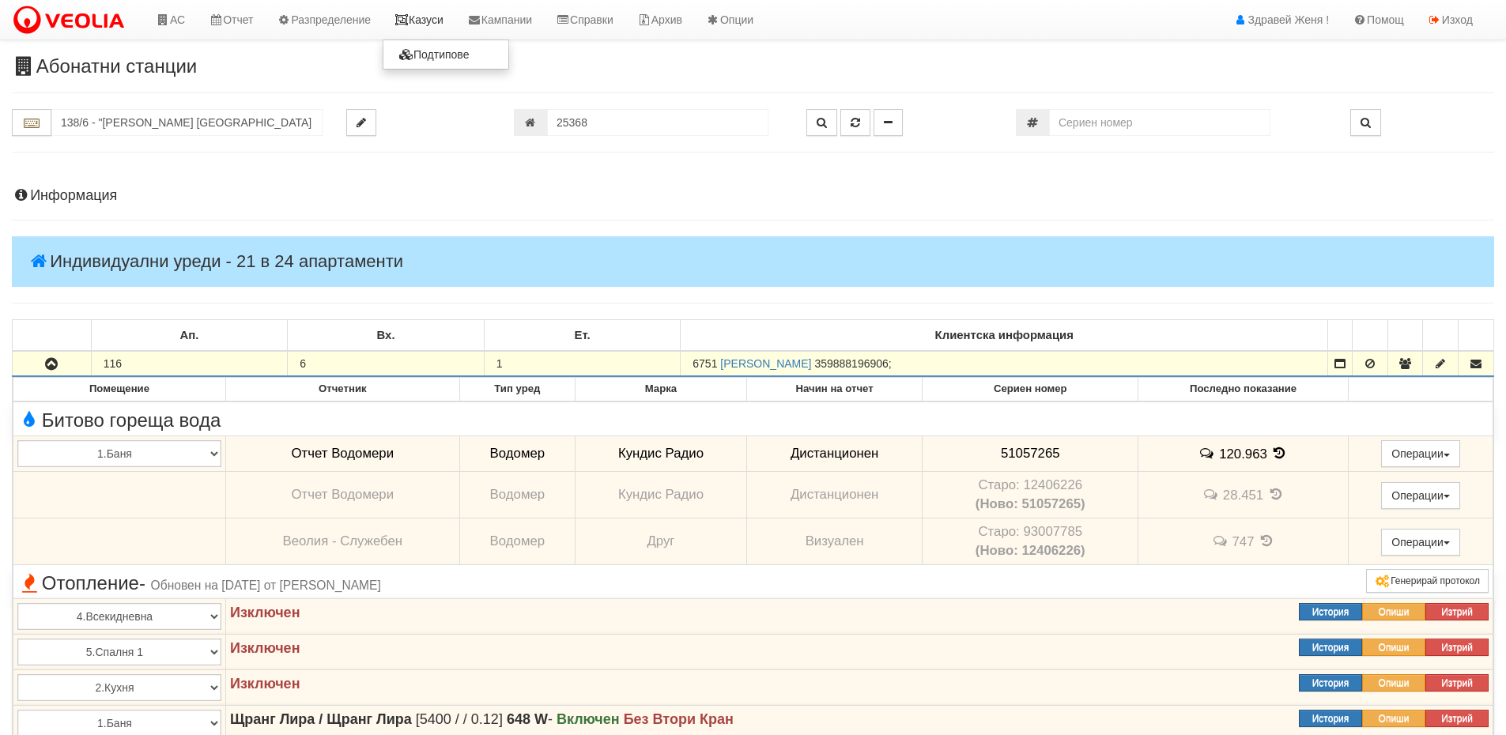
click at [444, 21] on link "Казуси" at bounding box center [419, 20] width 73 height 40
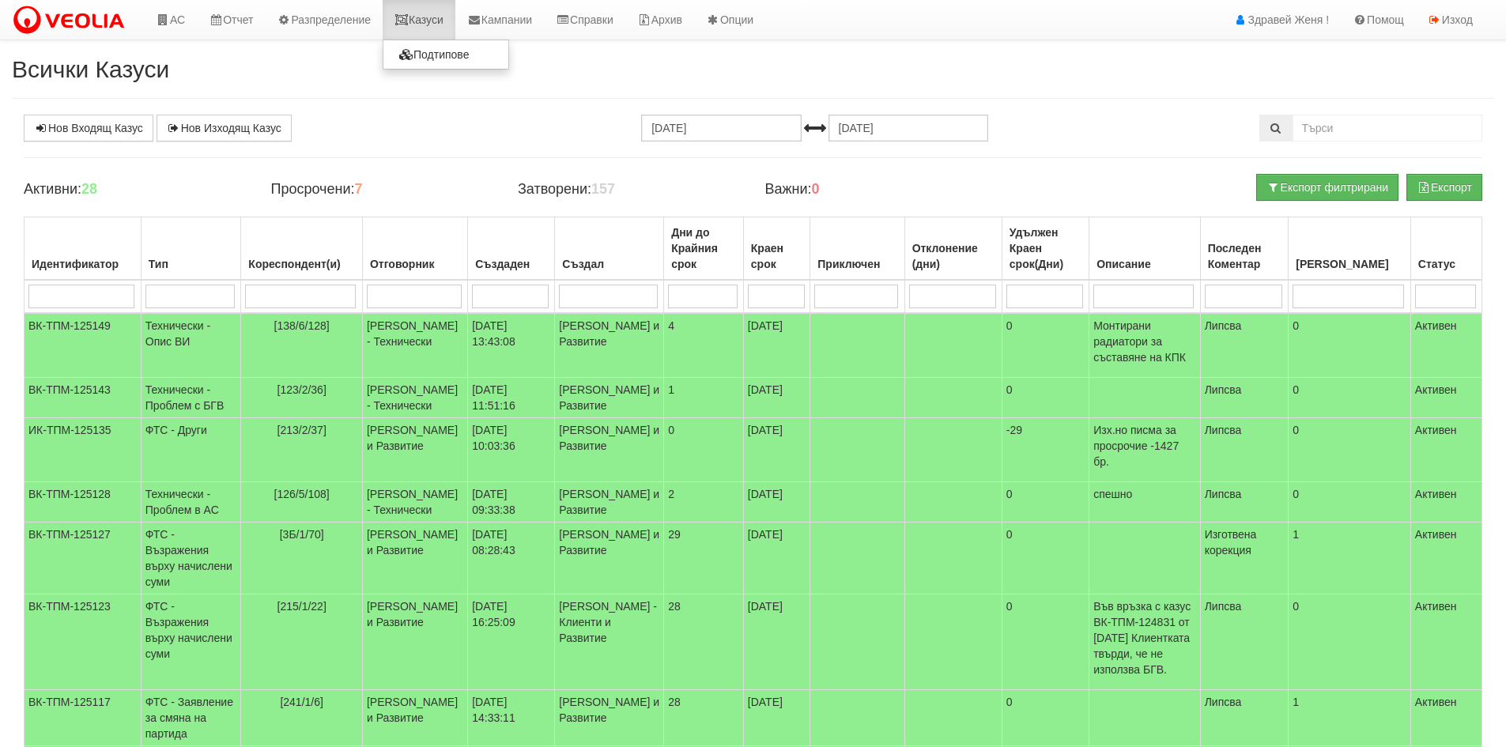
click at [424, 17] on link "Казуси" at bounding box center [419, 20] width 73 height 40
click at [120, 134] on link "Нов Входящ Казус" at bounding box center [89, 128] width 130 height 27
click at [103, 132] on link "Нов Входящ Казус" at bounding box center [89, 128] width 130 height 27
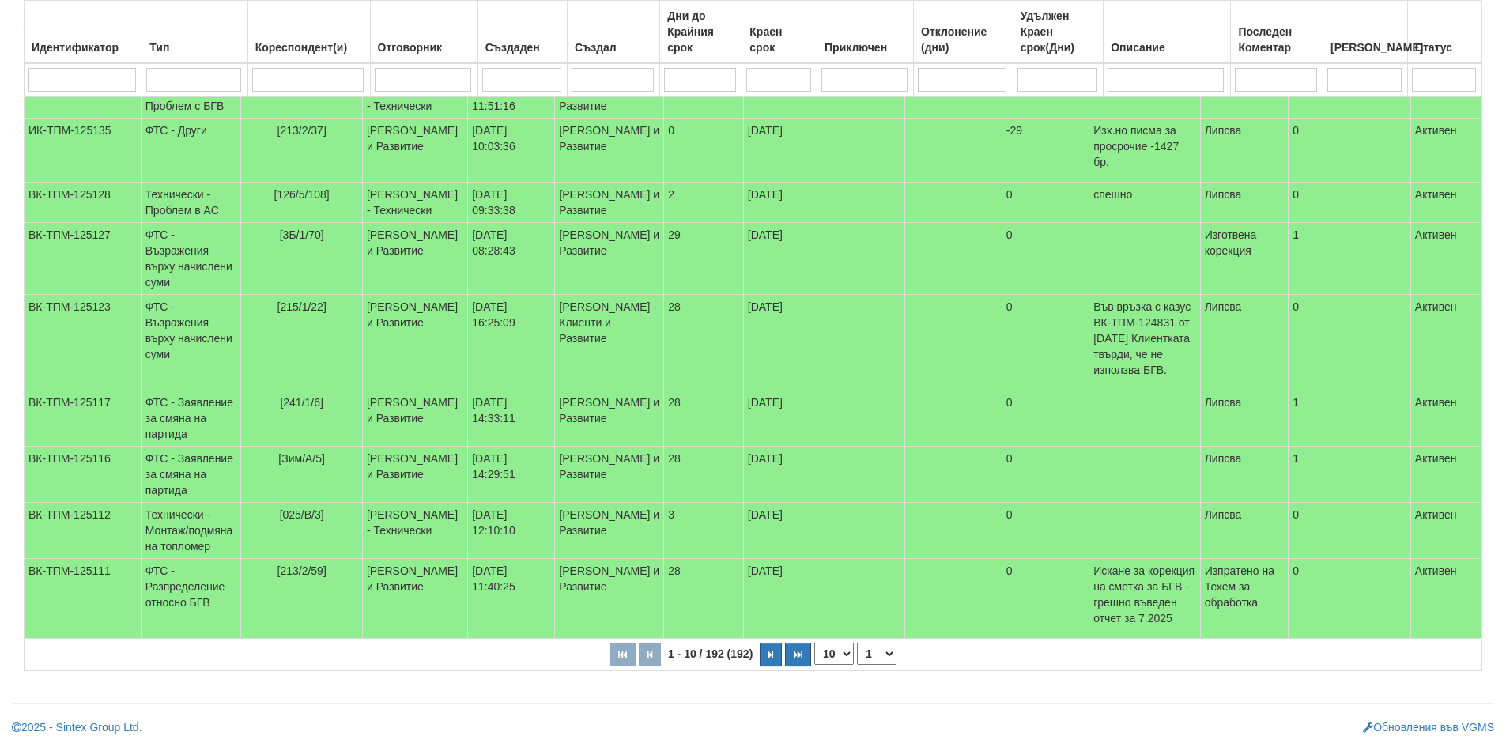
scroll to position [410, 0]
click at [123, 391] on td "ВК-ТПМ-125117" at bounding box center [83, 419] width 117 height 56
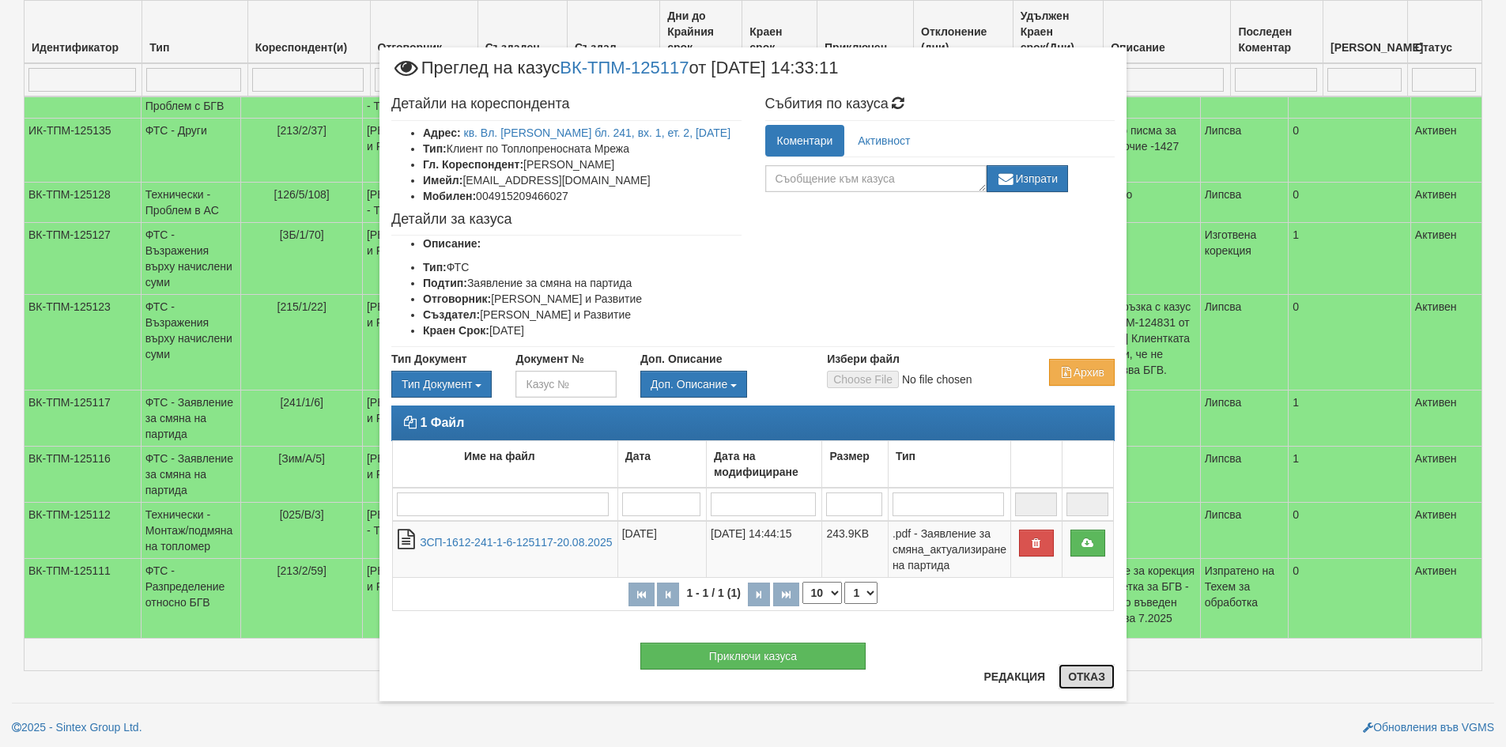
click at [1097, 677] on button "Отказ" at bounding box center [1087, 676] width 56 height 25
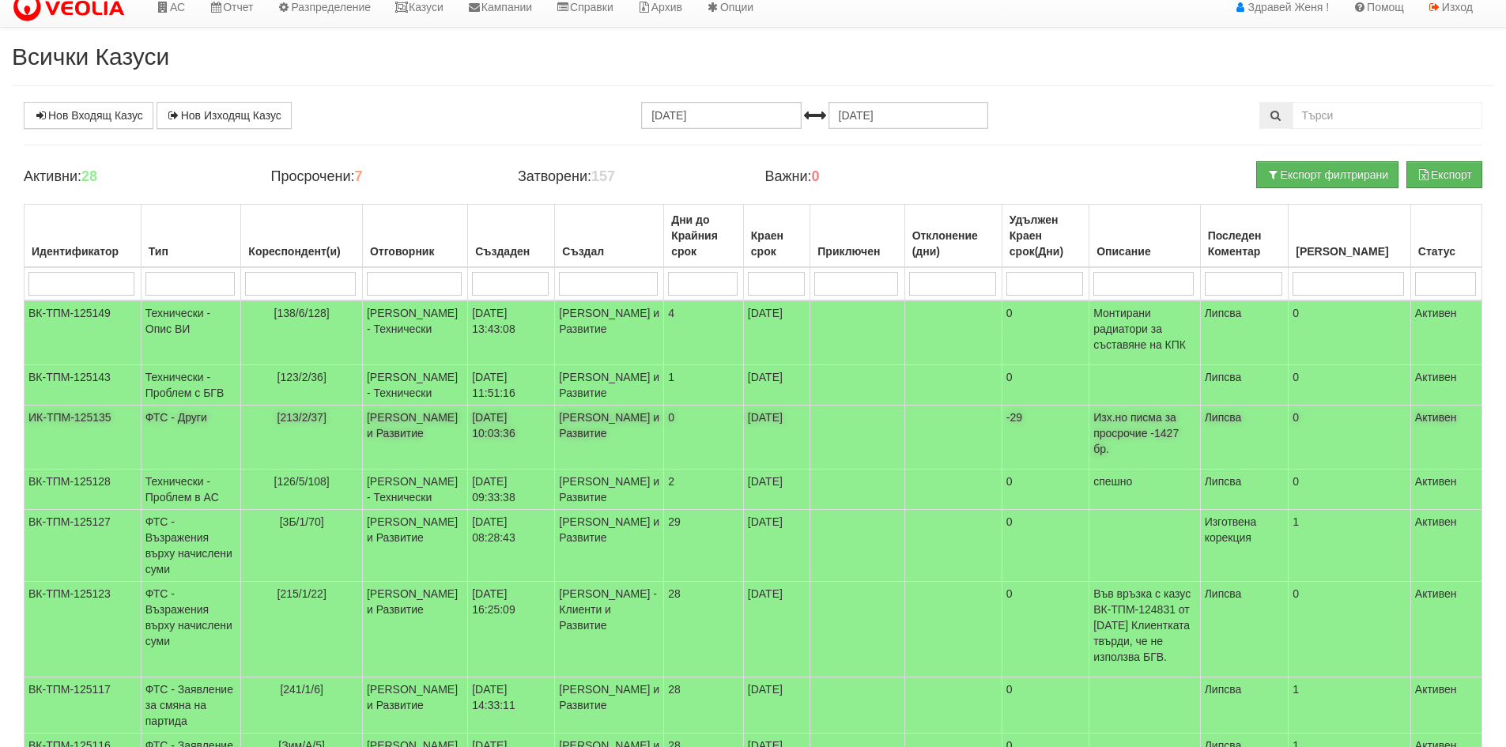
scroll to position [0, 0]
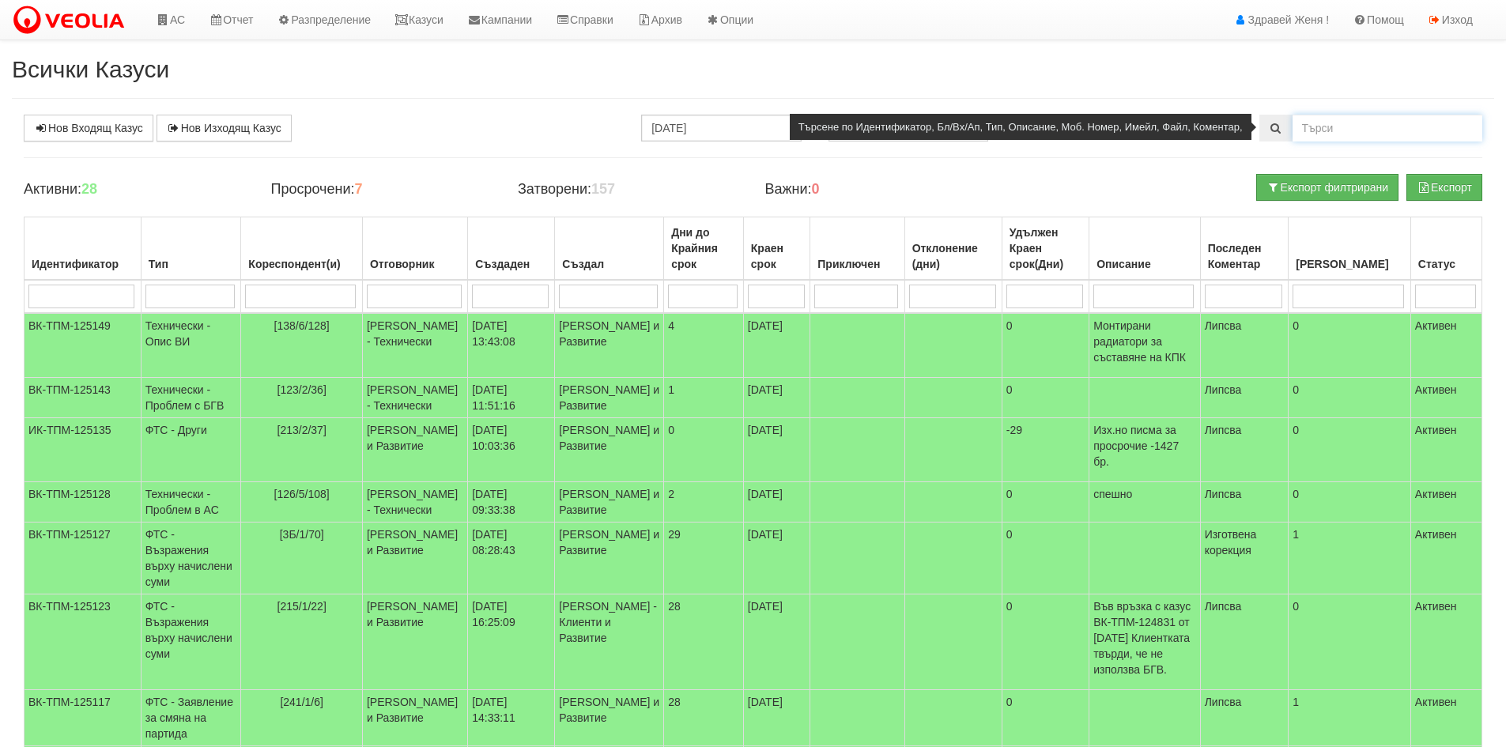
click at [1307, 130] on input "text" at bounding box center [1388, 128] width 190 height 27
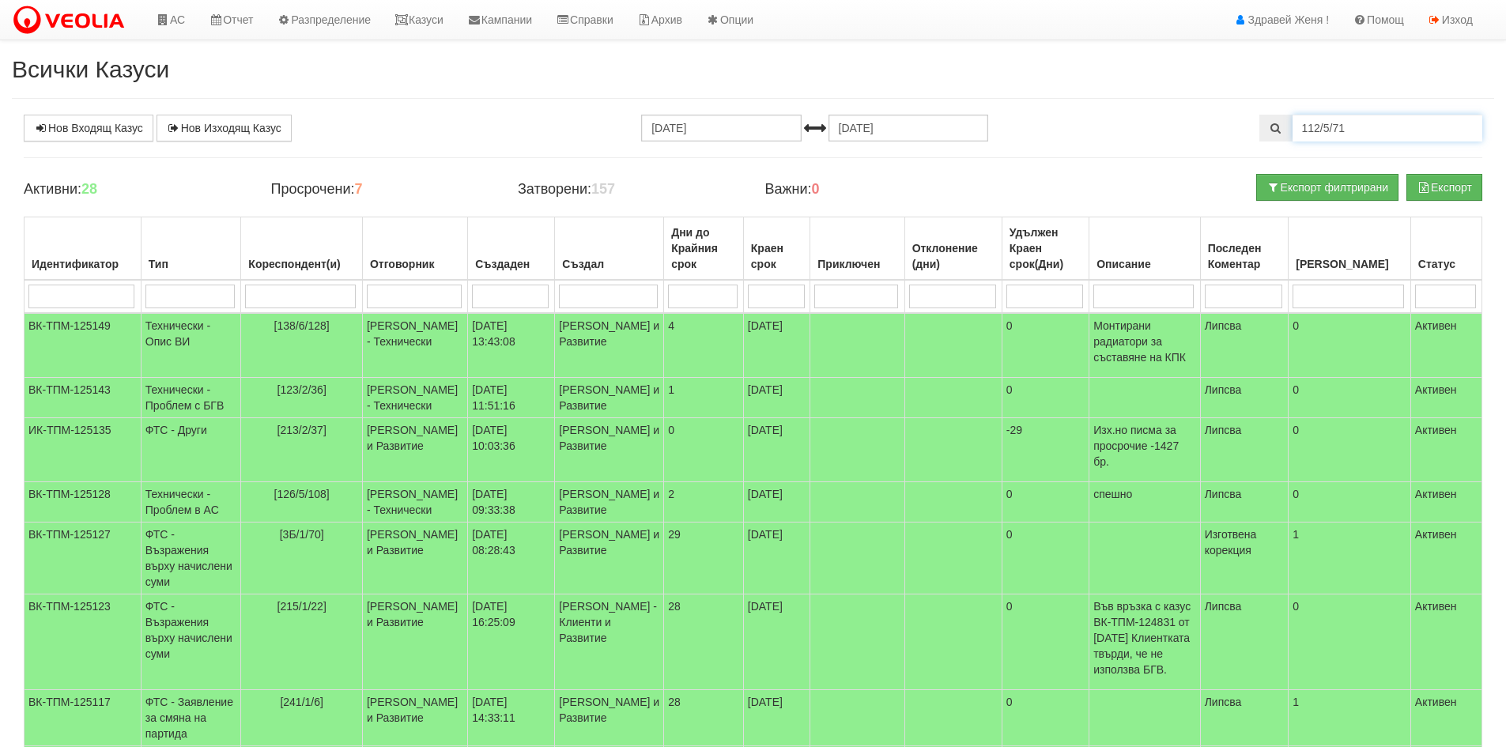
type input "112/5/71"
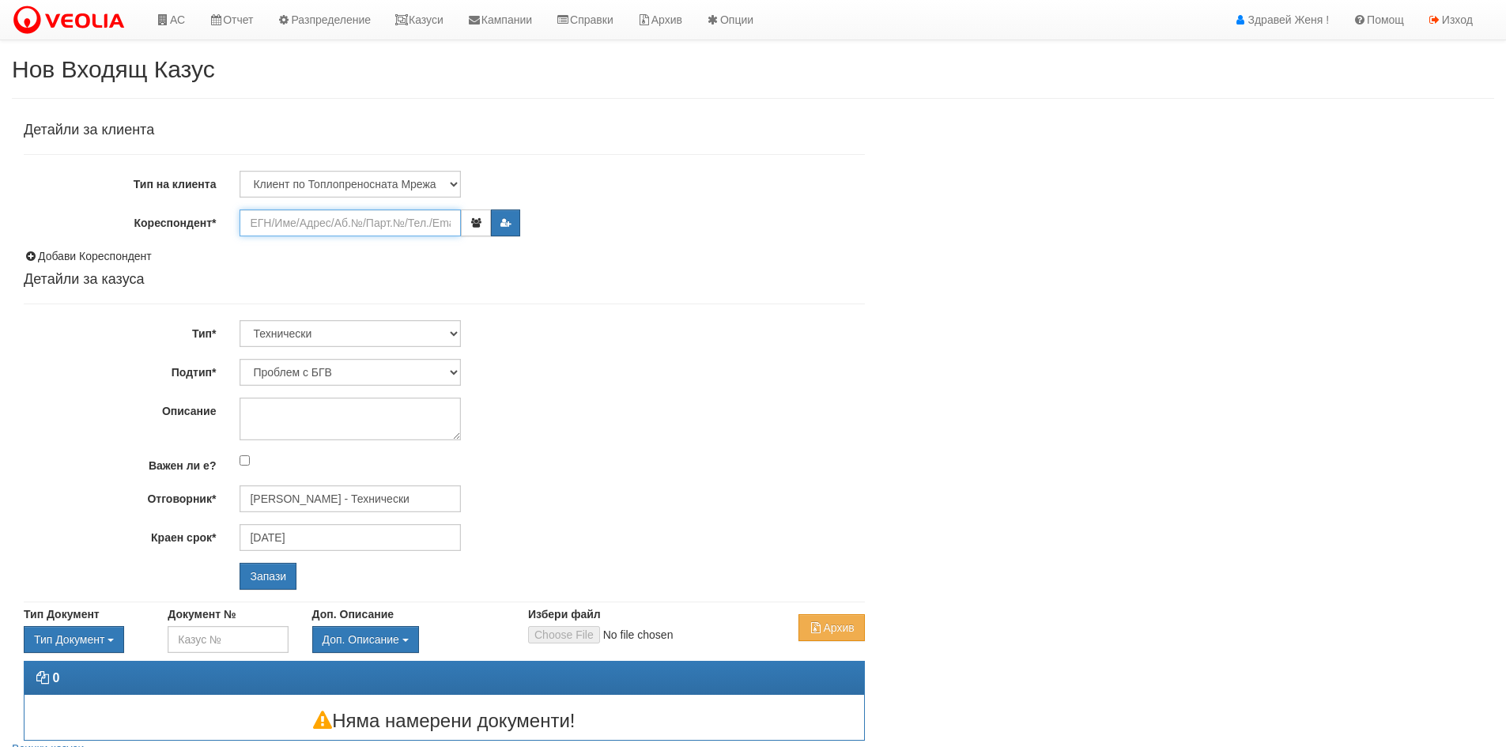
click at [350, 229] on input "Кореспондент*" at bounding box center [350, 223] width 221 height 27
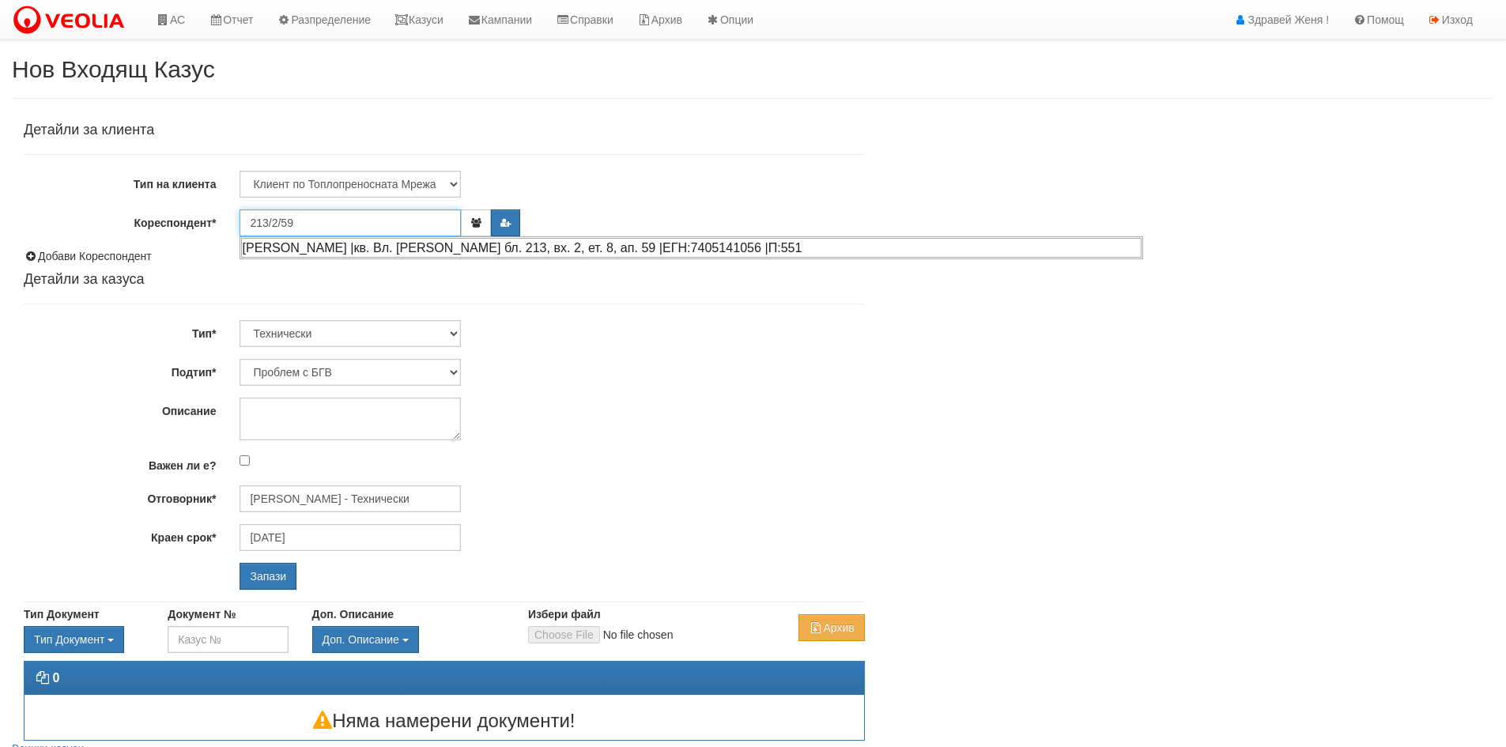
click at [372, 243] on div "[PERSON_NAME] |кв. Вл. [PERSON_NAME] бл. 213, вх. 2, ет. 8, ап. 59 |ЕГН:7405141…" at bounding box center [691, 248] width 901 height 20
type input "ИВЕЛИНА НИКОЛОВА ТОДОРОВА"
type input "[PERSON_NAME] - Технически"
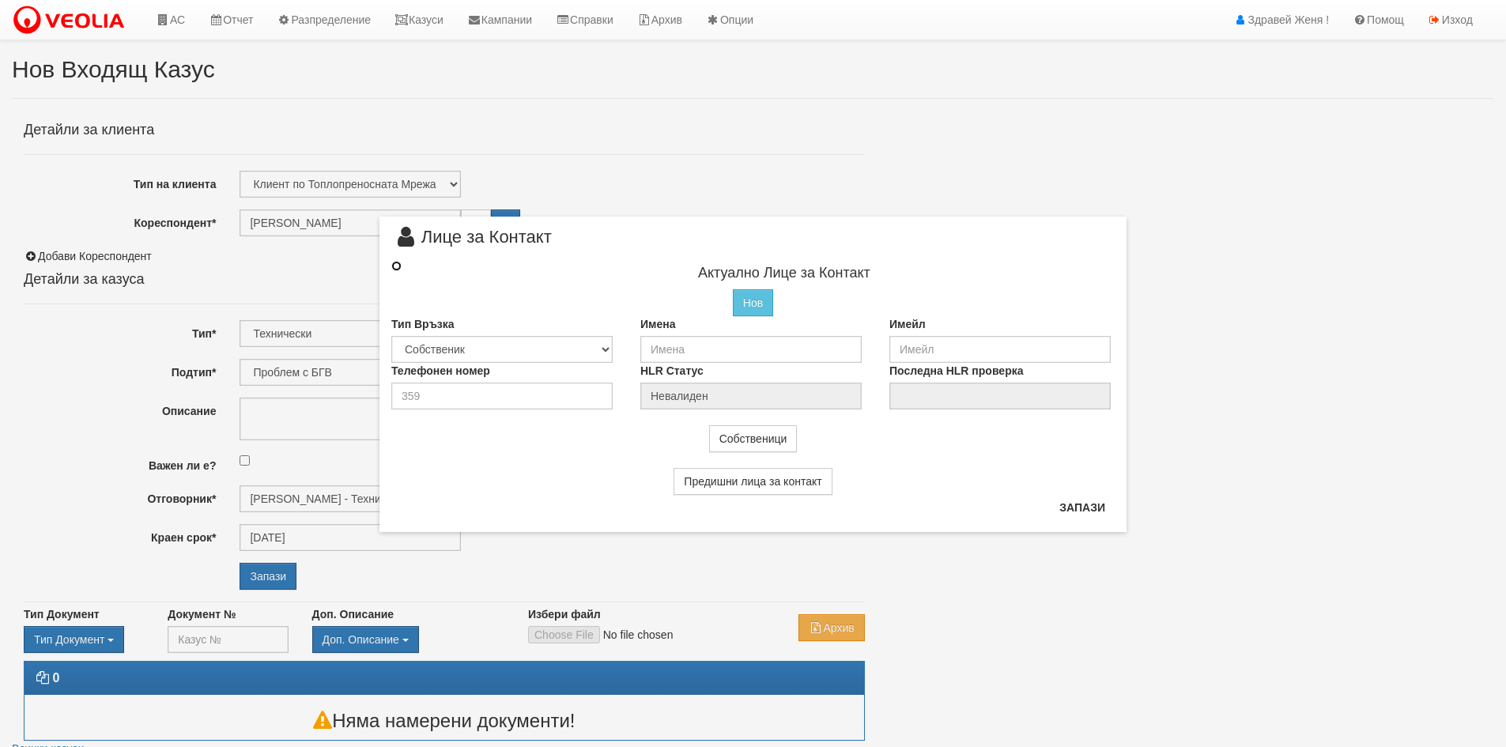
click at [398, 262] on input "radio" at bounding box center [396, 266] width 10 height 10
click at [396, 266] on input "radio" at bounding box center [396, 266] width 10 height 10
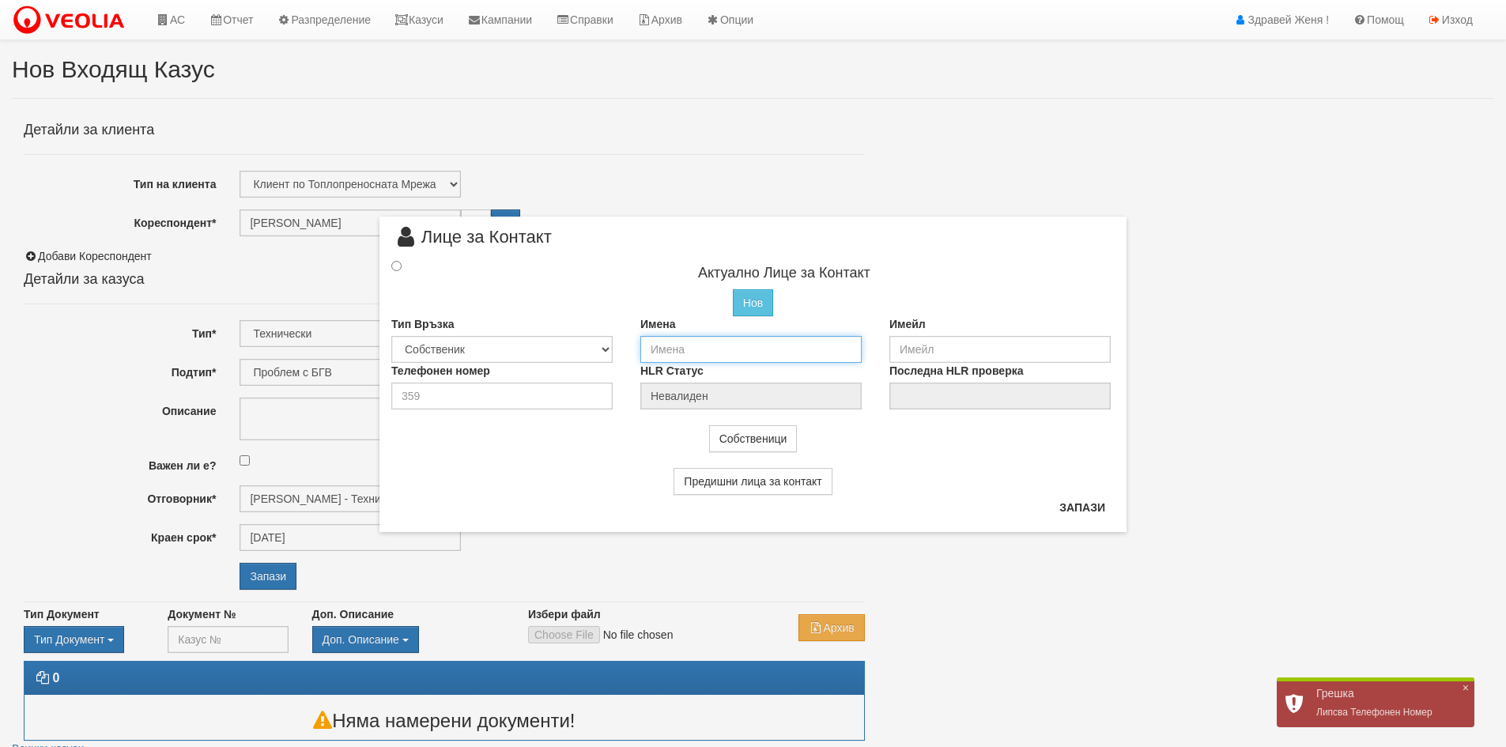
click at [647, 345] on input "text" at bounding box center [750, 349] width 221 height 27
type input "Николай Димитров Касапски"
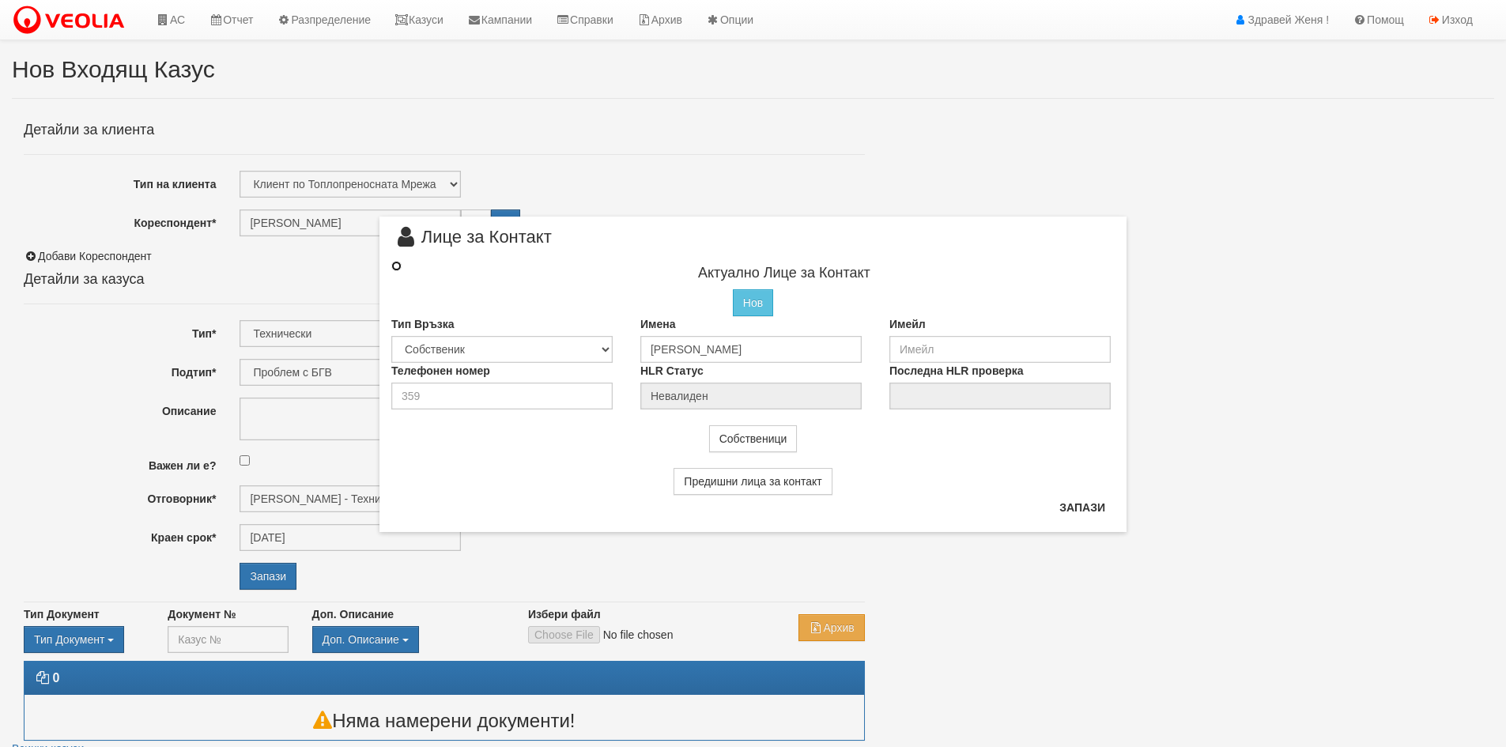
click at [396, 266] on input "radio" at bounding box center [396, 266] width 10 height 10
click at [449, 391] on input "number" at bounding box center [501, 393] width 221 height 27
type input "0878717566"
click at [398, 266] on input "radio" at bounding box center [396, 264] width 10 height 10
radio input "true"
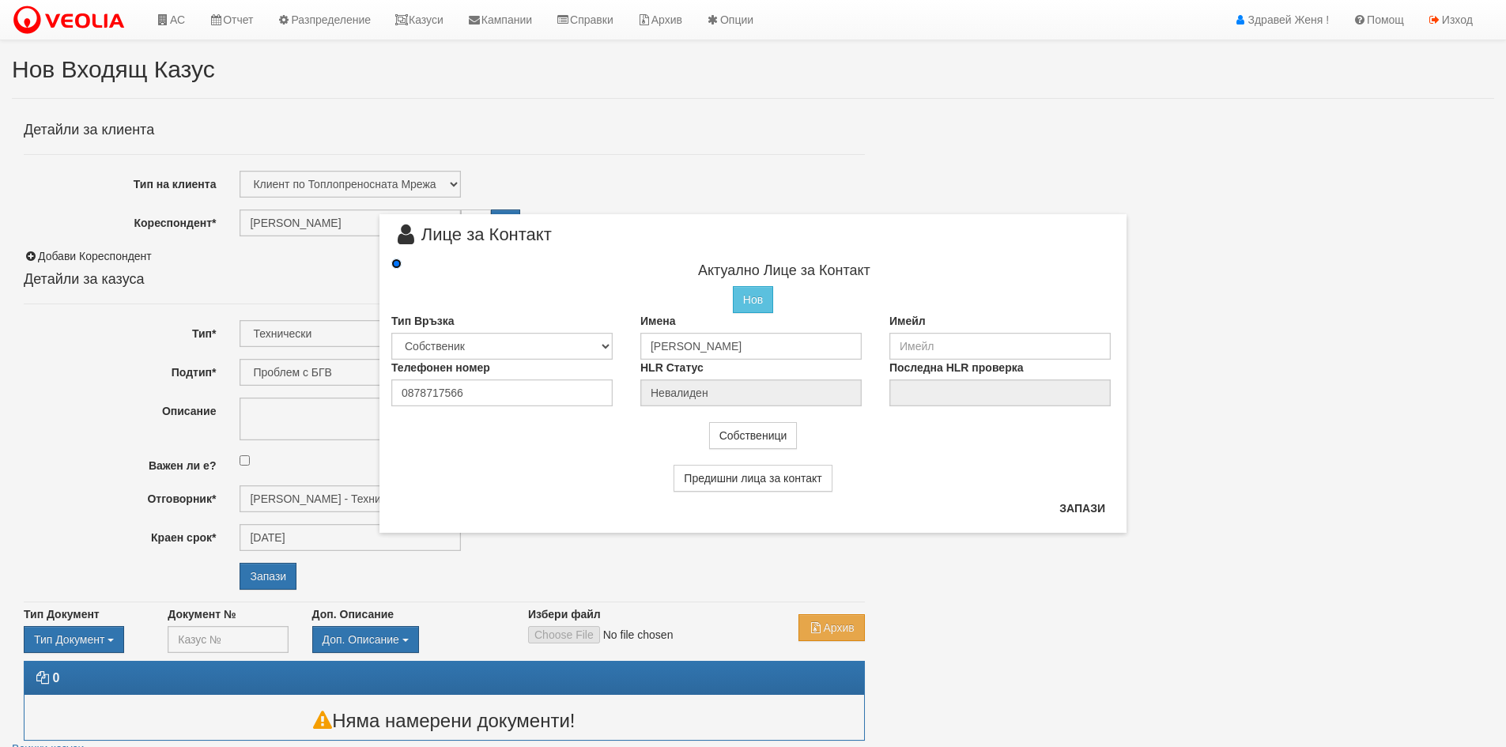
type input "Николай Димитров Касапски"
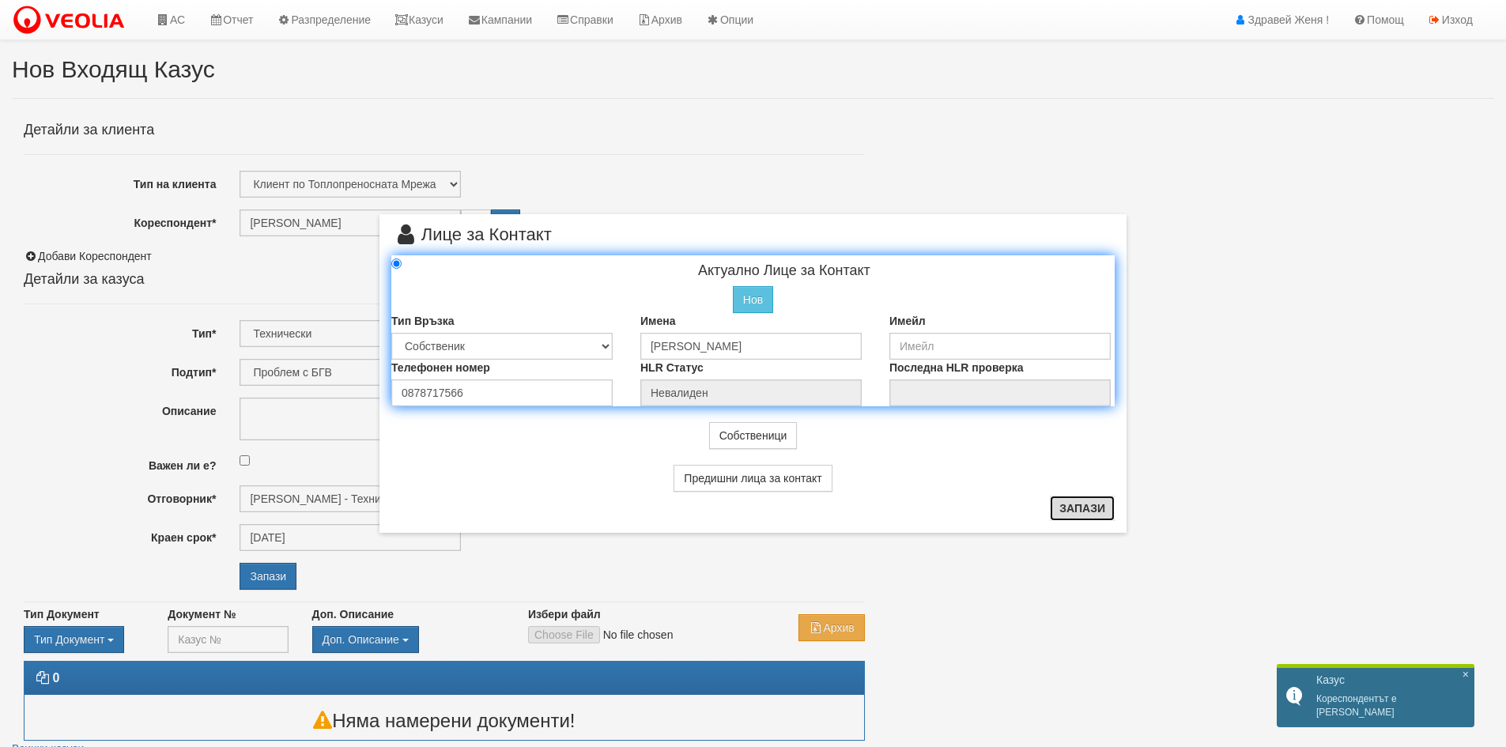
click at [1071, 512] on button "Запази" at bounding box center [1082, 508] width 65 height 25
radio input "true"
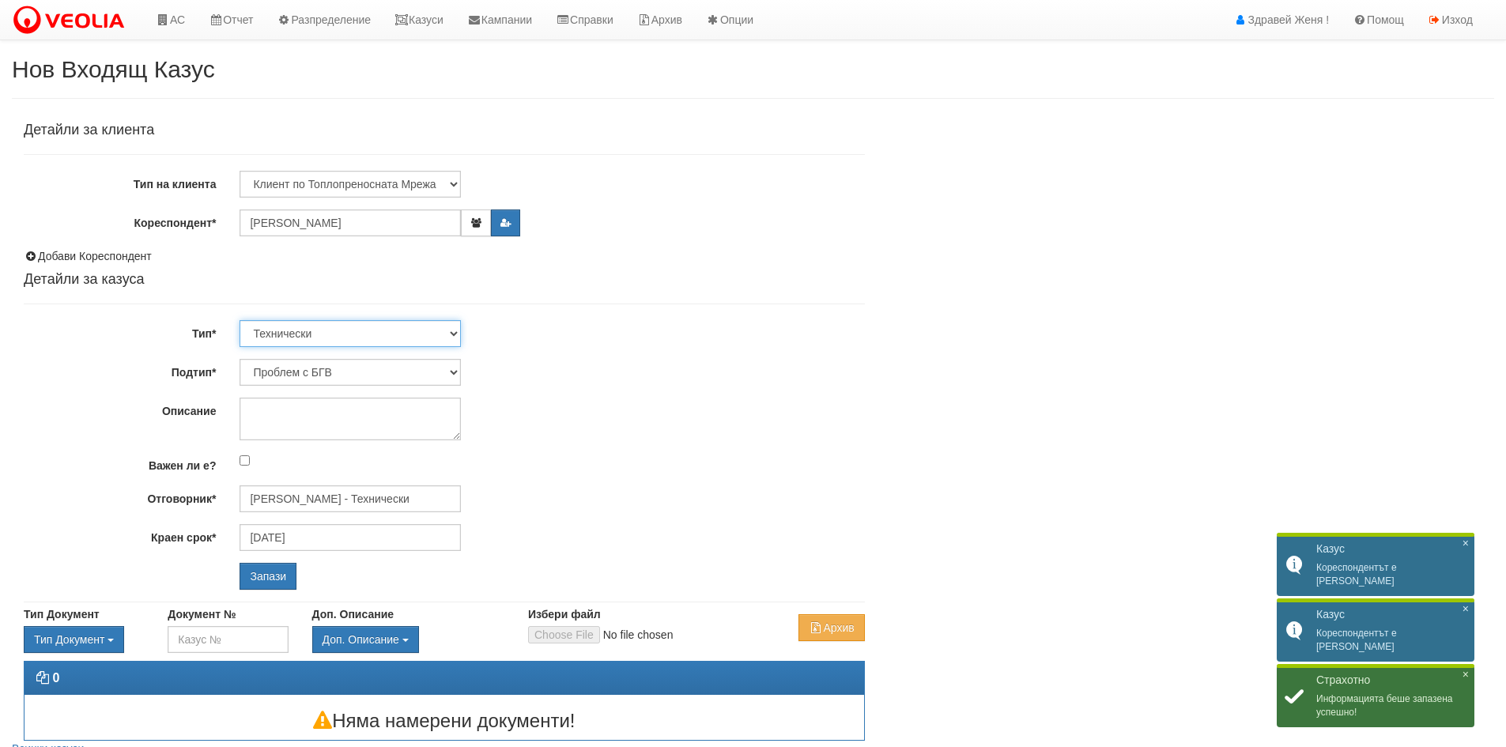
click at [453, 328] on select "Технически ФТС Търговски Административен Производствен Експлоатационен Финансов…" at bounding box center [350, 333] width 221 height 27
select select "1"
click at [240, 320] on select "Технически ФТС Търговски Административен Производствен Експлоатационен Финансов…" at bounding box center [350, 333] width 221 height 27
type input "20/09/2025"
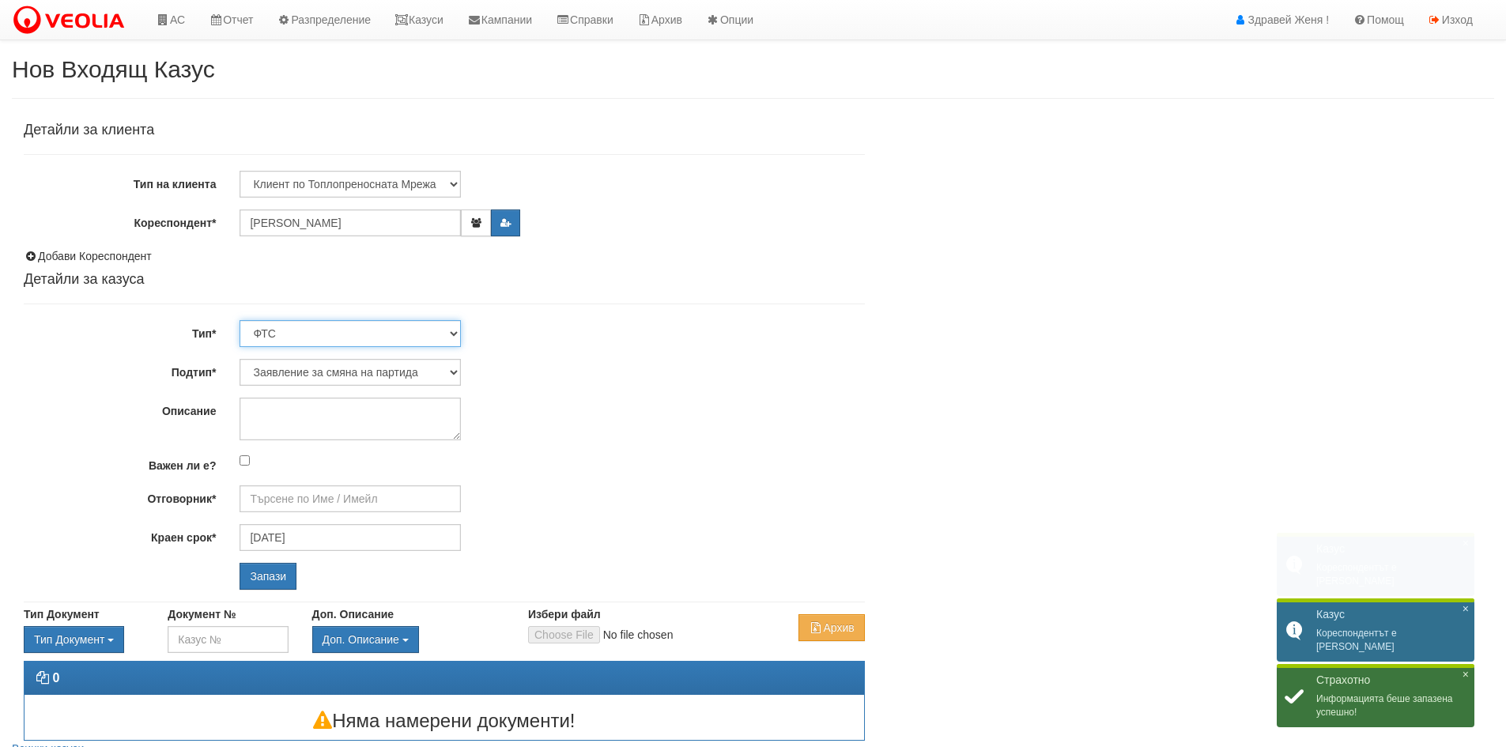
type input "Миглена Михова - Клиенти и Развитие"
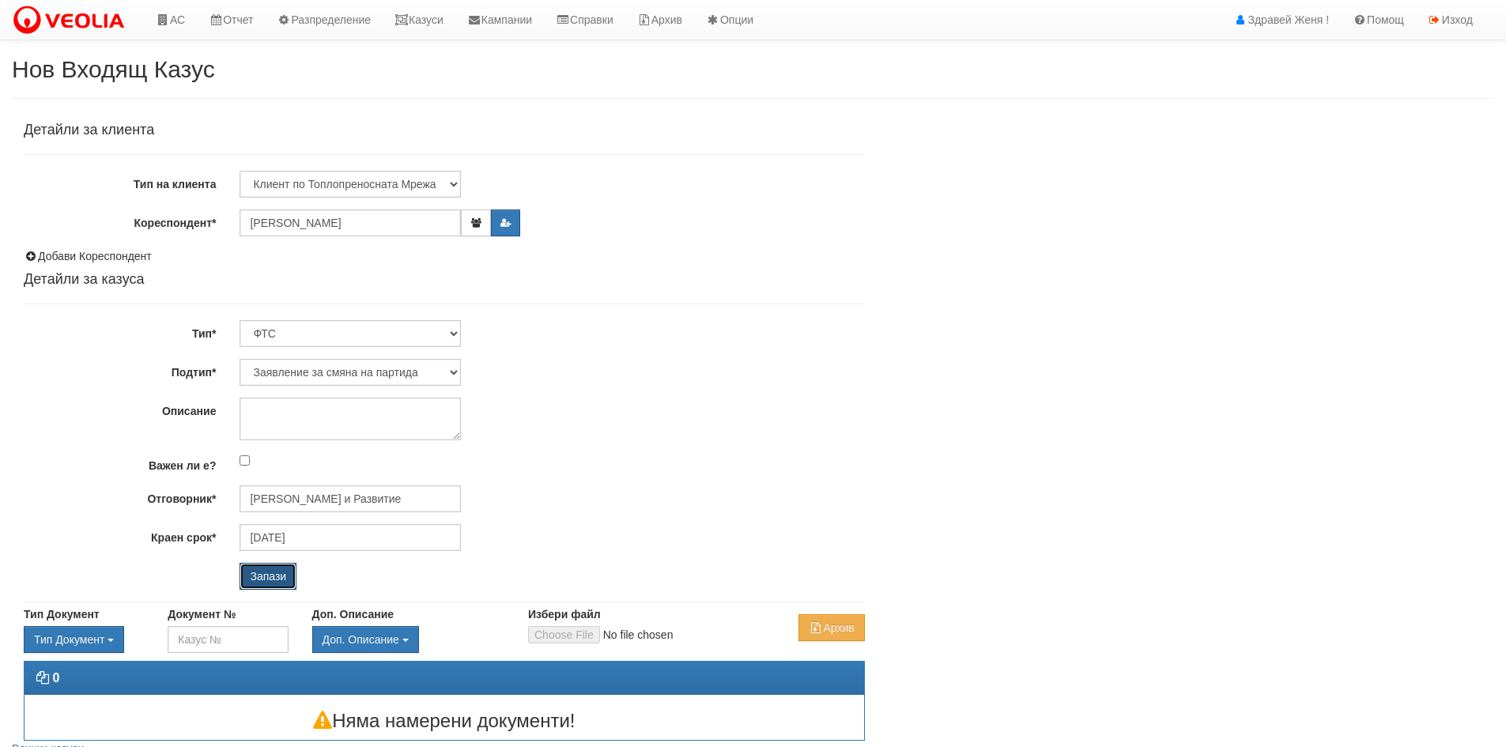
click at [261, 574] on input "Запази" at bounding box center [268, 576] width 57 height 27
drag, startPoint x: 1166, startPoint y: 161, endPoint x: 1152, endPoint y: 170, distance: 17.1
click at [1166, 161] on div "Детайли за клиента Тип на клиента Клиент по Топлопреносната Мрежа Институция Па…" at bounding box center [753, 428] width 1483 height 626
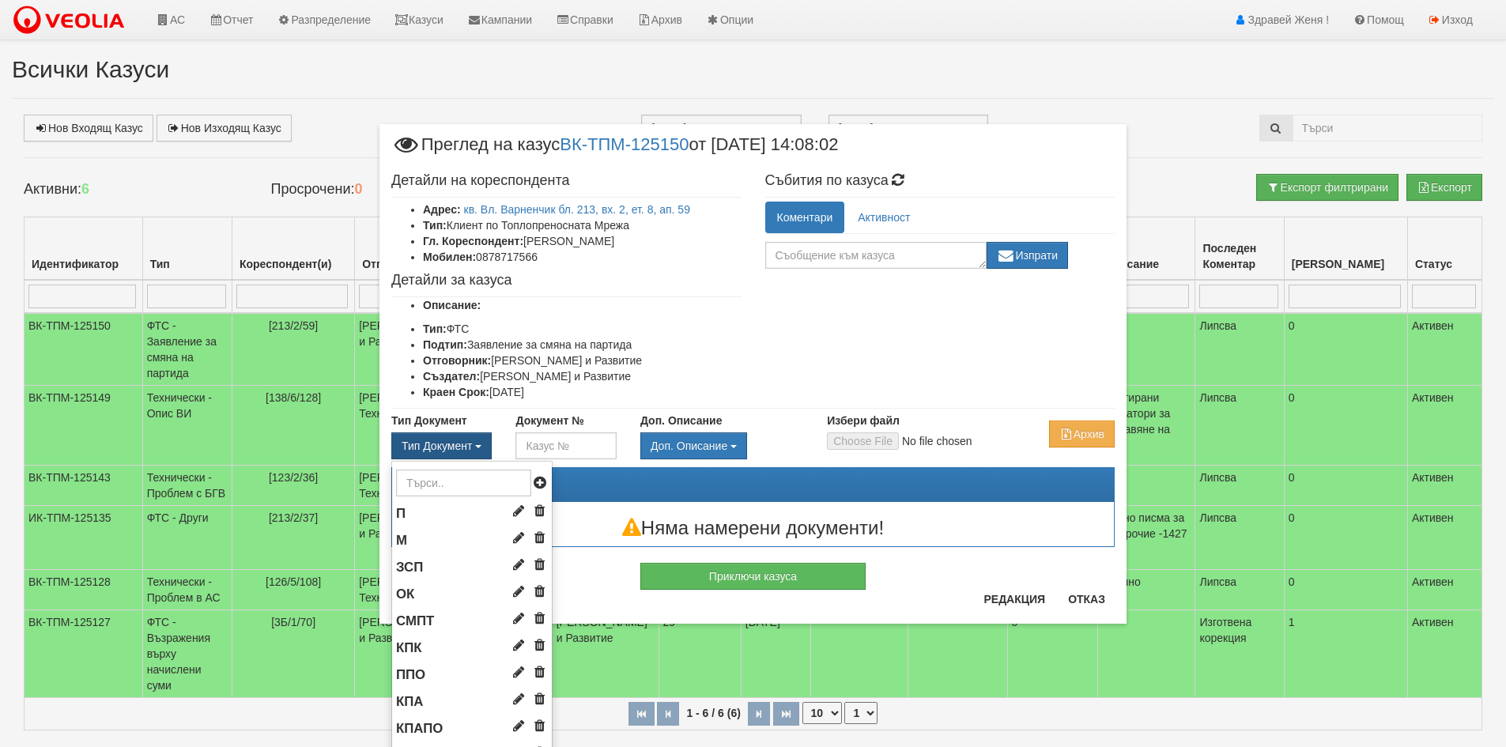
click at [468, 448] on button "Тип Документ" at bounding box center [441, 446] width 100 height 27
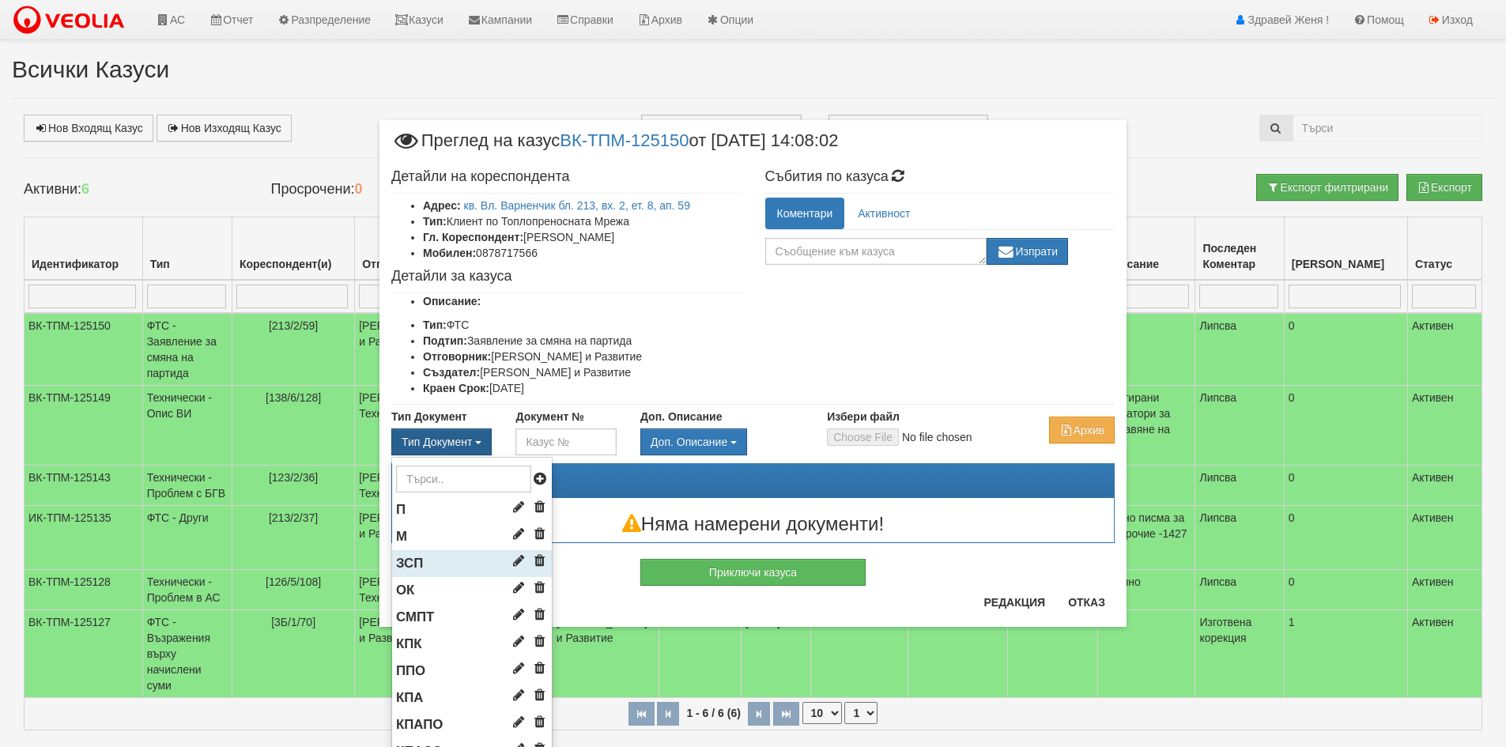
click at [434, 556] on li "ЗСП" at bounding box center [472, 563] width 160 height 27
click at [442, 565] on li "ЗСП" at bounding box center [472, 563] width 160 height 27
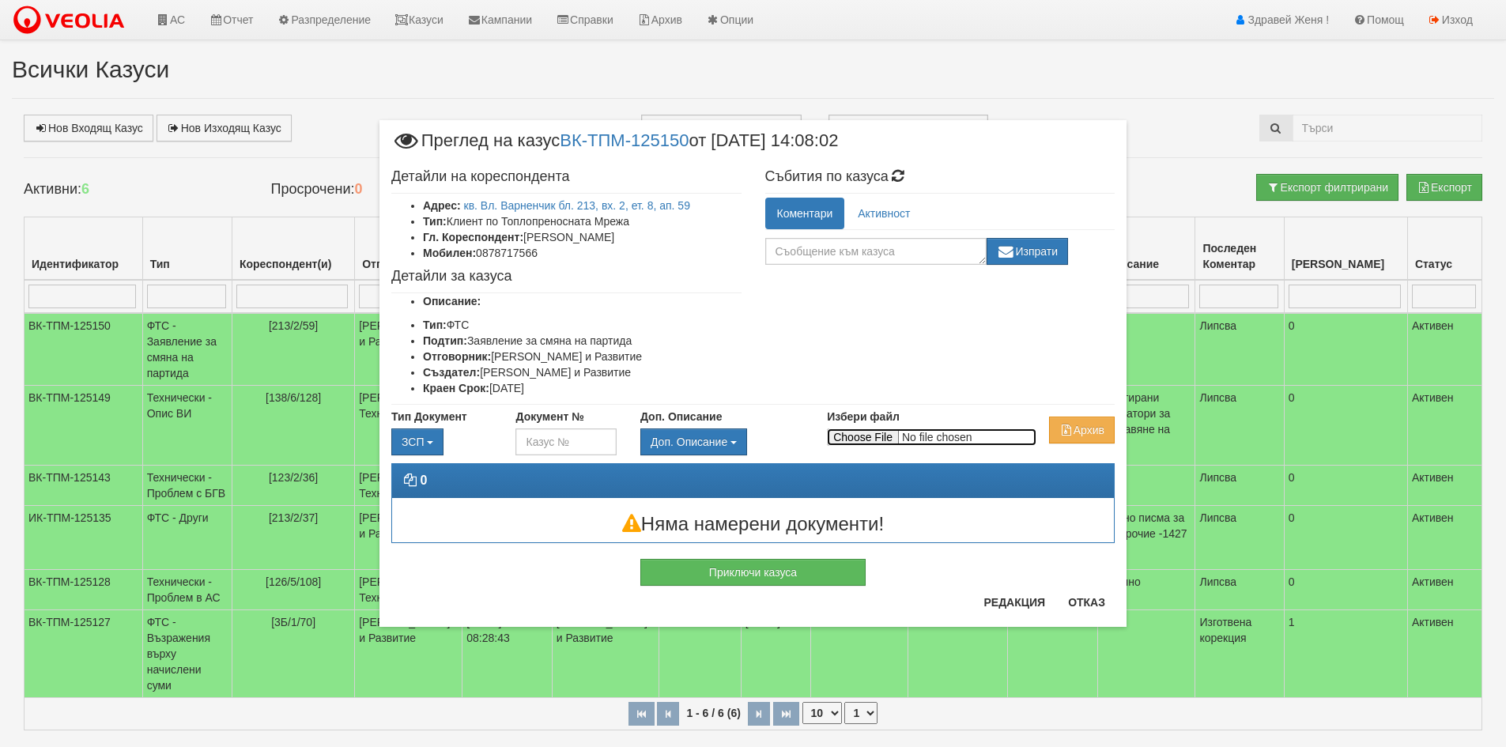
click at [877, 438] on input "Избери файл" at bounding box center [932, 437] width 210 height 17
type input "C:\fakepath\DOC043.pdf"
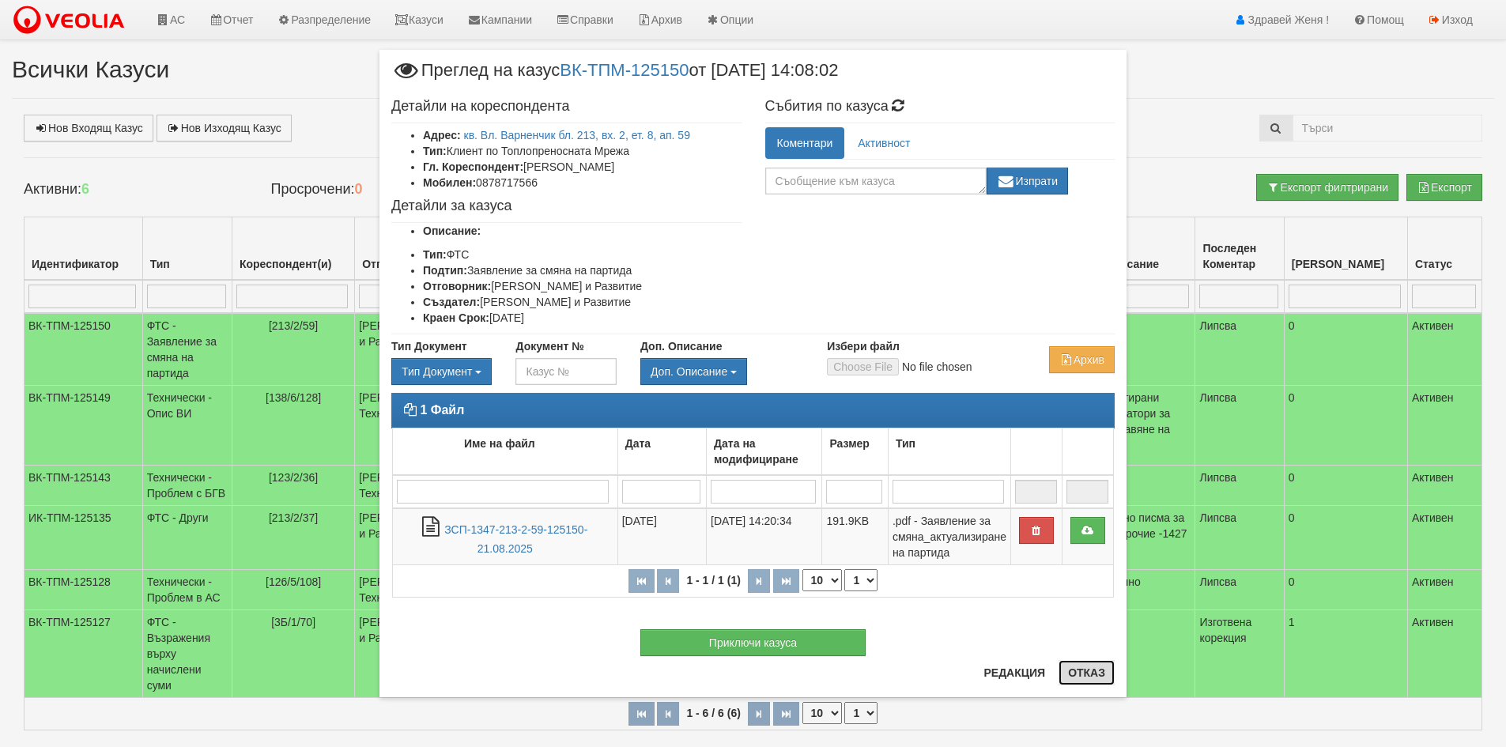
click at [1089, 680] on button "Отказ" at bounding box center [1087, 672] width 56 height 25
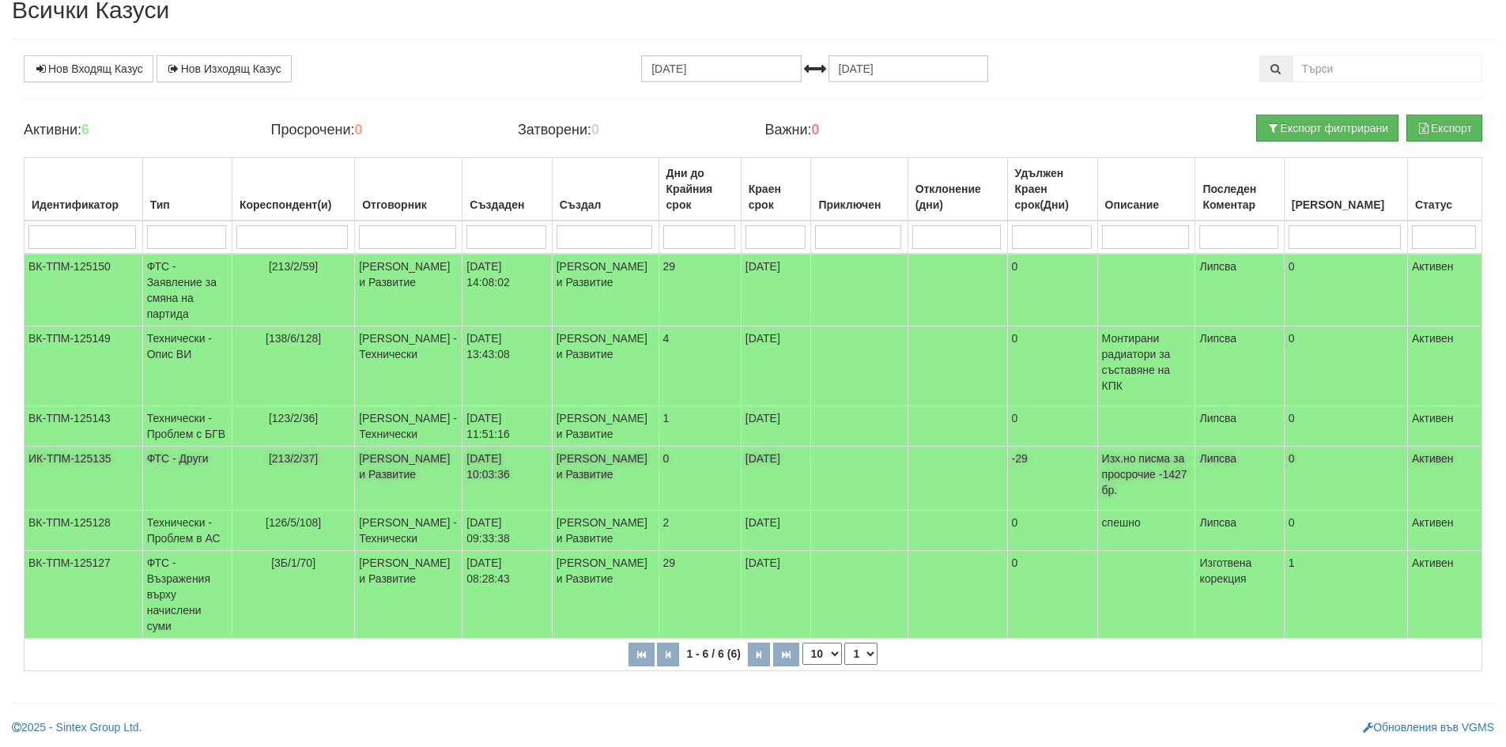
scroll to position [107, 0]
click at [839, 655] on select "10 20 30 40" at bounding box center [823, 654] width 40 height 22
select select "40"
click at [803, 643] on select "10 20 30 40" at bounding box center [823, 654] width 40 height 22
click at [754, 652] on button "button" at bounding box center [759, 655] width 22 height 24
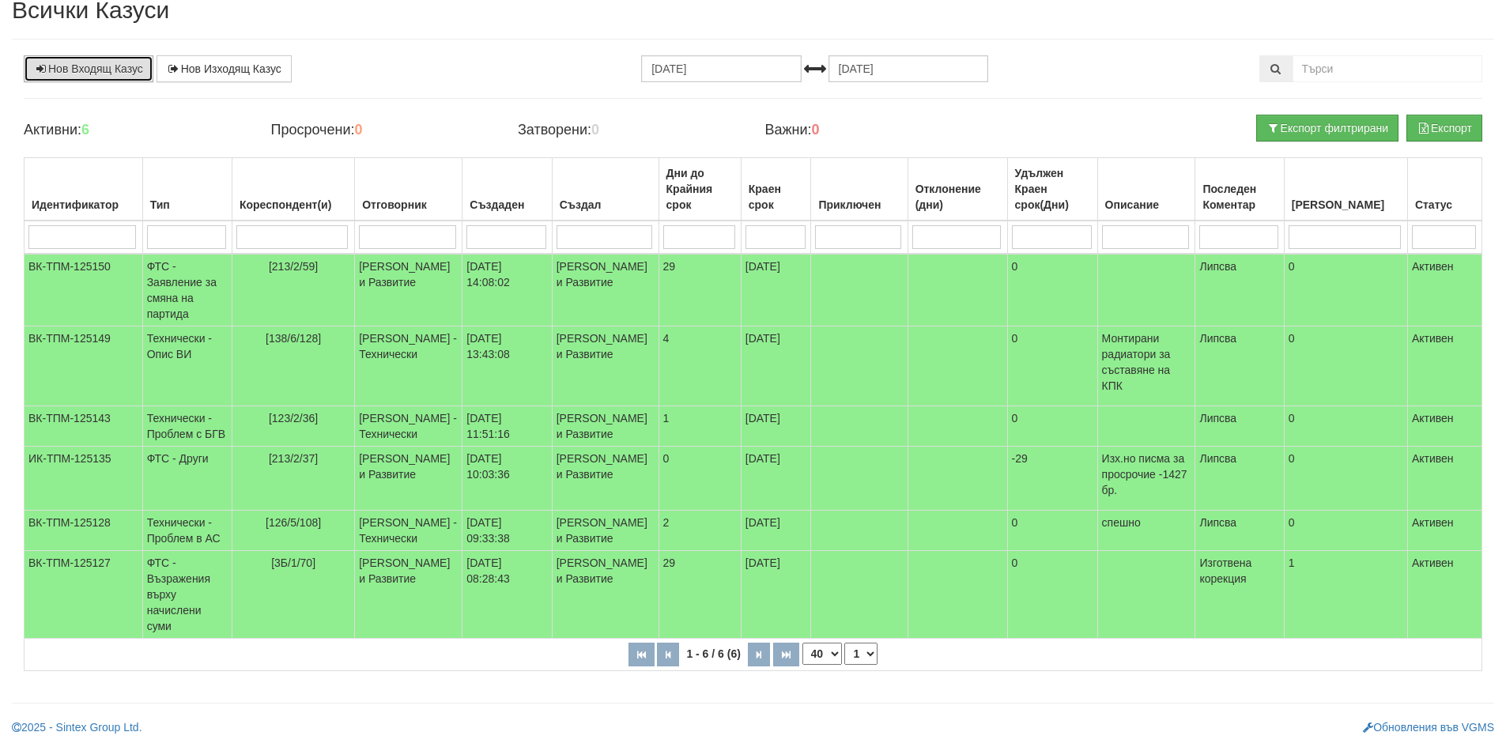
click at [74, 55] on link "Нов Входящ Казус" at bounding box center [89, 68] width 130 height 27
click at [761, 658] on icon "button" at bounding box center [759, 655] width 5 height 9
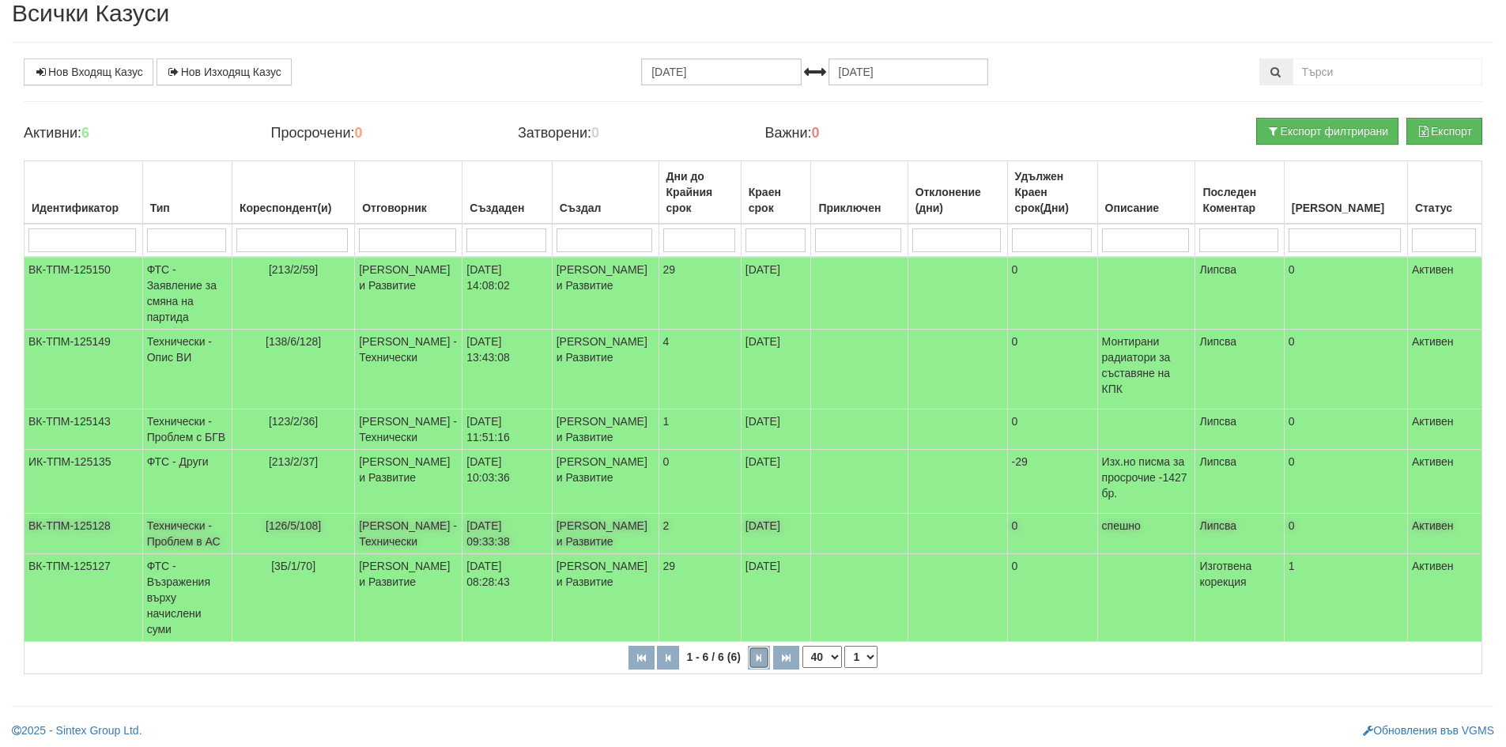
scroll to position [0, 0]
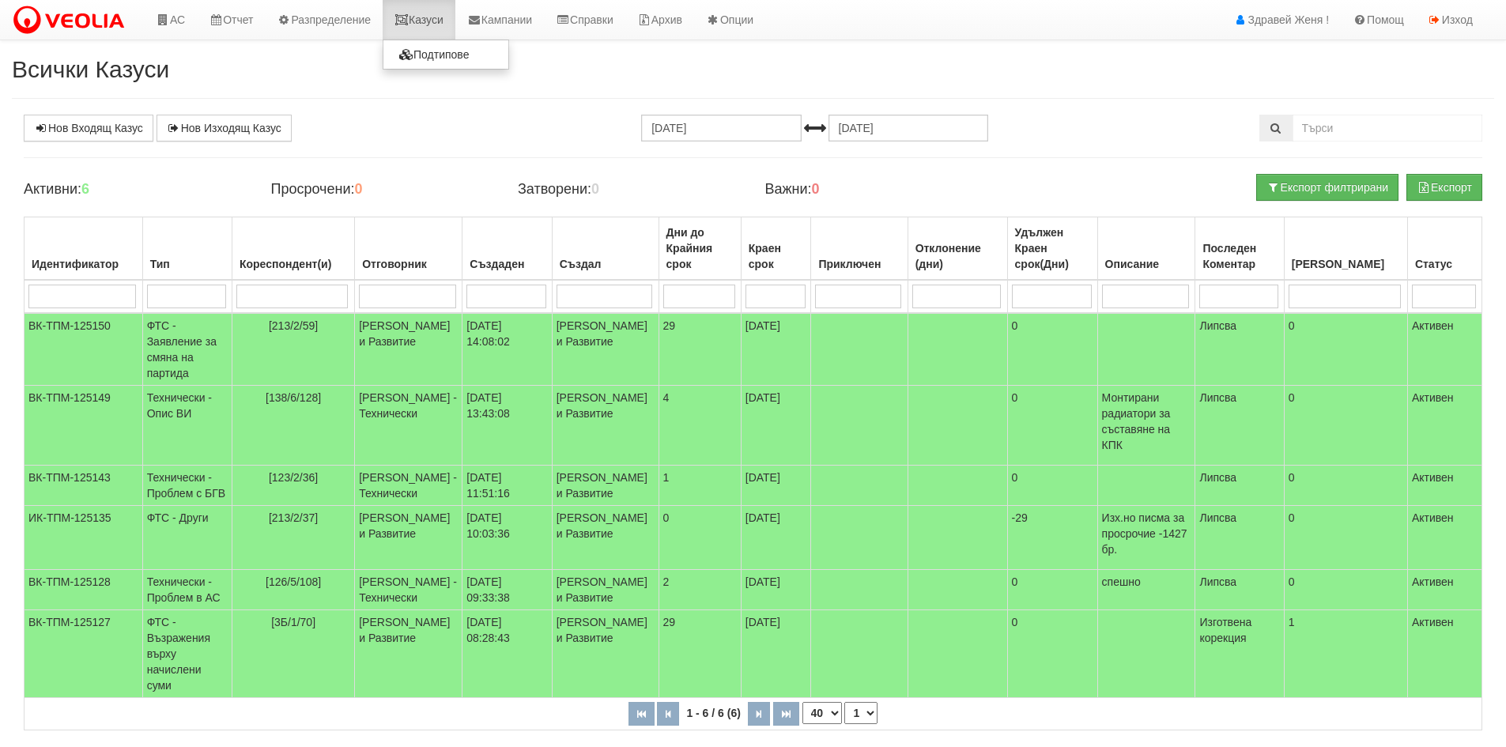
click at [428, 16] on link "Казуси" at bounding box center [419, 20] width 73 height 40
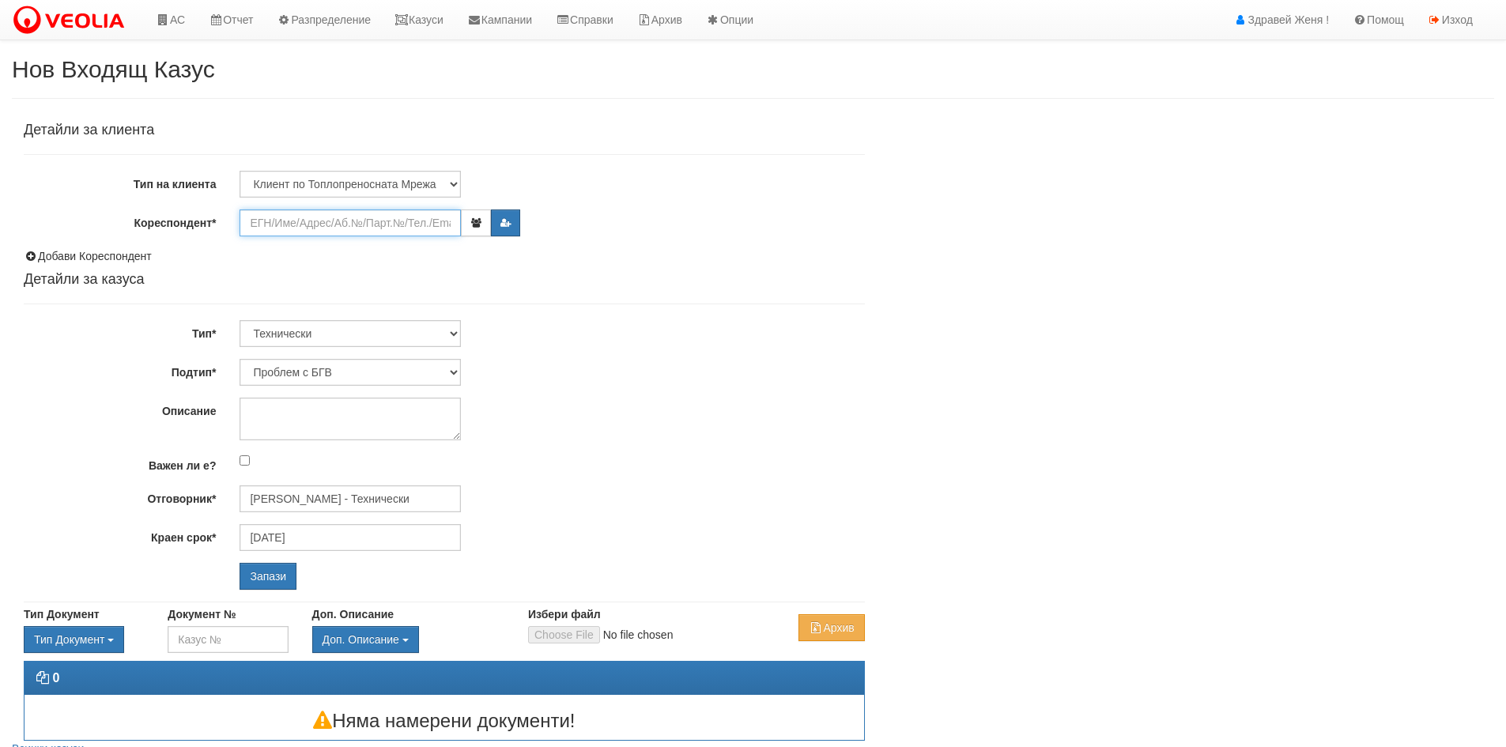
click at [259, 221] on input "Кореспондент*" at bounding box center [350, 223] width 221 height 27
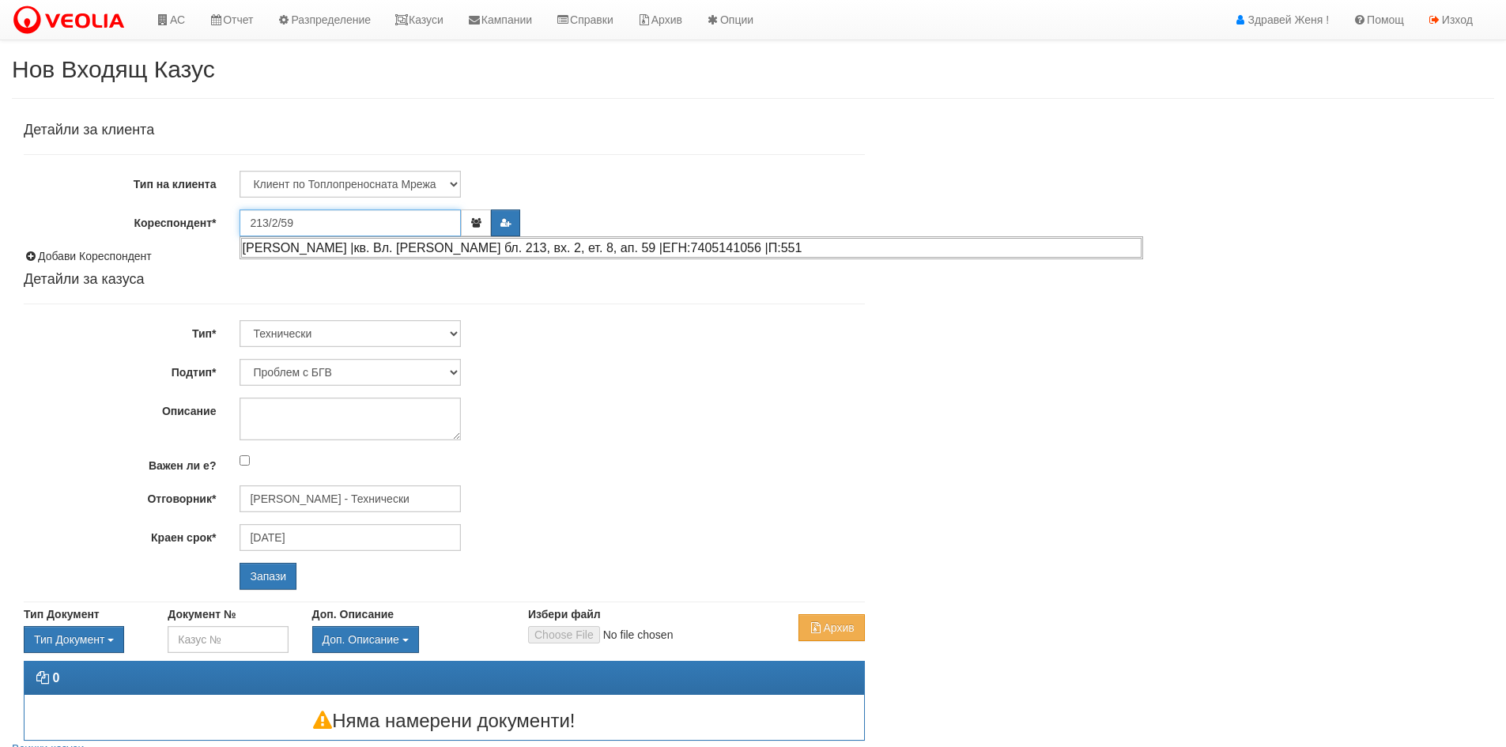
click at [390, 248] on div "ИВЕЛИНА НИКОЛОВА ТОДОРОВА |кв. Вл. Варненчик бл. 213, вх. 2, ет. 8, ап. 59 |ЕГН…" at bounding box center [691, 248] width 901 height 20
type input "Николай Димитров Касапски"
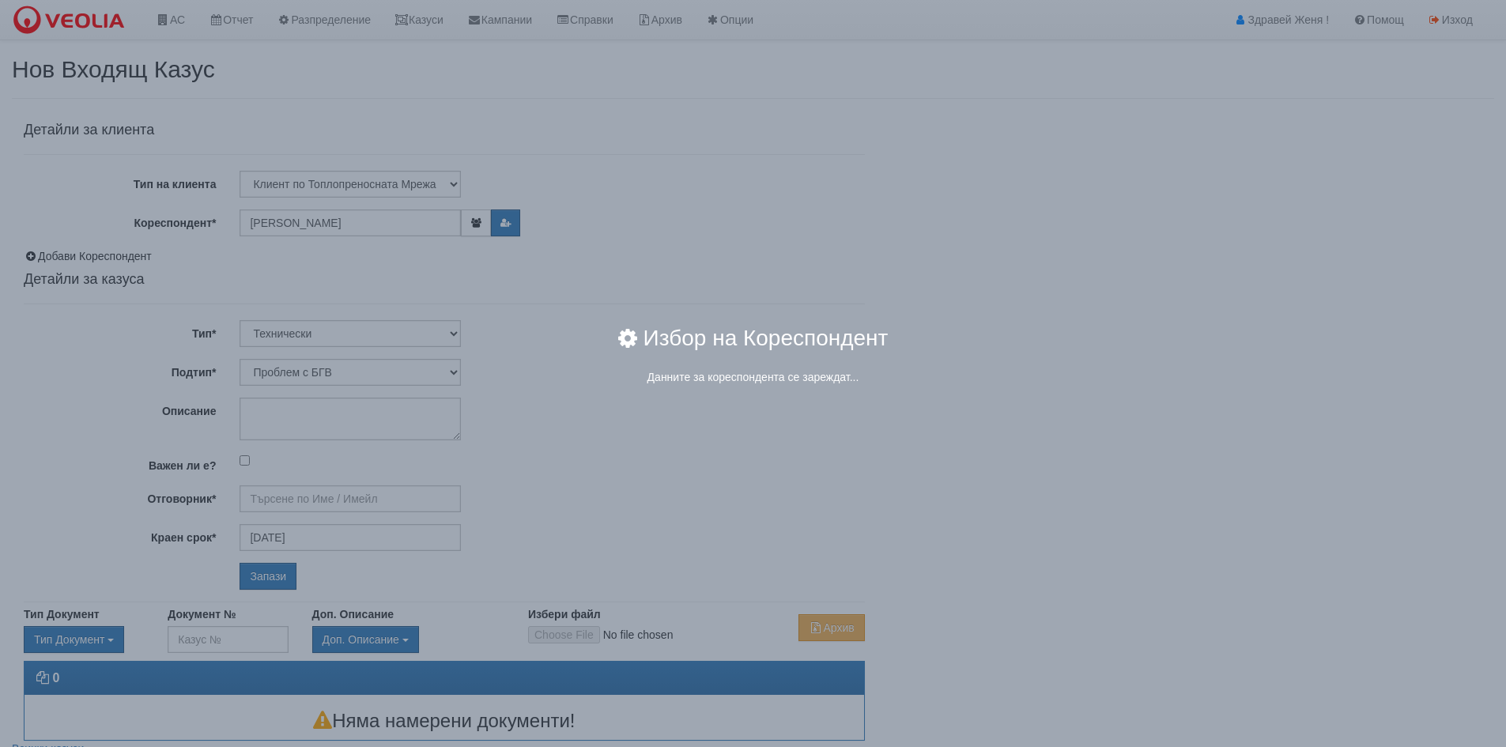
type input "[PERSON_NAME] - Технически"
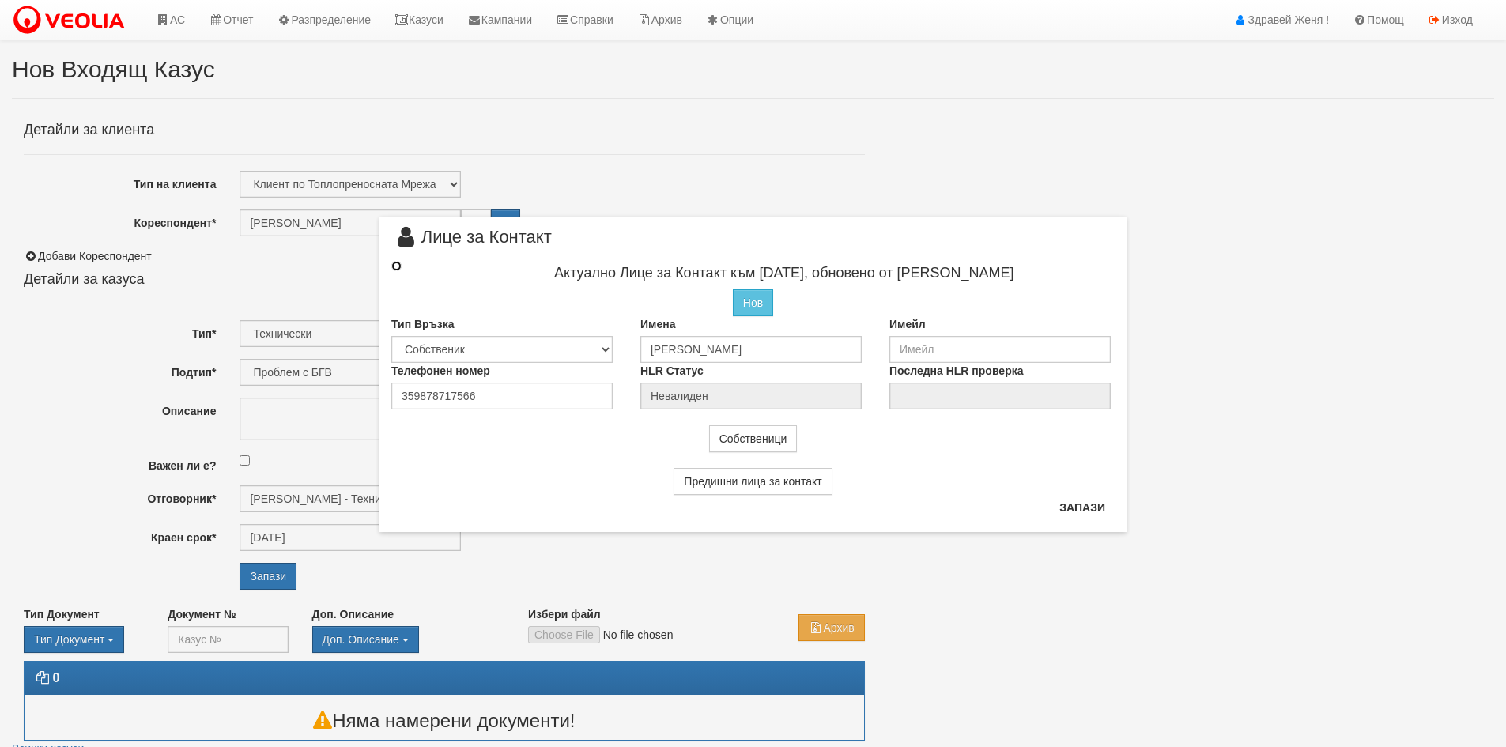
click at [401, 266] on input "radio" at bounding box center [396, 266] width 10 height 10
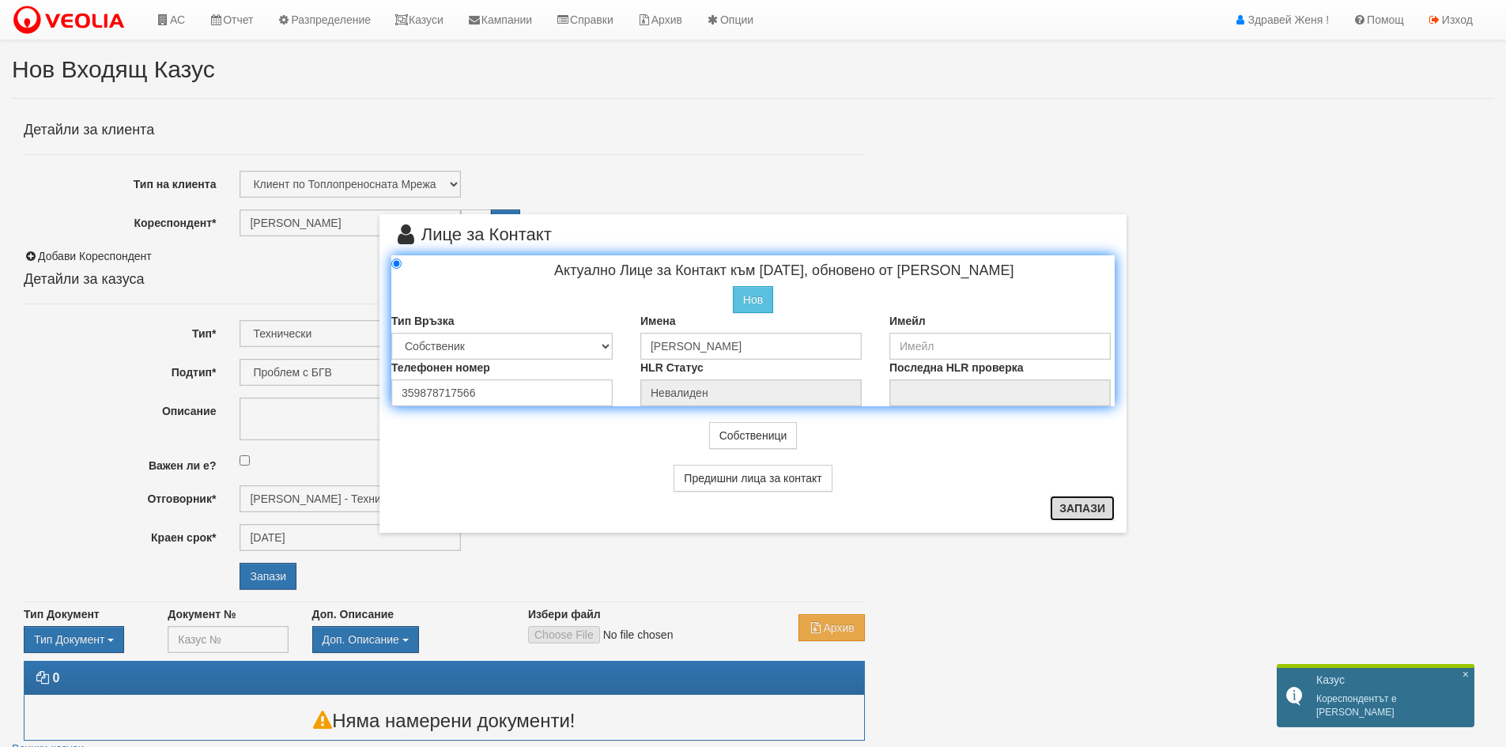
click at [1093, 509] on button "Запази" at bounding box center [1082, 508] width 65 height 25
radio input "true"
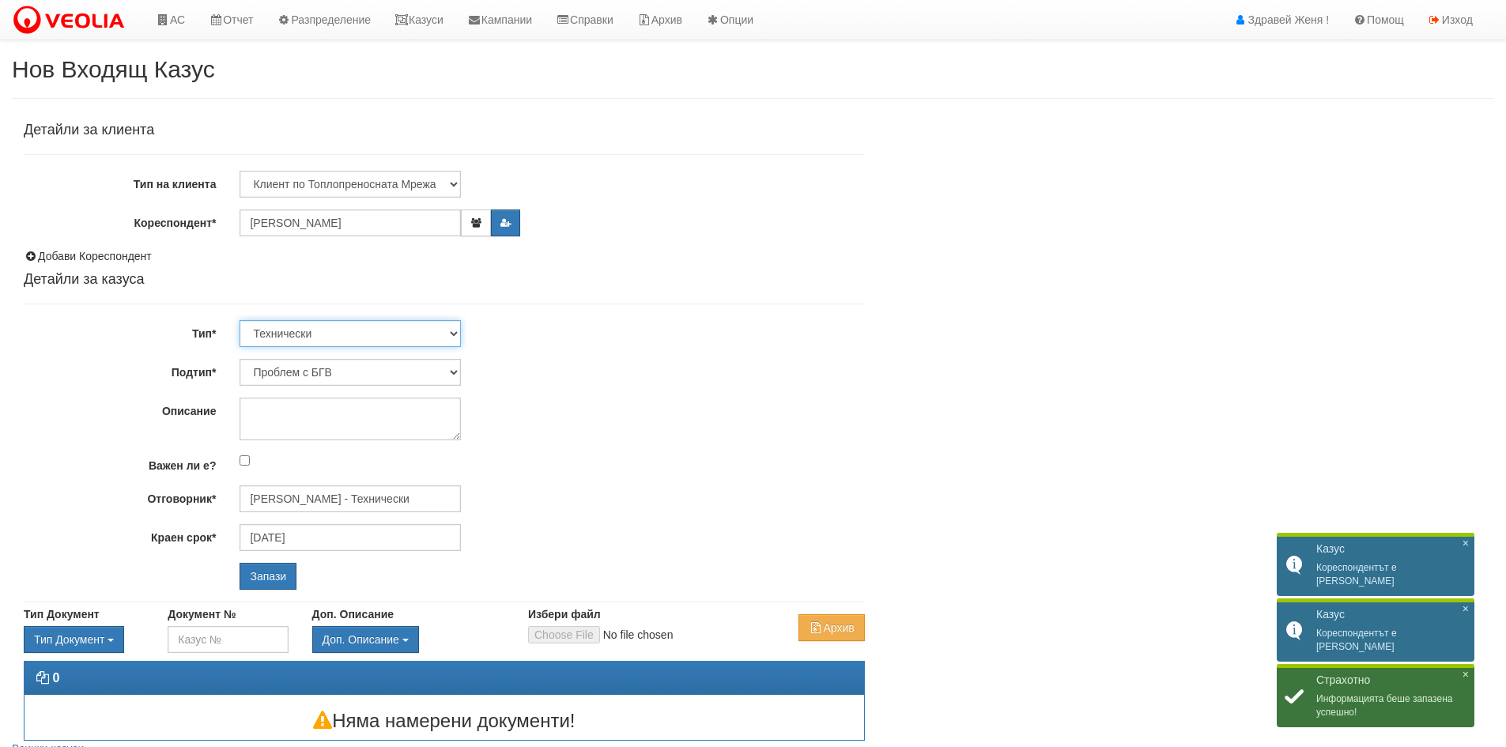
click at [449, 333] on select "Технически ФТС Търговски Административен Производствен Експлоатационен Финансов…" at bounding box center [350, 333] width 221 height 27
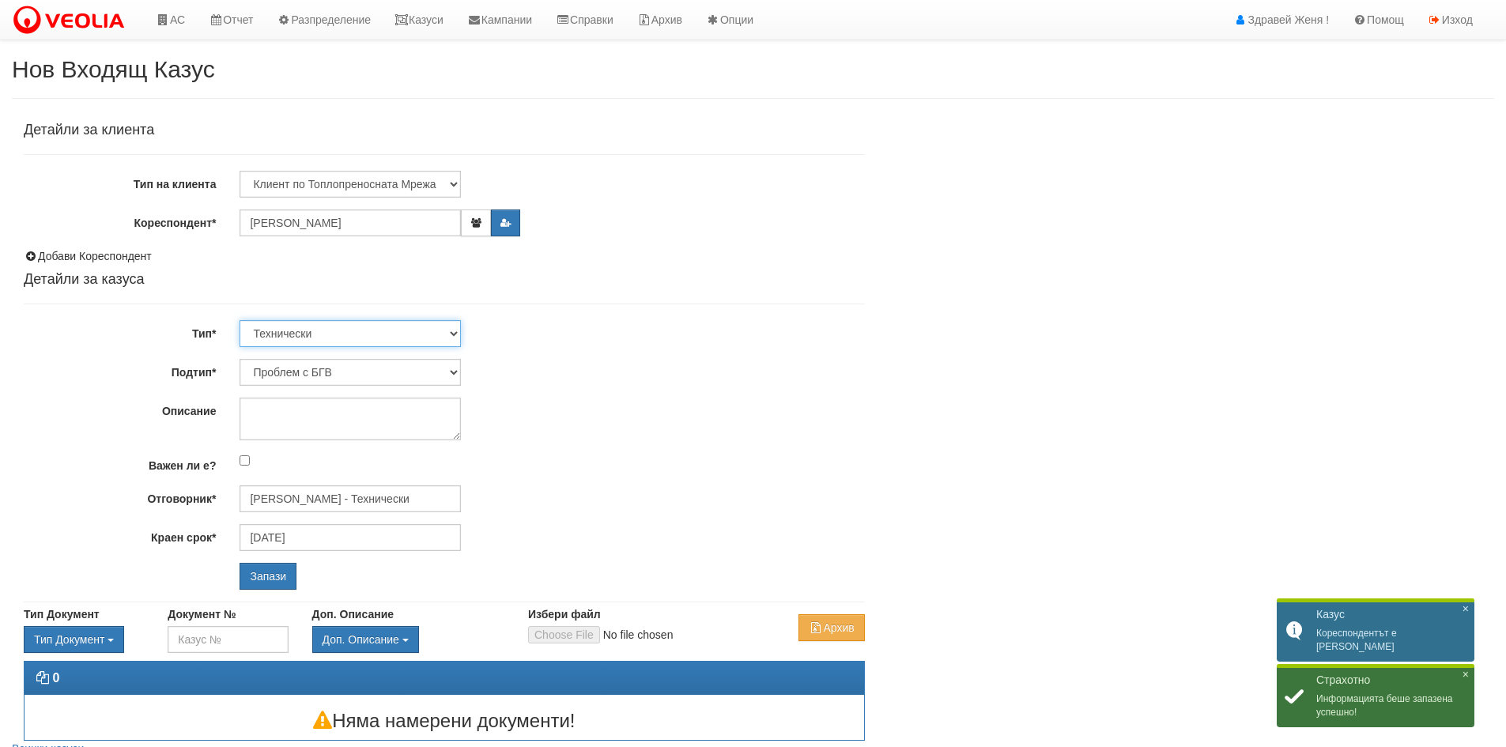
select select "1"
click at [240, 320] on select "Технически ФТС Търговски Административен Производствен Експлоатационен Финансов…" at bounding box center [350, 333] width 221 height 27
type input "20/09/2025"
type input "Миглена Михова - Клиенти и Развитие"
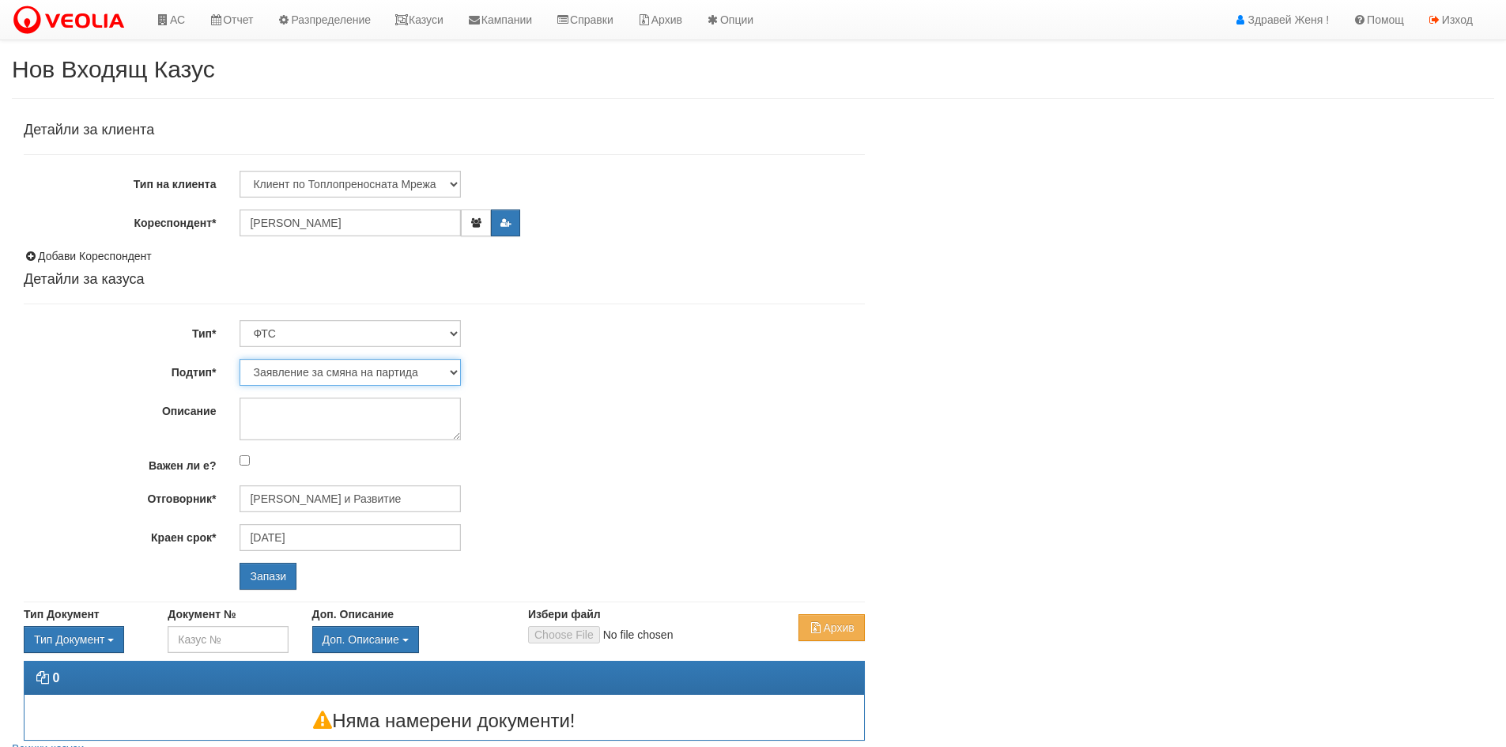
click at [454, 372] on select "Заявление за смяна на партида Заявление за равни месечни вноски Разпределение о…" at bounding box center [350, 372] width 221 height 27
select select "Възражения върху начислени суми"
click at [240, 359] on select "Заявление за смяна на партида Заявление за равни месечни вноски Разпределение о…" at bounding box center [350, 372] width 221 height 27
type input "[PERSON_NAME] и Развитие"
click at [300, 422] on textarea "Описание" at bounding box center [350, 419] width 221 height 43
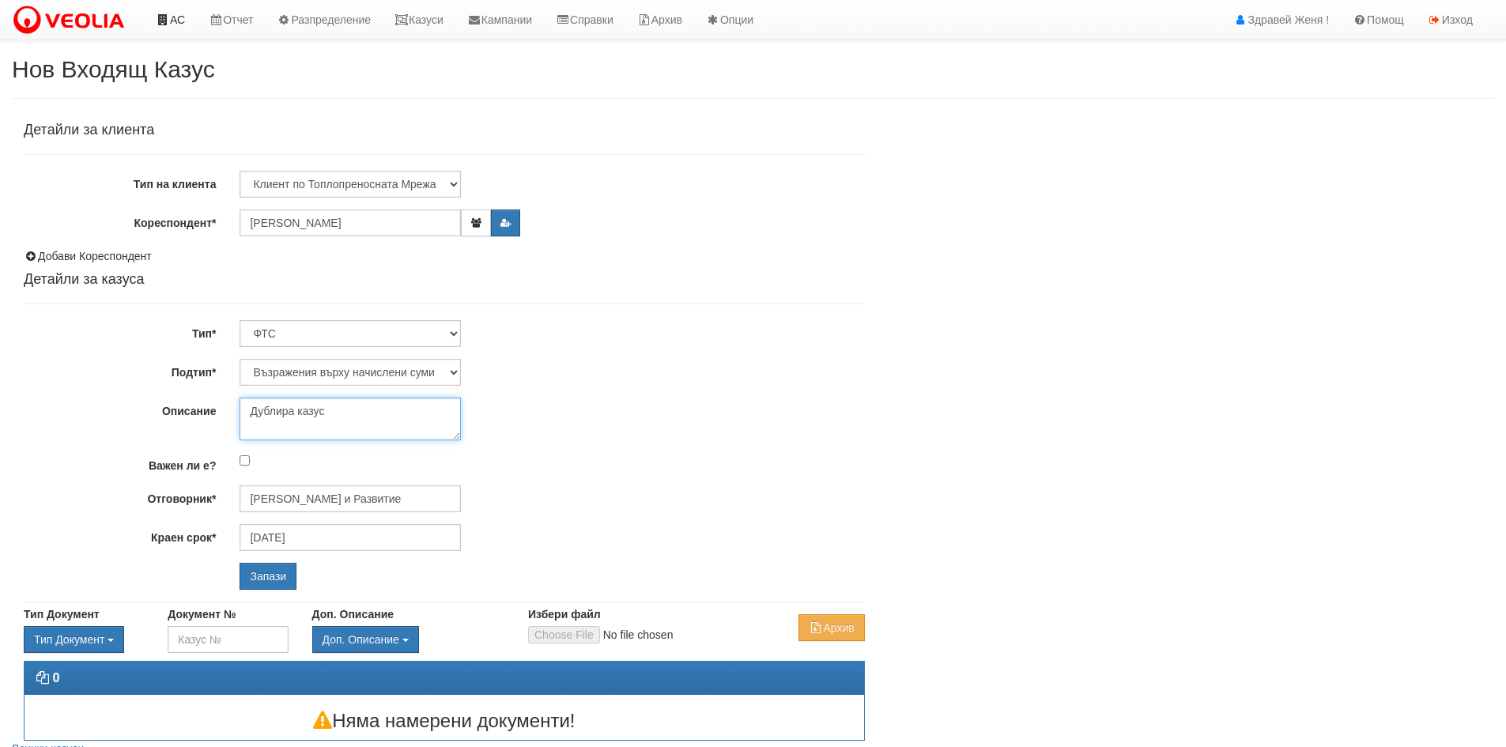
type textarea "Дублира казус"
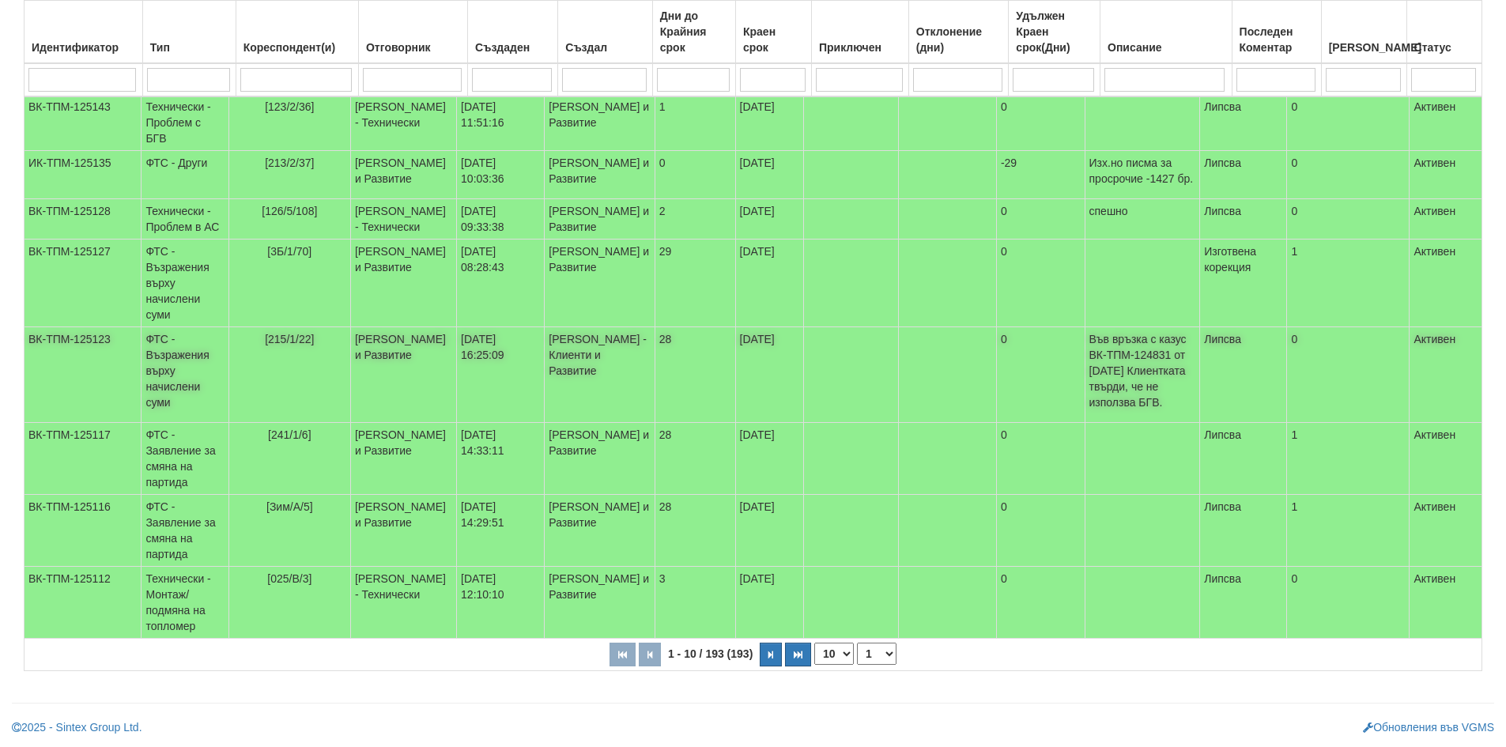
scroll to position [418, 0]
click at [767, 657] on button "button" at bounding box center [771, 655] width 22 height 24
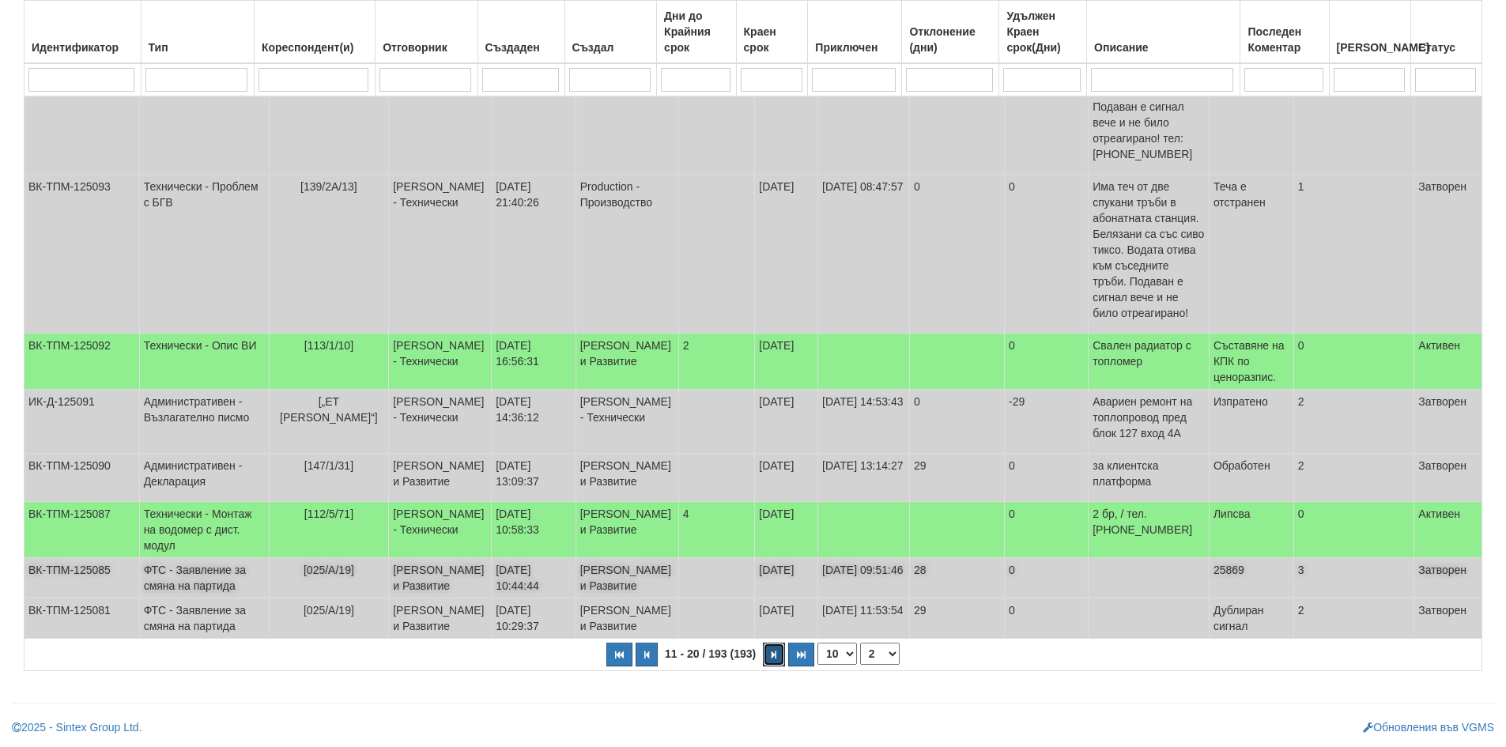
scroll to position [513, 0]
click at [777, 651] on button "button" at bounding box center [774, 655] width 22 height 24
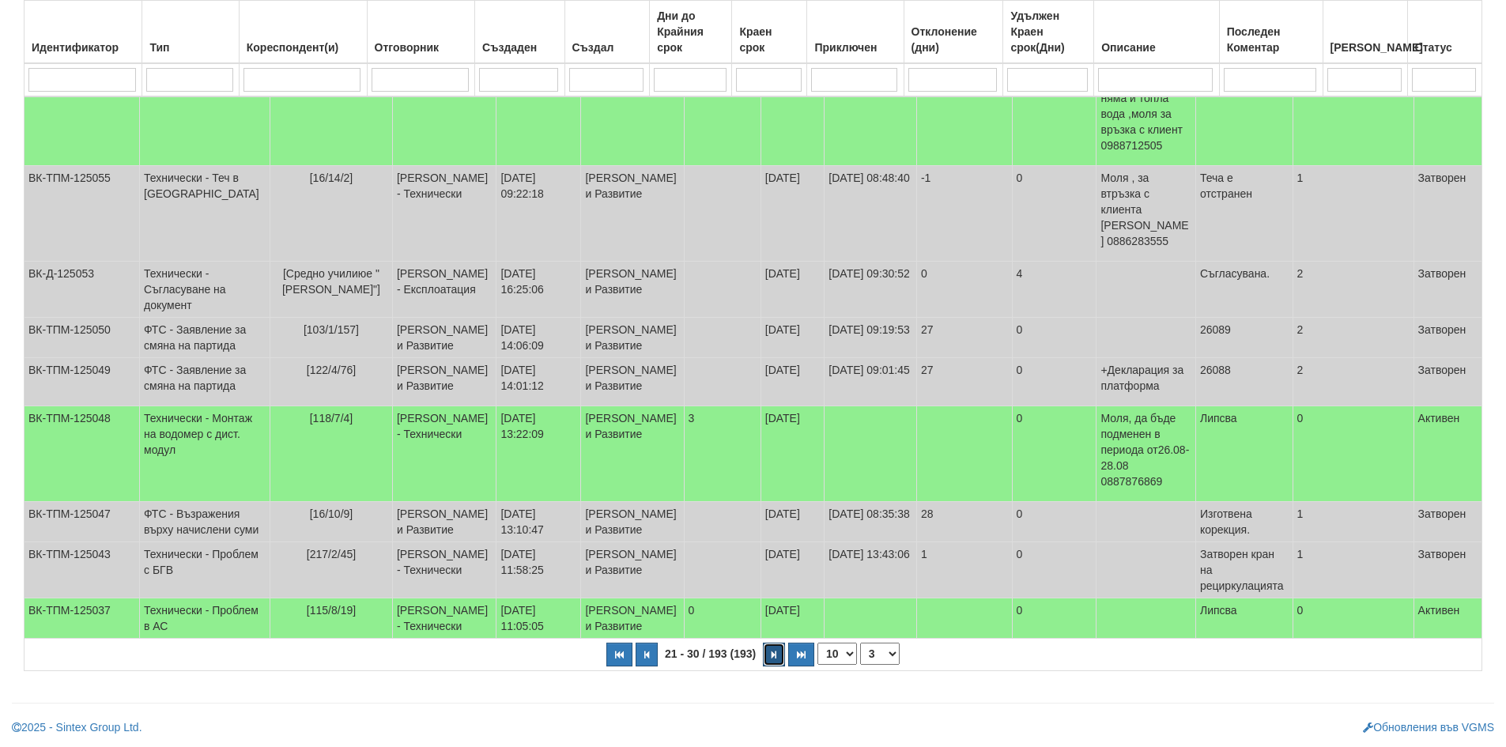
scroll to position [426, 0]
click at [775, 660] on button "button" at bounding box center [774, 655] width 22 height 24
select select "4"
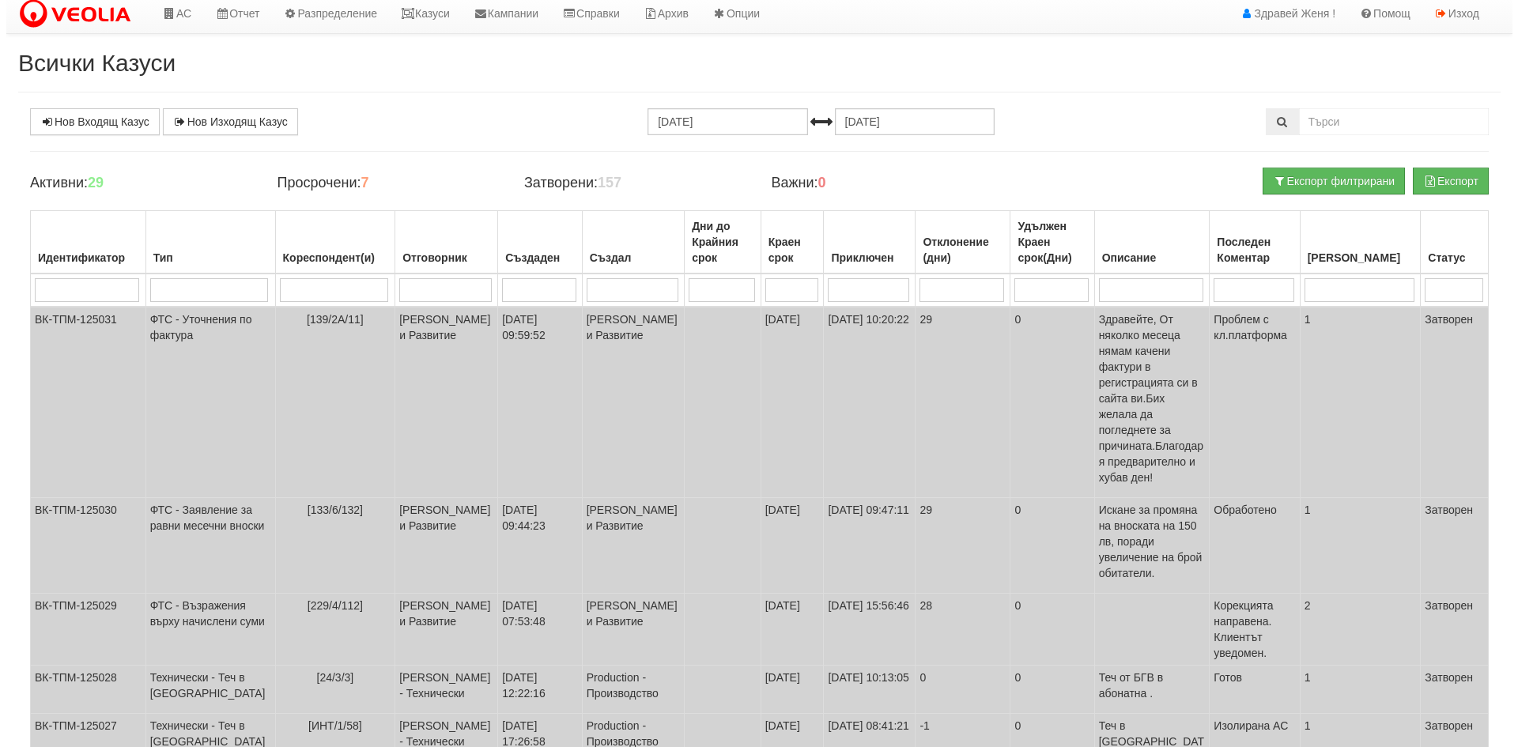
scroll to position [0, 0]
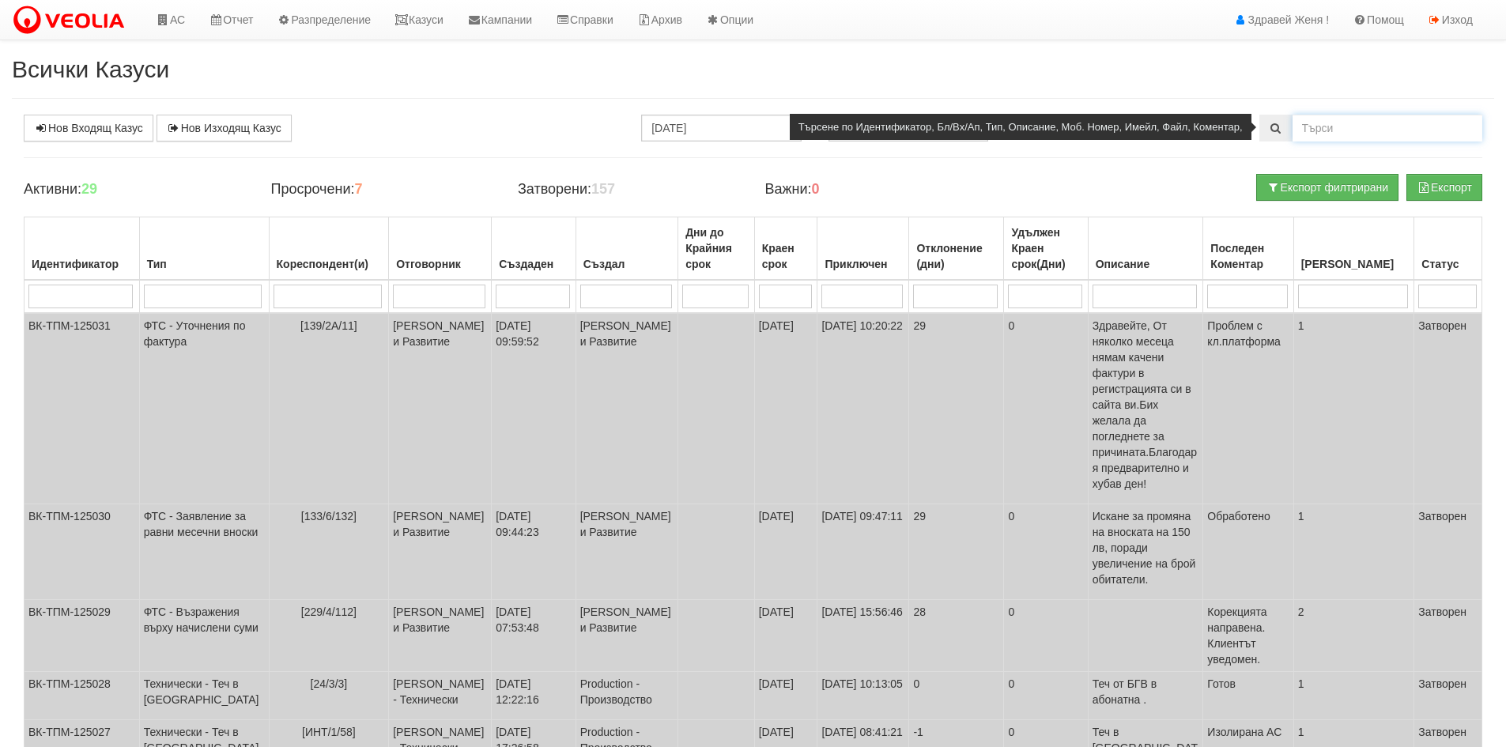
click at [1346, 131] on input "text" at bounding box center [1388, 128] width 190 height 27
type input "213/2/59"
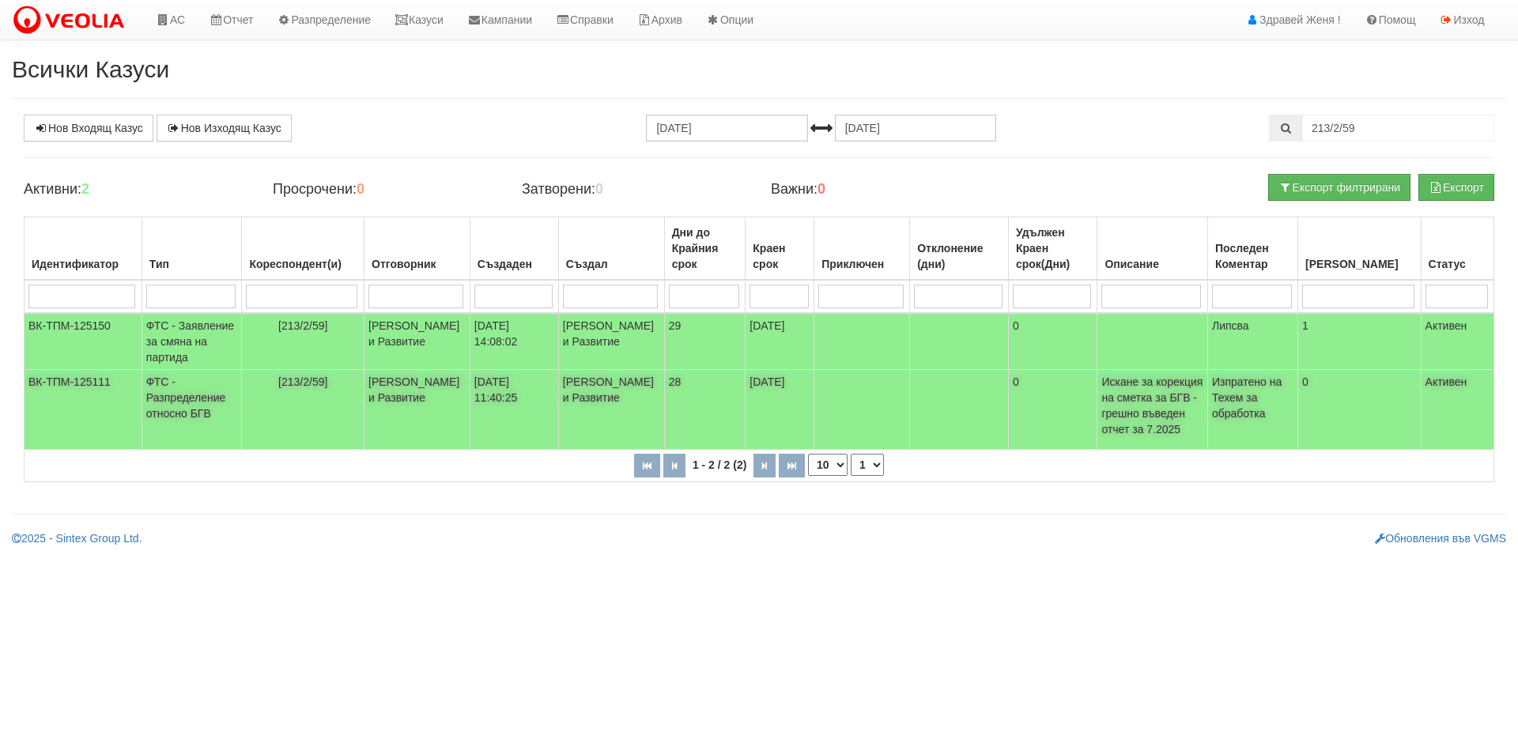
click at [338, 399] on td "[213/2/59]" at bounding box center [303, 410] width 123 height 80
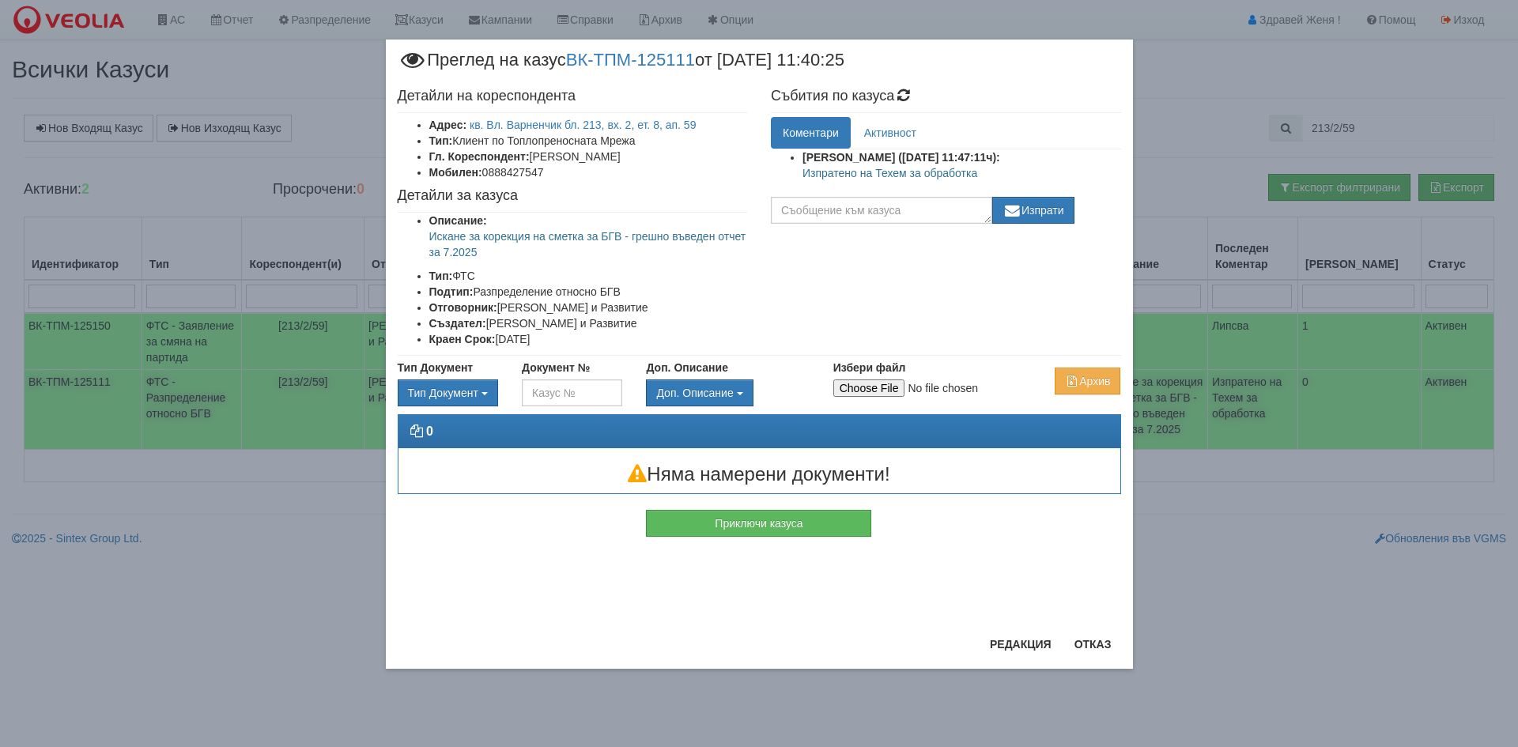
click at [338, 399] on body "АС Отчет Настройки Период Глобални Параметри Сваляне Отчетни Карти Нулиране УДР" at bounding box center [759, 273] width 1518 height 546
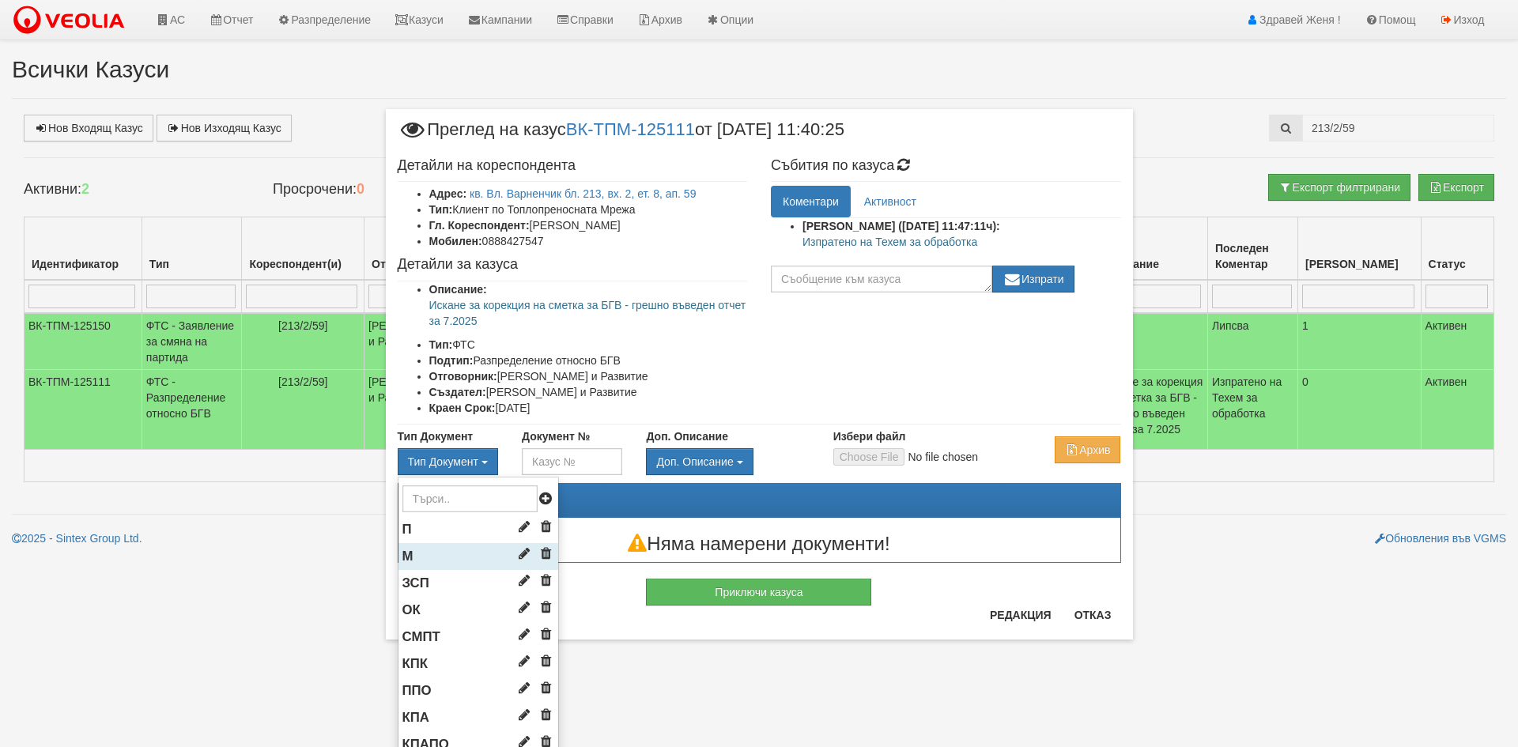
click at [446, 553] on li "М" at bounding box center [479, 556] width 160 height 27
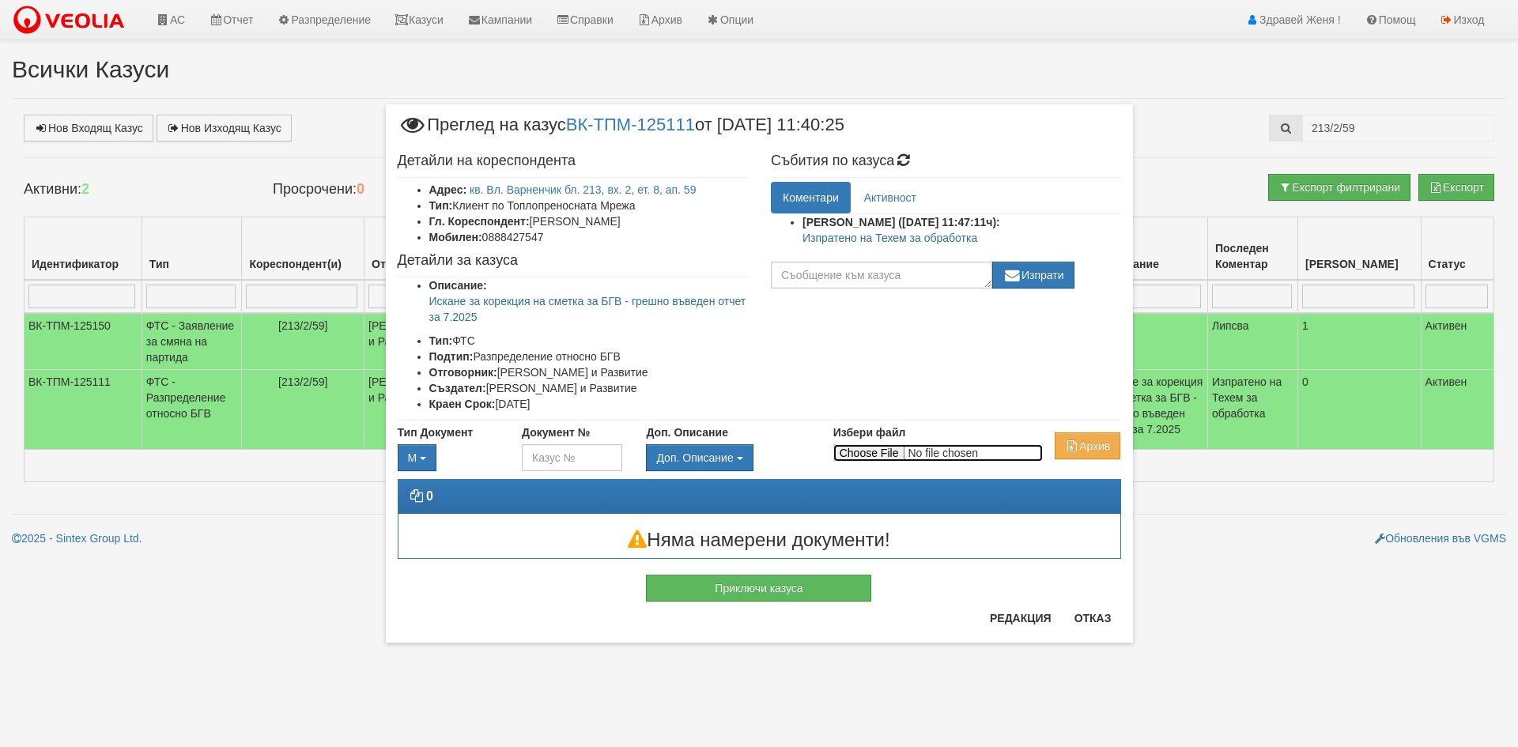
click at [858, 457] on input "Избери файл" at bounding box center [938, 452] width 210 height 17
click at [850, 456] on input "Избери файл" at bounding box center [938, 452] width 210 height 17
click at [886, 453] on input "Избери файл" at bounding box center [938, 452] width 210 height 17
type input "C:\fakepath\DOC044.pdf"
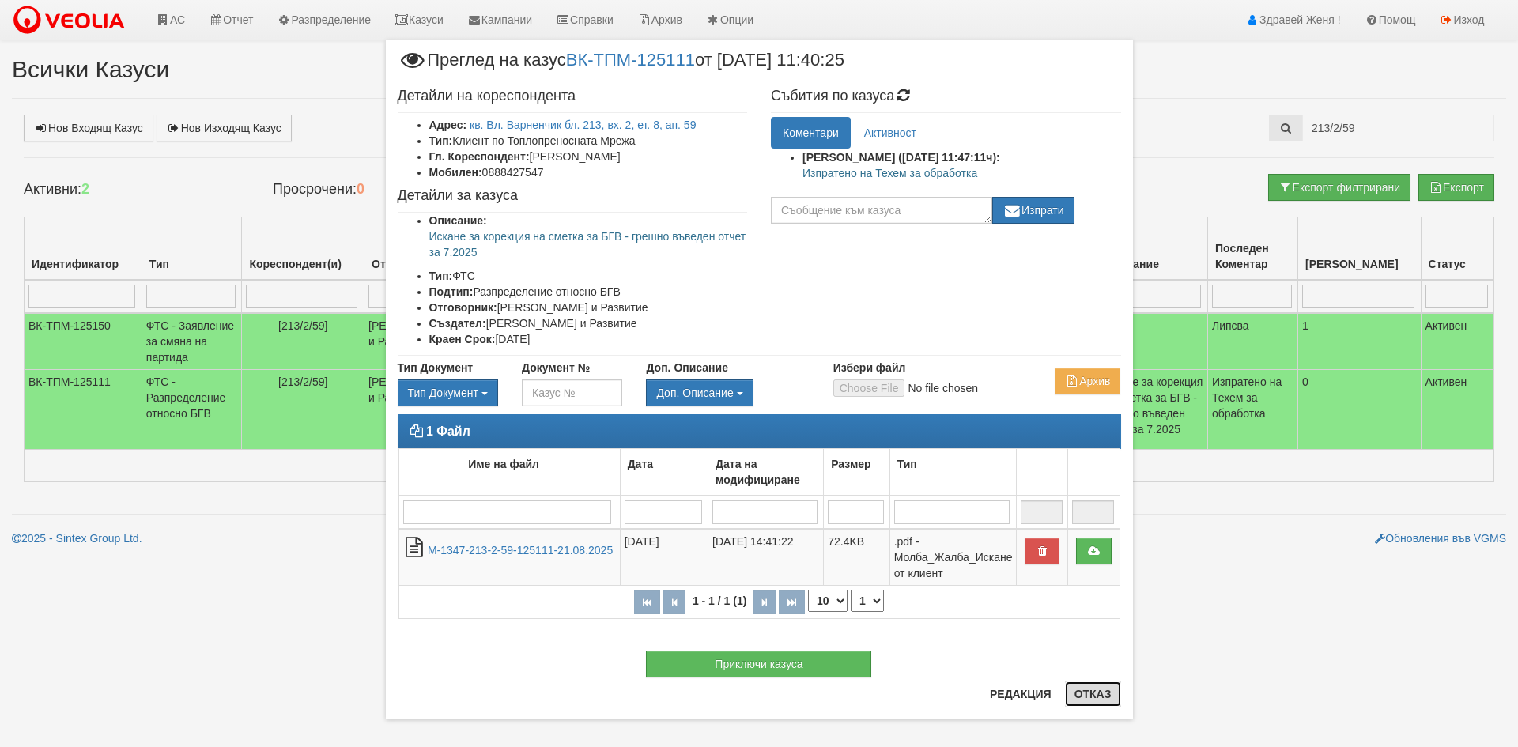
click at [1079, 697] on button "Отказ" at bounding box center [1093, 694] width 56 height 25
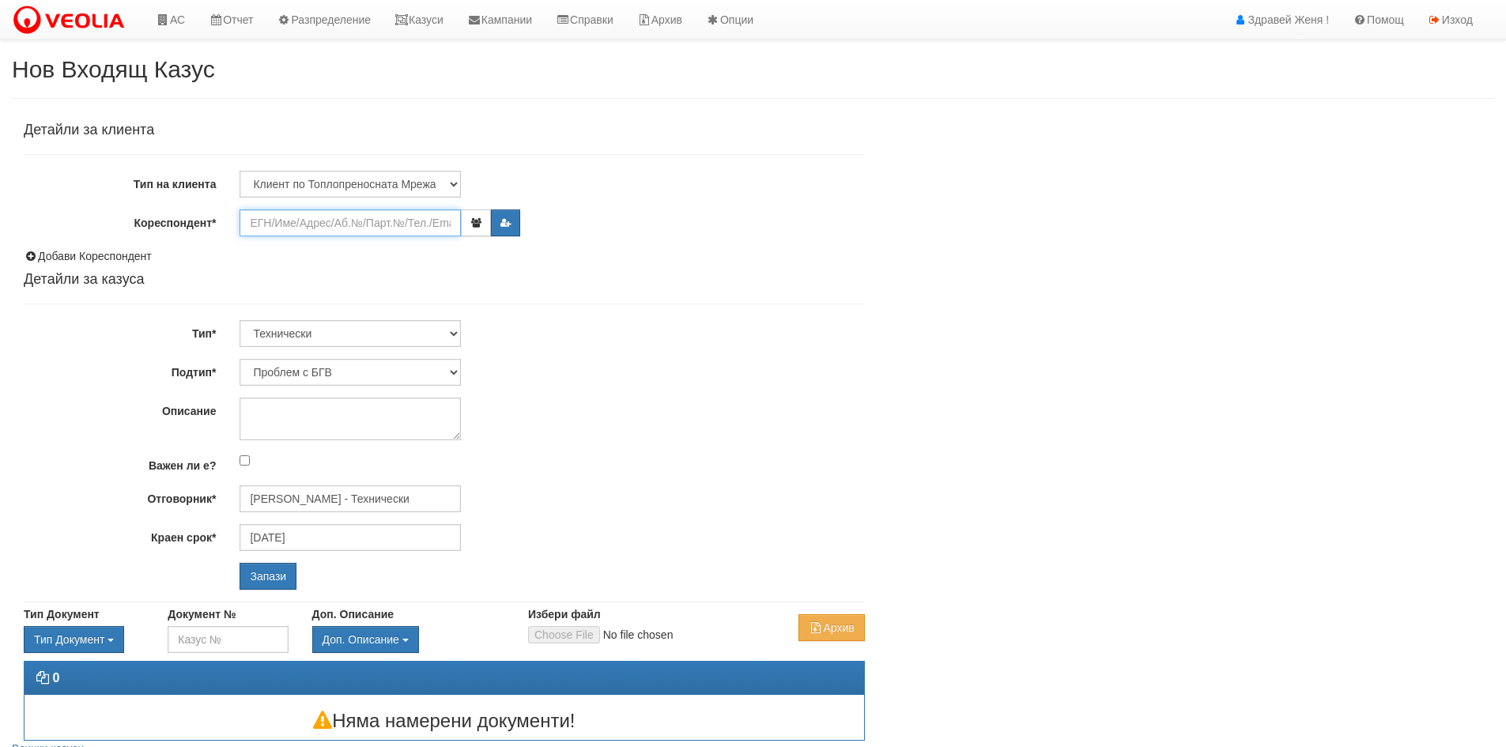
click at [278, 227] on input "Кореспондент*" at bounding box center [350, 223] width 221 height 27
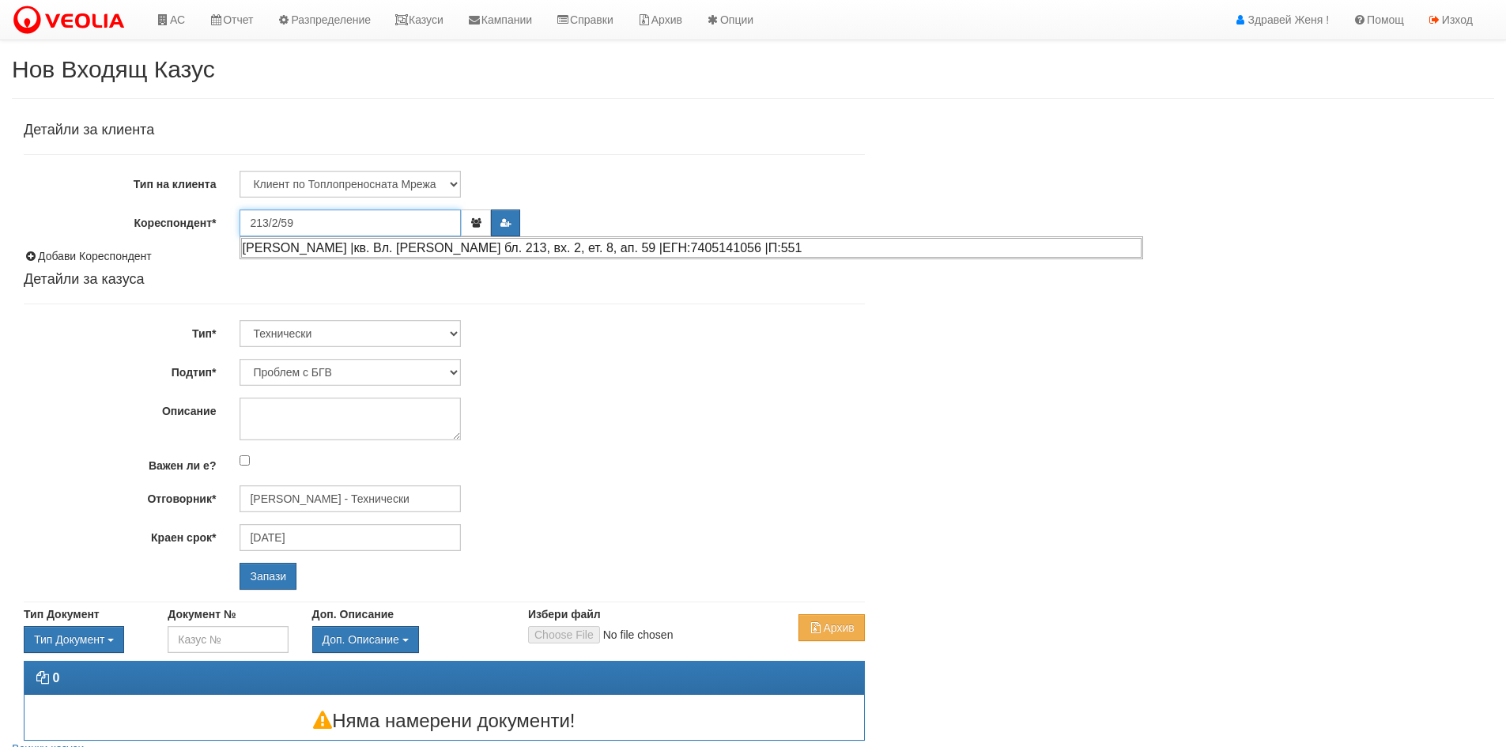
click at [301, 250] on div "[PERSON_NAME] |кв. Вл. [PERSON_NAME] бл. 213, вх. 2, ет. 8, ап. 59 |ЕГН:7405141…" at bounding box center [691, 248] width 901 height 20
type input "[PERSON_NAME]"
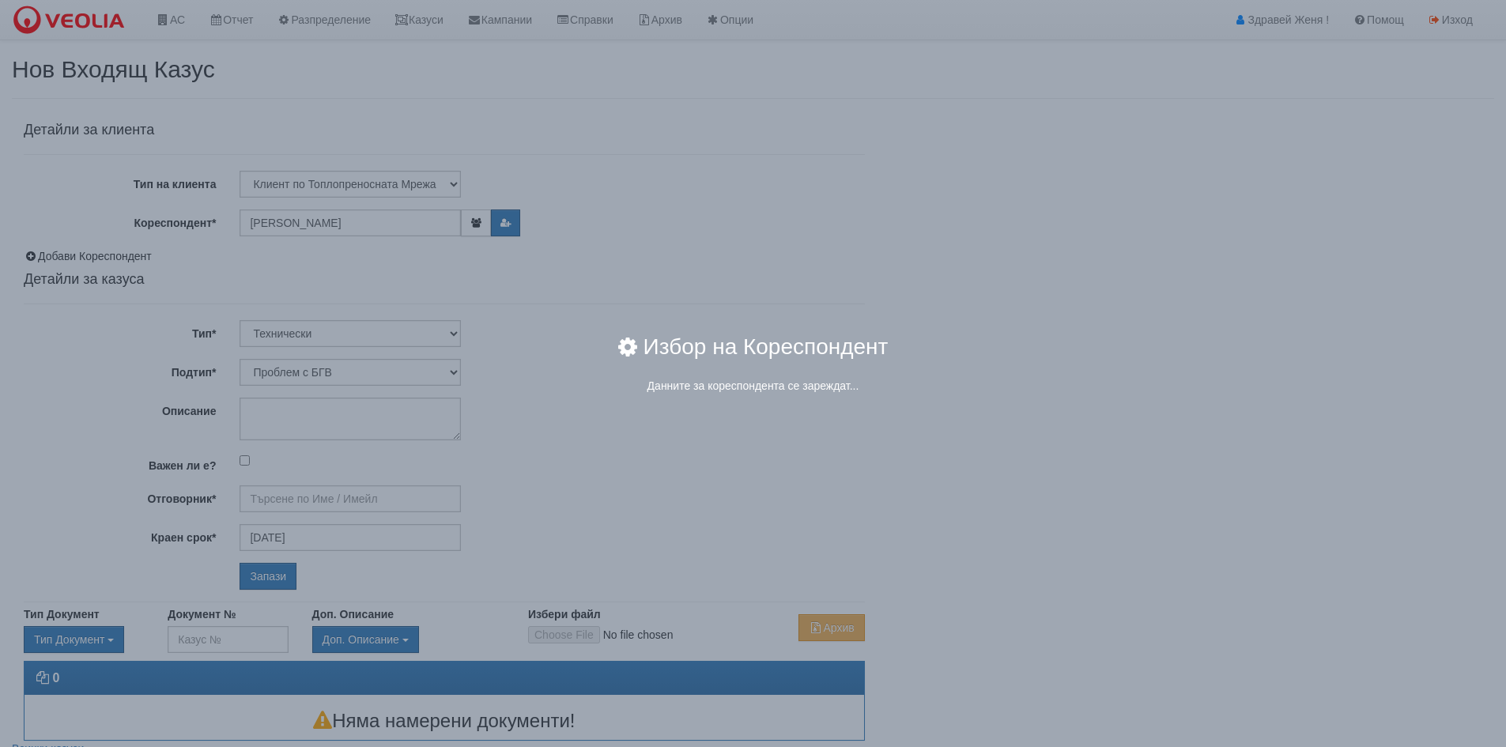
type input "[PERSON_NAME] - Технически"
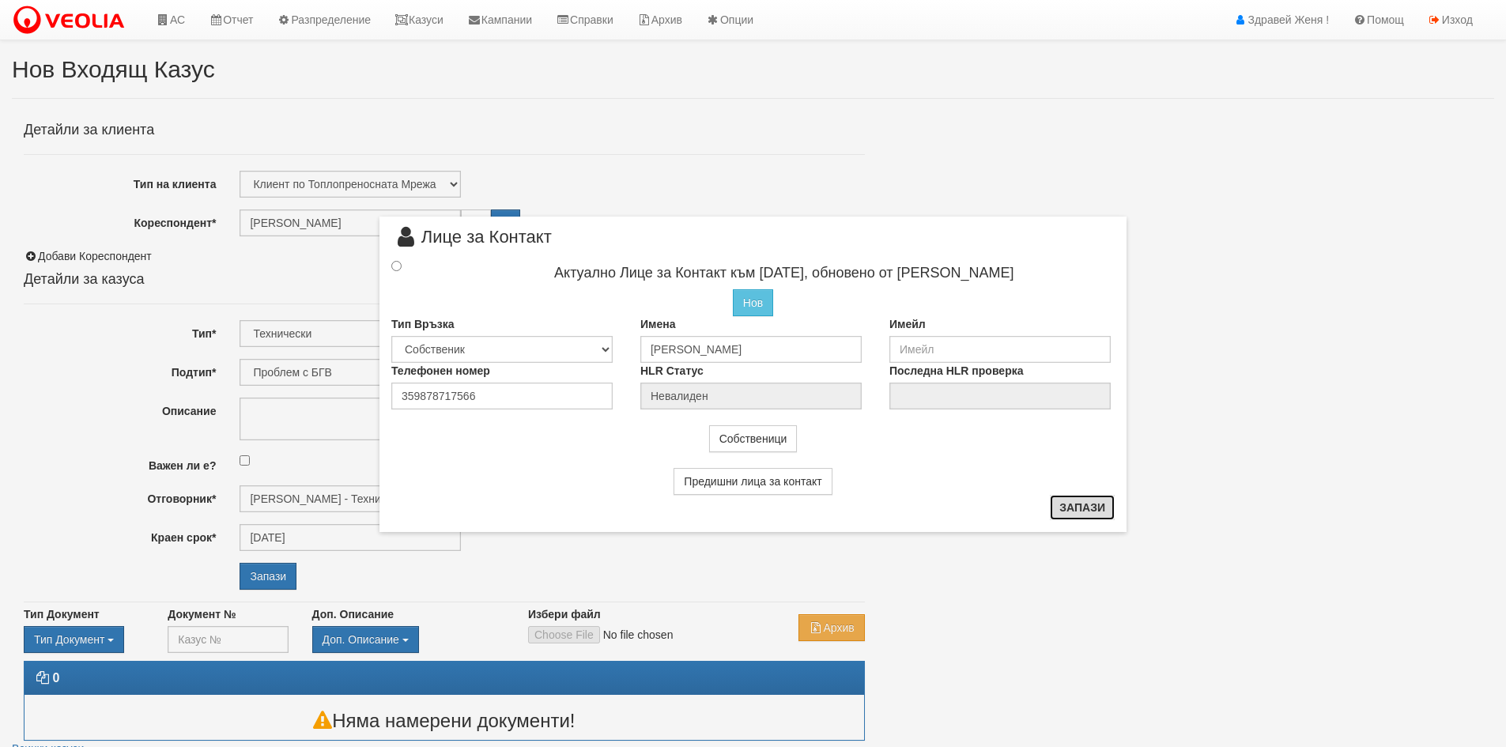
click at [1108, 510] on button "Запази" at bounding box center [1082, 507] width 65 height 25
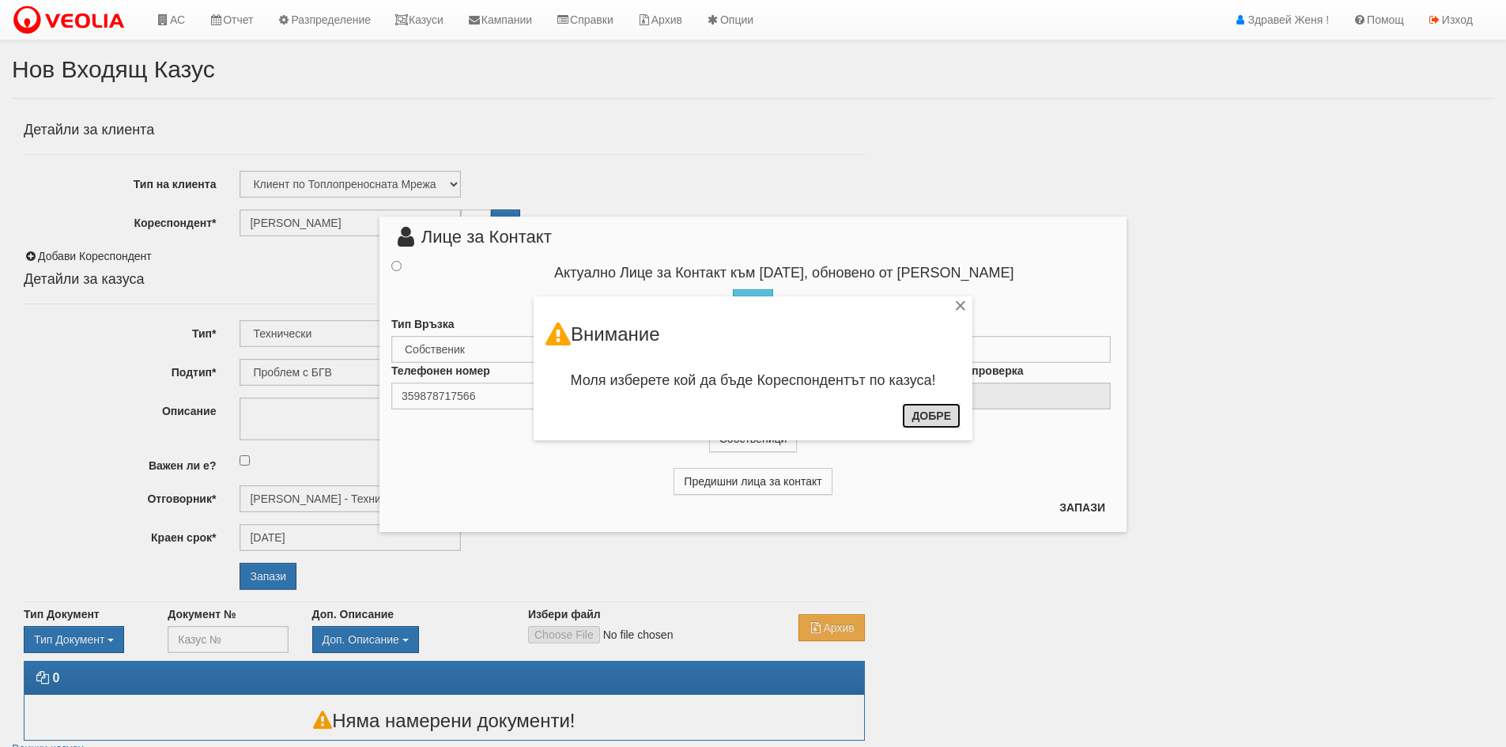
click at [937, 421] on button "Добре" at bounding box center [931, 415] width 59 height 25
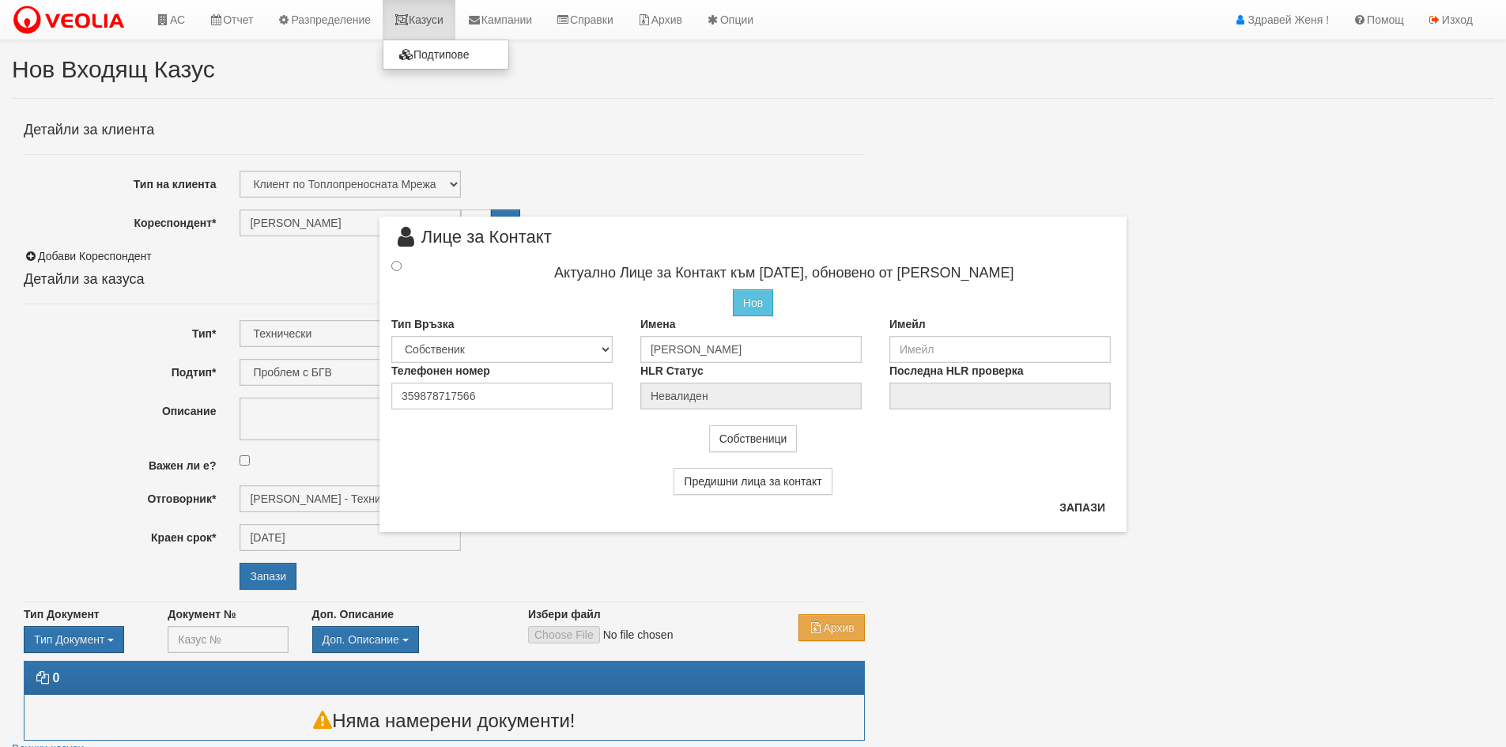
click at [409, 21] on icon at bounding box center [402, 19] width 14 height 11
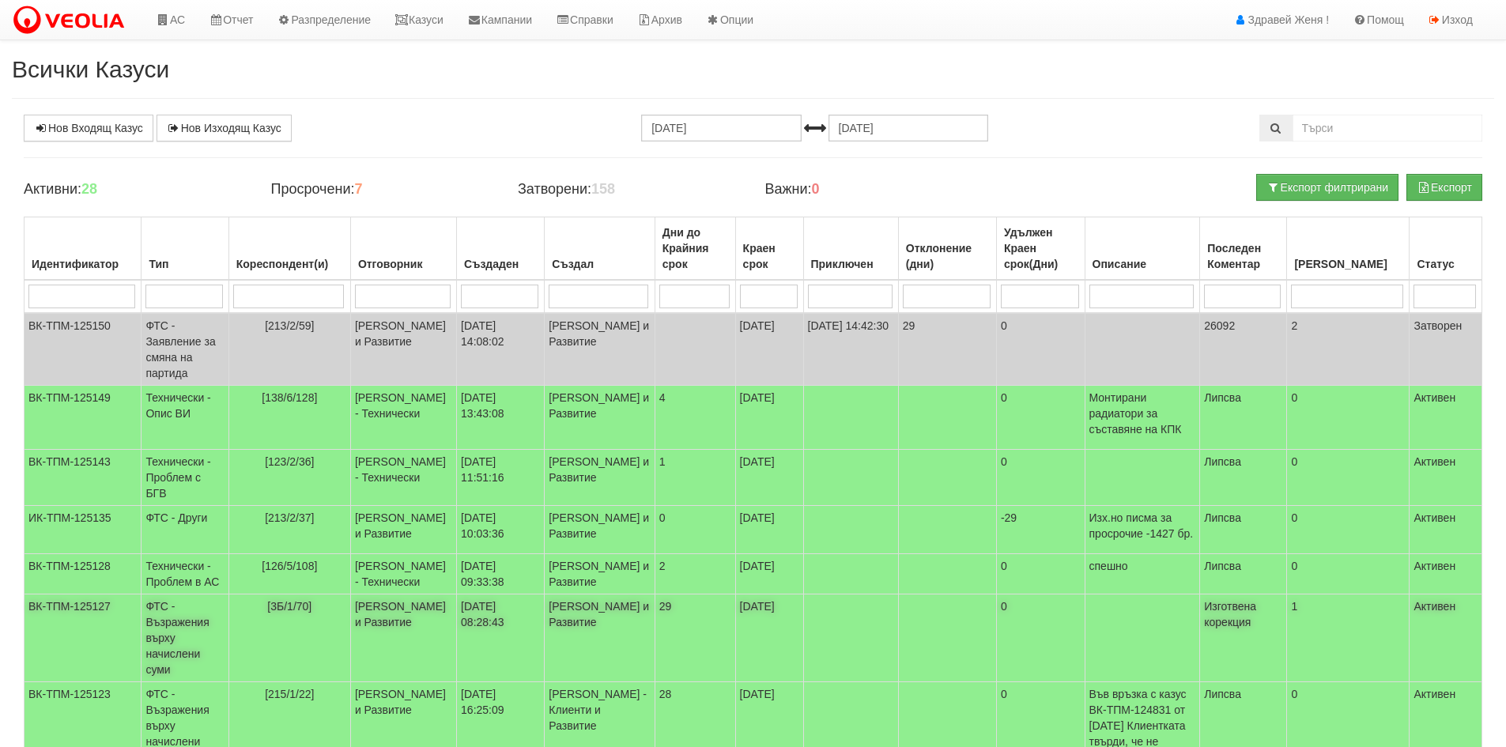
click at [765, 682] on td "[DATE]" at bounding box center [769, 639] width 68 height 88
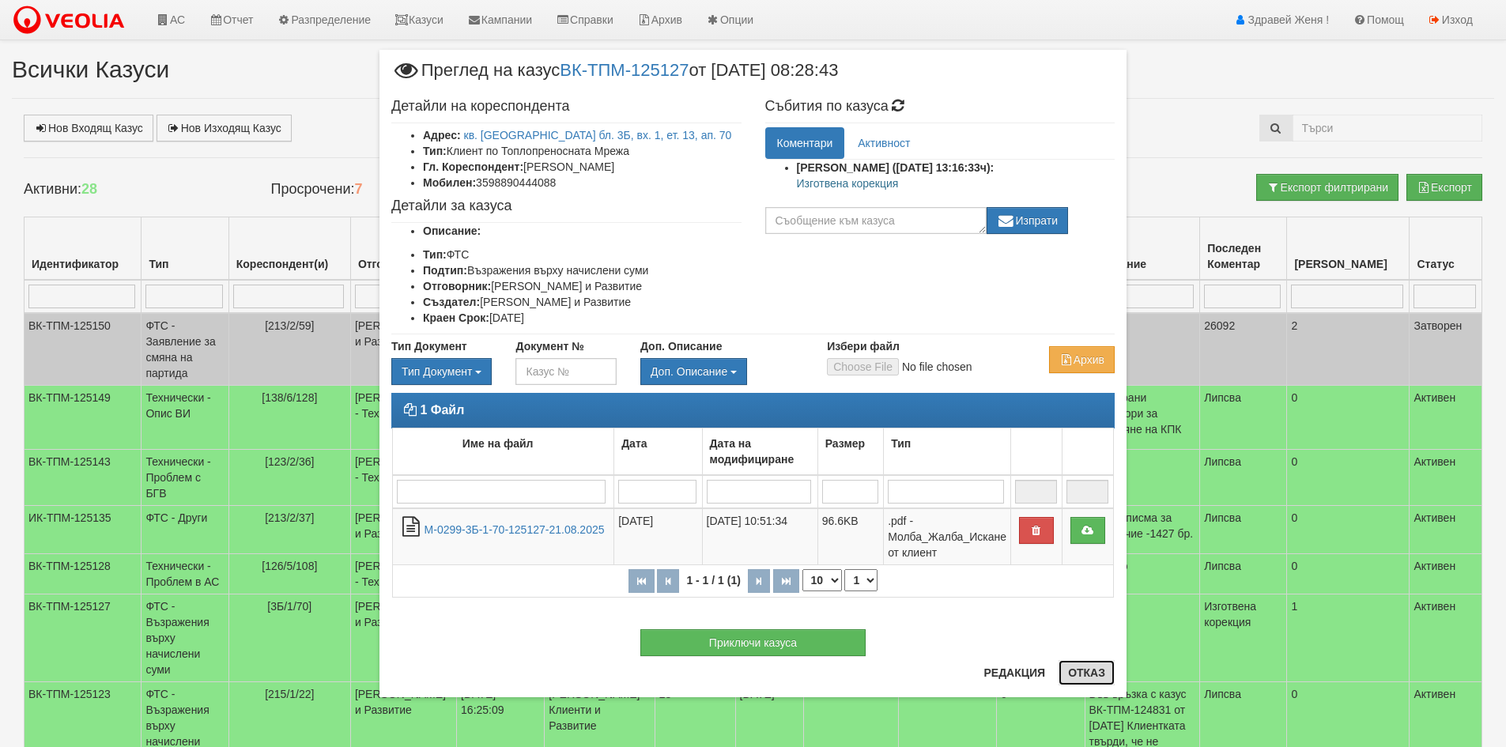
click at [1077, 671] on button "Отказ" at bounding box center [1087, 672] width 56 height 25
